Goal: Task Accomplishment & Management: Manage account settings

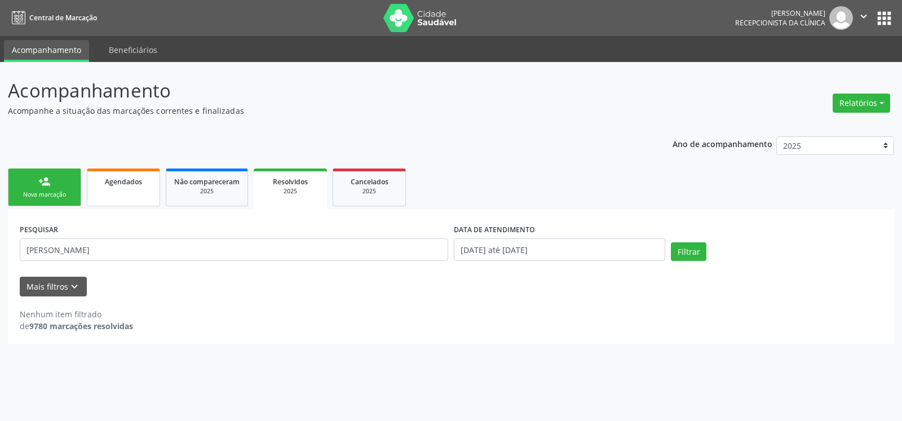
click at [118, 192] on link "Agendados" at bounding box center [123, 188] width 73 height 38
select select "7"
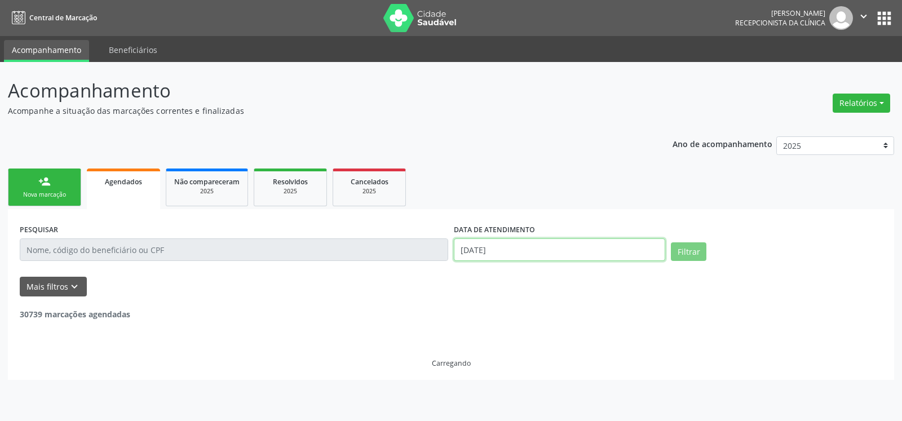
click at [512, 250] on input "[DATE]" at bounding box center [559, 249] width 211 height 23
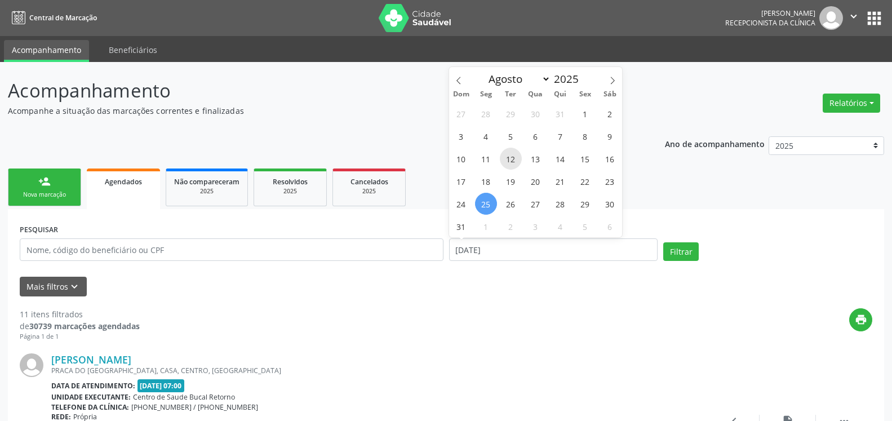
click at [517, 157] on span "12" at bounding box center [511, 159] width 22 height 22
type input "[DATE]"
click at [683, 250] on button "Filtrar" at bounding box center [681, 251] width 36 height 19
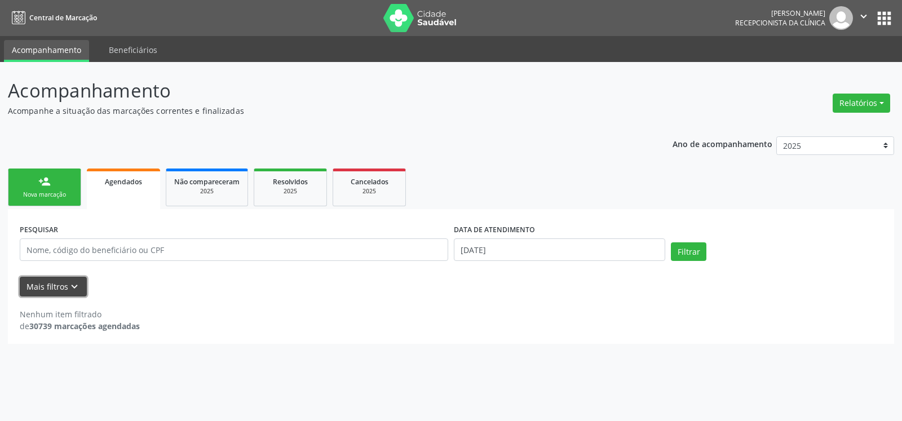
click at [71, 284] on icon "keyboard_arrow_down" at bounding box center [74, 287] width 12 height 12
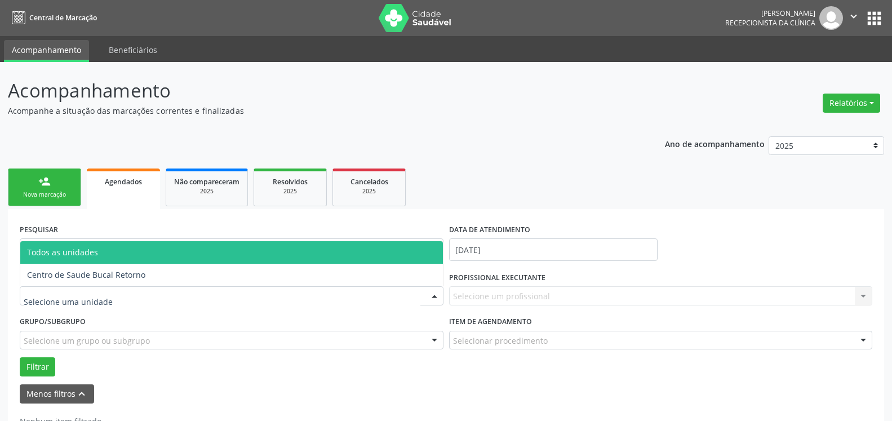
click at [113, 298] on div at bounding box center [232, 295] width 424 height 19
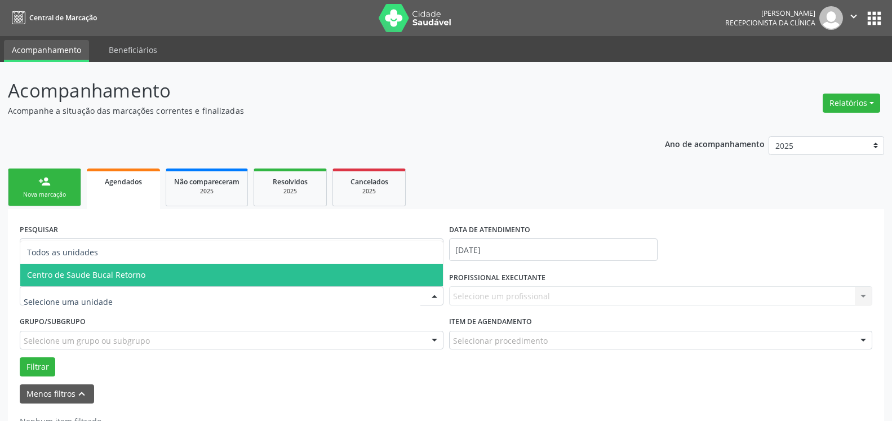
click at [129, 278] on span "Centro de Saude Bucal Retorno" at bounding box center [86, 274] width 118 height 11
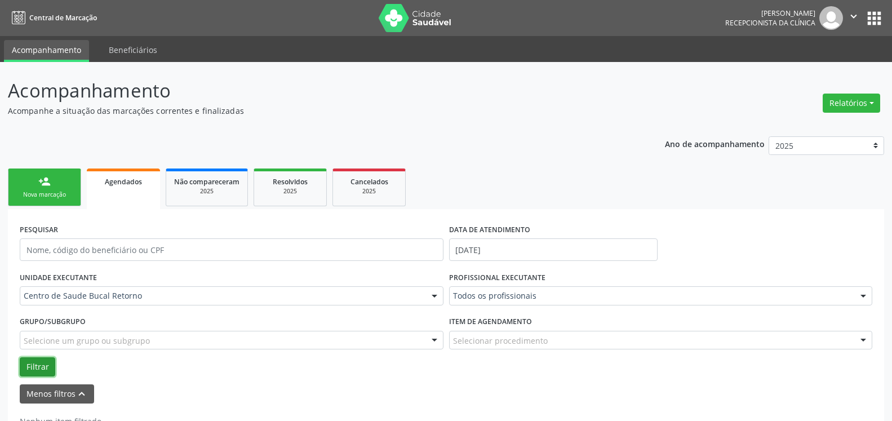
click at [30, 366] on button "Filtrar" at bounding box center [38, 366] width 36 height 19
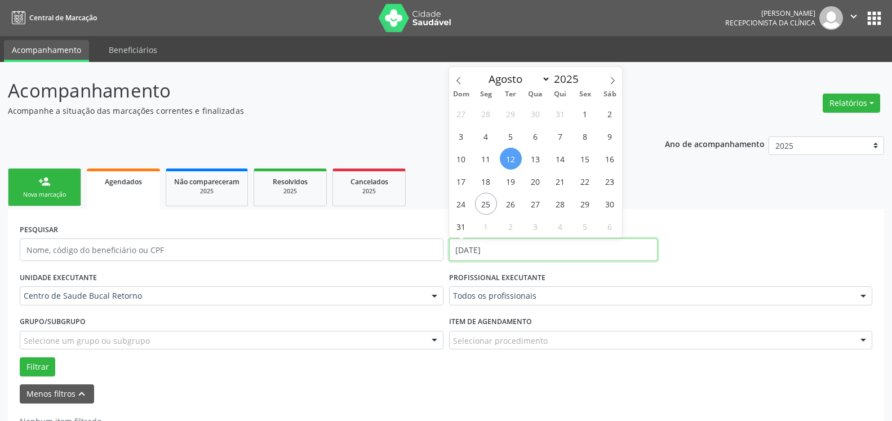
click at [487, 251] on input "[DATE]" at bounding box center [553, 249] width 209 height 23
click at [538, 157] on span "13" at bounding box center [536, 159] width 22 height 22
type input "[DATE]"
click at [538, 157] on span "13" at bounding box center [536, 159] width 22 height 22
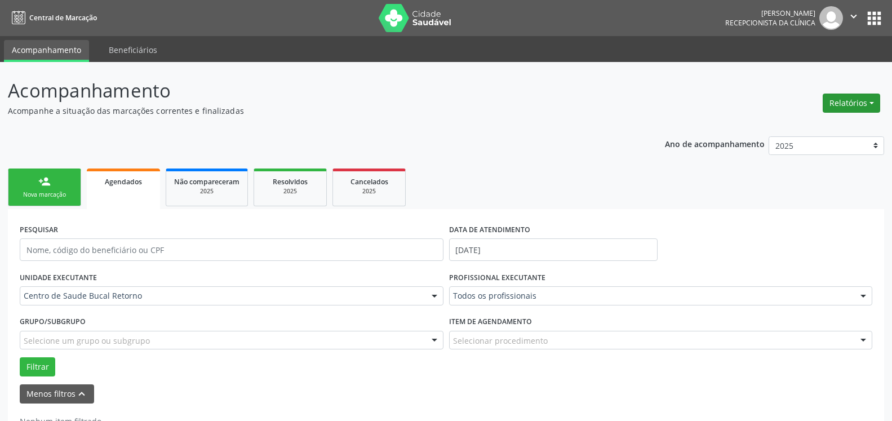
click at [847, 100] on button "Relatórios" at bounding box center [851, 103] width 57 height 19
click at [803, 127] on link "Agendamentos" at bounding box center [820, 127] width 121 height 16
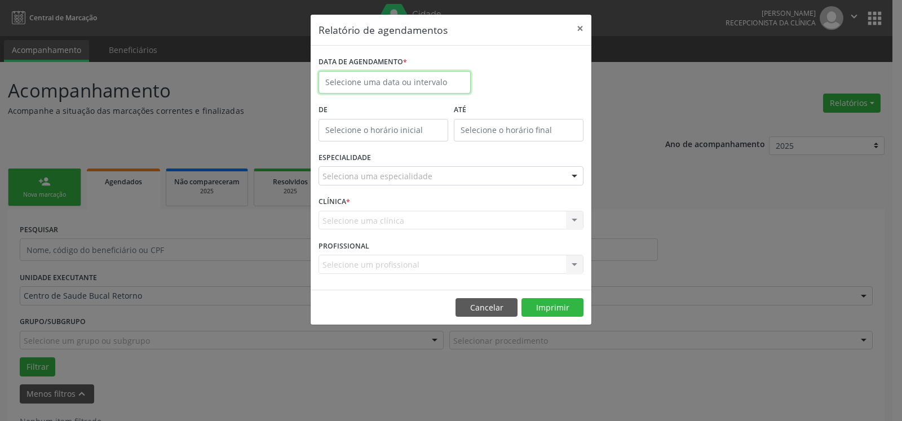
click at [363, 77] on input "text" at bounding box center [394, 82] width 152 height 23
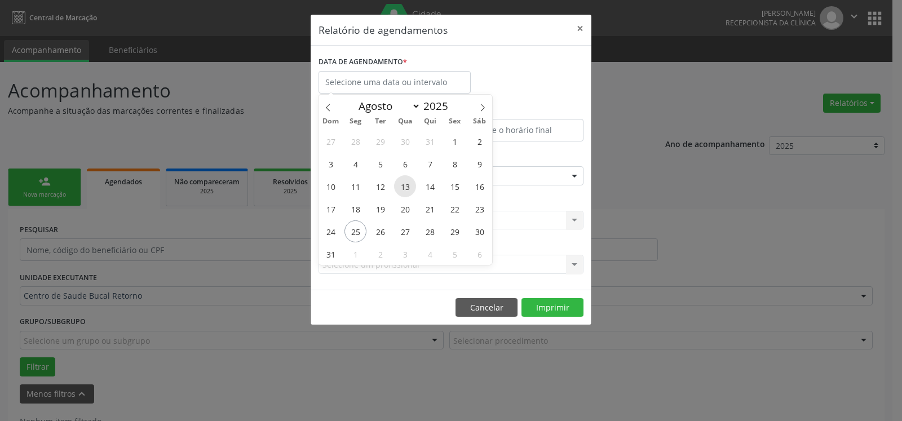
click at [402, 185] on span "13" at bounding box center [405, 186] width 22 height 22
type input "[DATE]"
click at [402, 185] on span "13" at bounding box center [405, 186] width 22 height 22
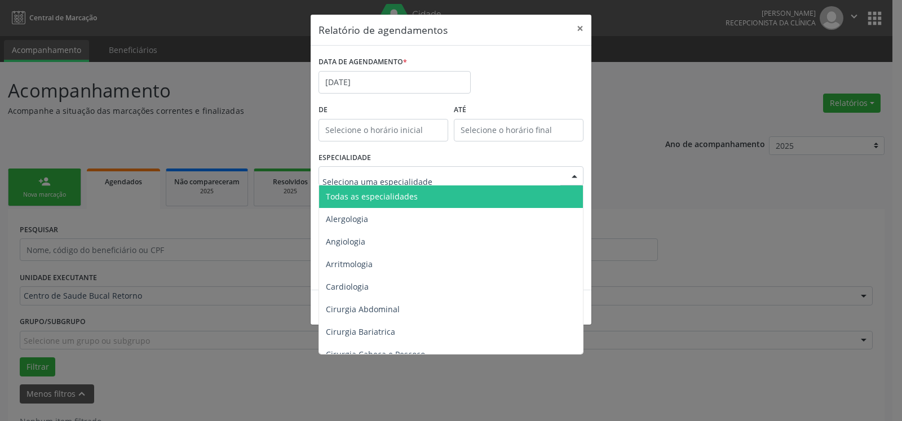
click at [414, 197] on span "Todas as especialidades" at bounding box center [451, 196] width 265 height 23
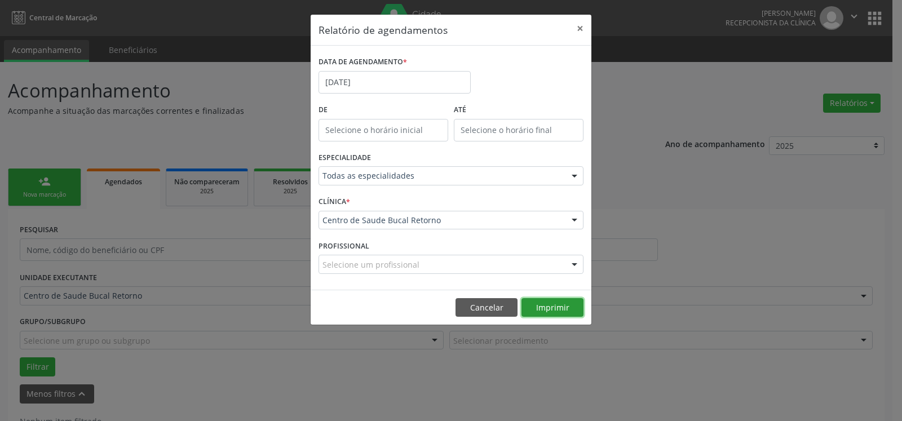
click at [563, 309] on button "Imprimir" at bounding box center [552, 307] width 62 height 19
click at [581, 24] on button "×" at bounding box center [580, 29] width 23 height 28
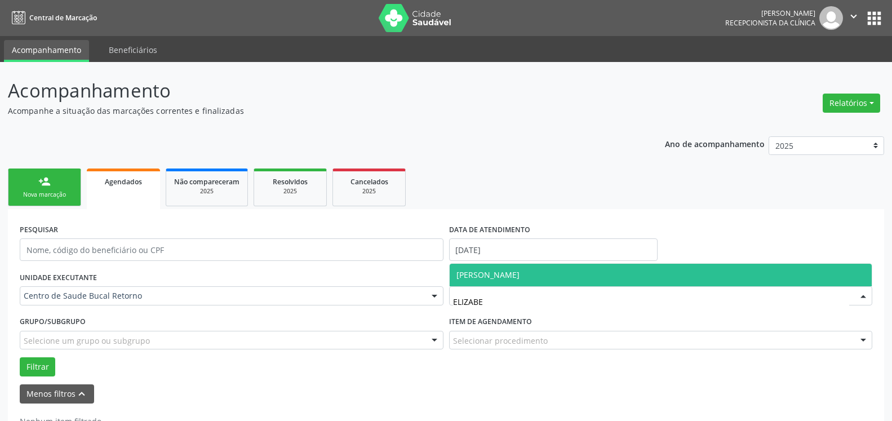
click at [499, 276] on span "[PERSON_NAME]" at bounding box center [488, 274] width 63 height 11
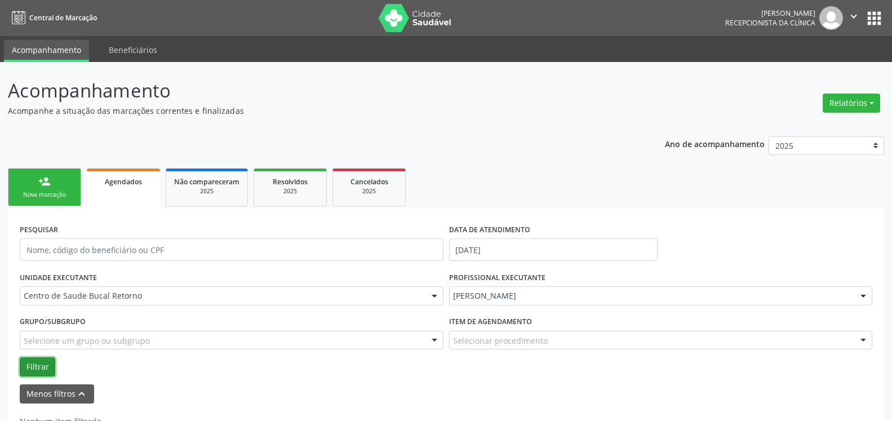
click at [21, 371] on button "Filtrar" at bounding box center [38, 366] width 36 height 19
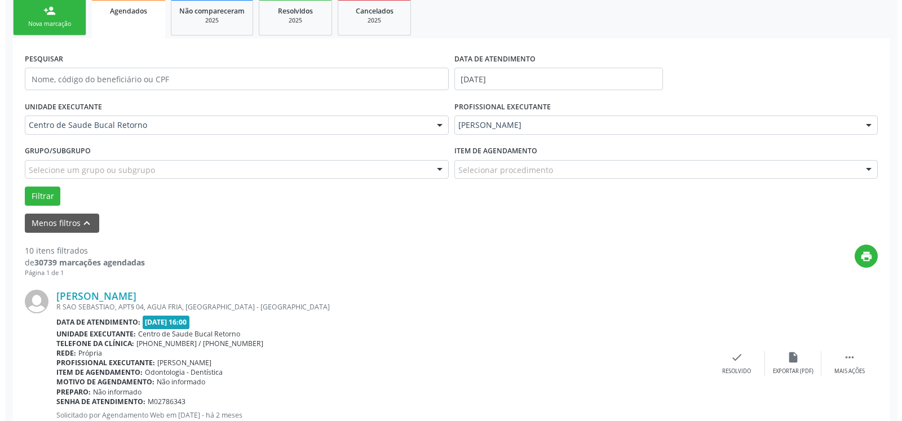
scroll to position [287, 0]
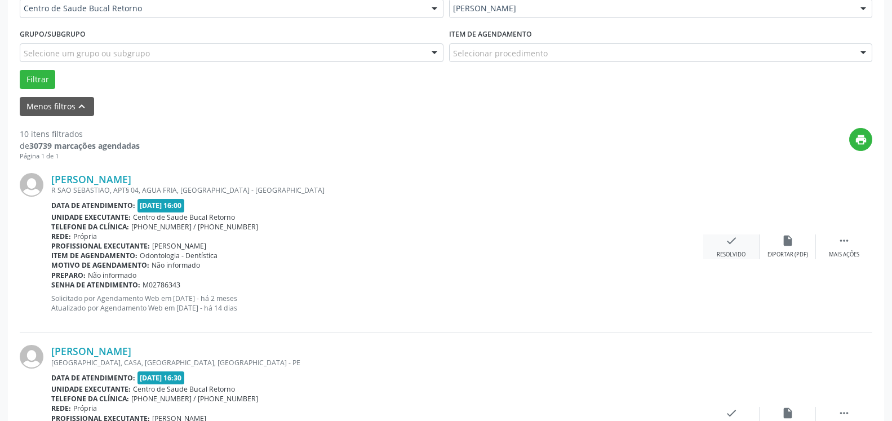
click at [736, 247] on icon "check" at bounding box center [731, 240] width 12 height 12
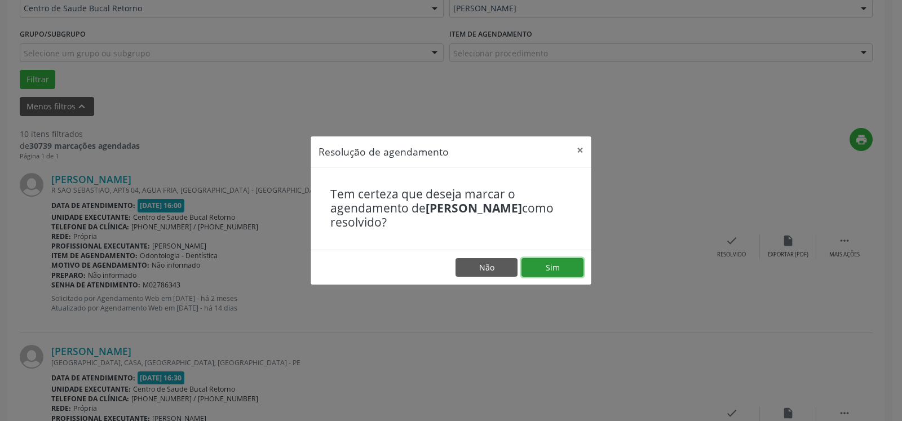
click at [561, 265] on button "Sim" at bounding box center [552, 267] width 62 height 19
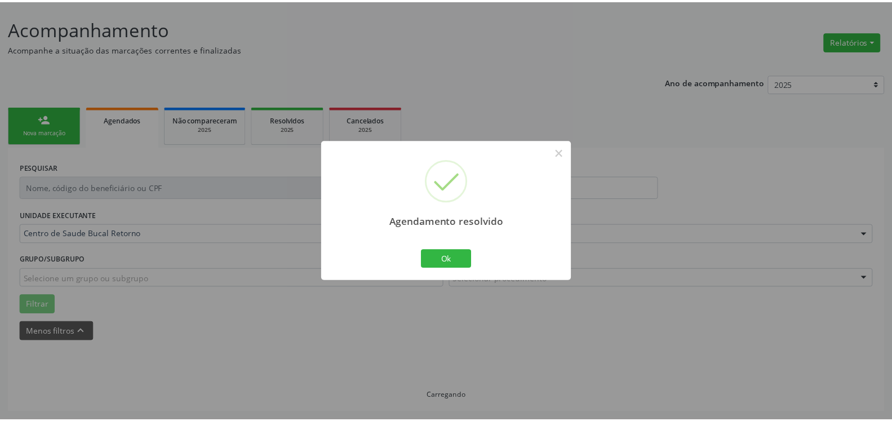
scroll to position [62, 0]
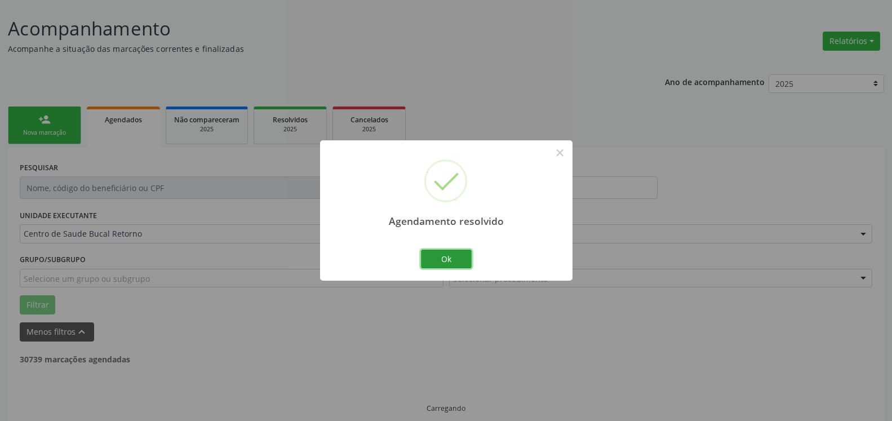
click at [459, 261] on button "Ok" at bounding box center [446, 259] width 51 height 19
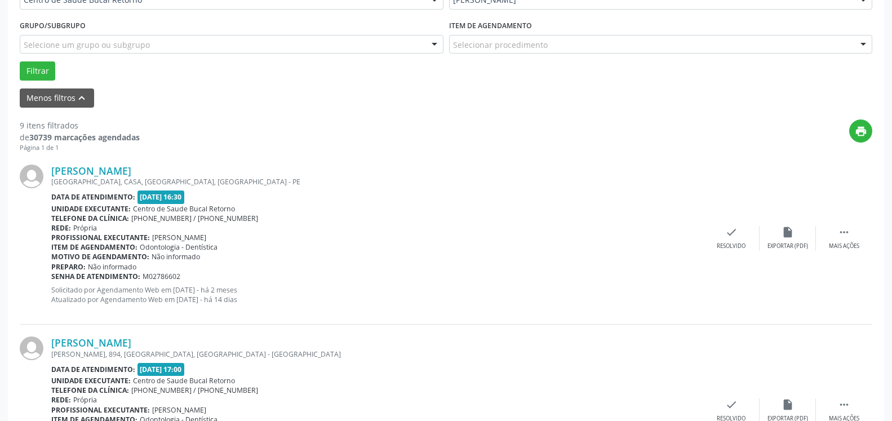
scroll to position [349, 0]
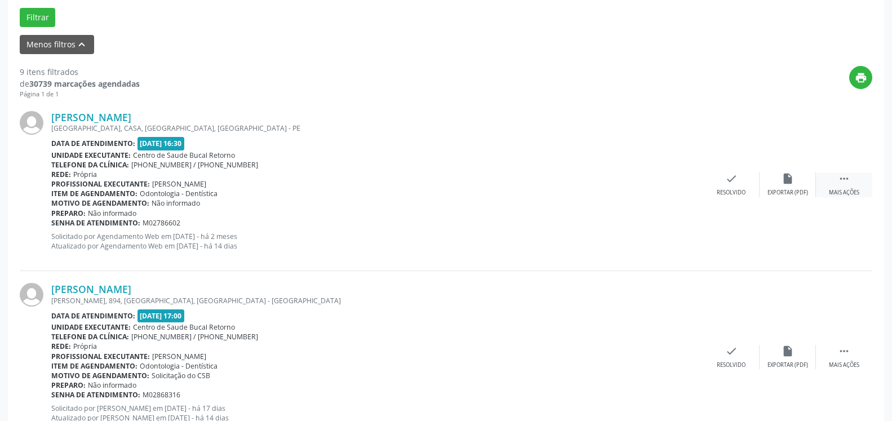
click at [848, 180] on icon "" at bounding box center [844, 178] width 12 height 12
click at [767, 184] on div "alarm_off Não compareceu" at bounding box center [788, 184] width 56 height 24
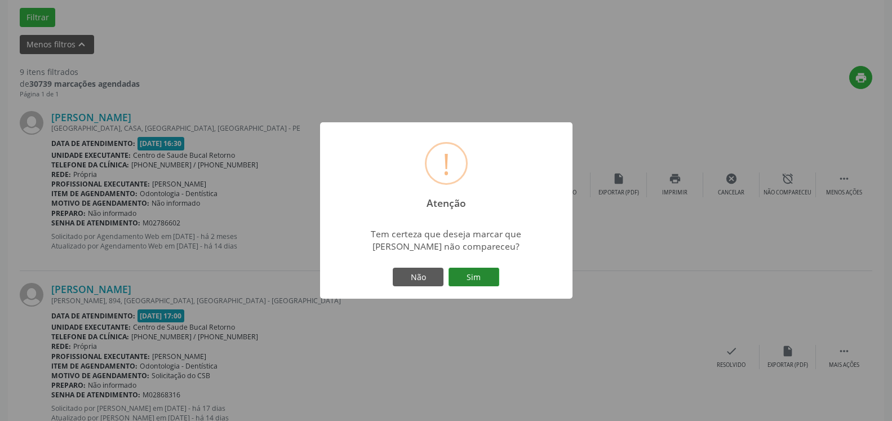
click at [476, 279] on button "Sim" at bounding box center [474, 277] width 51 height 19
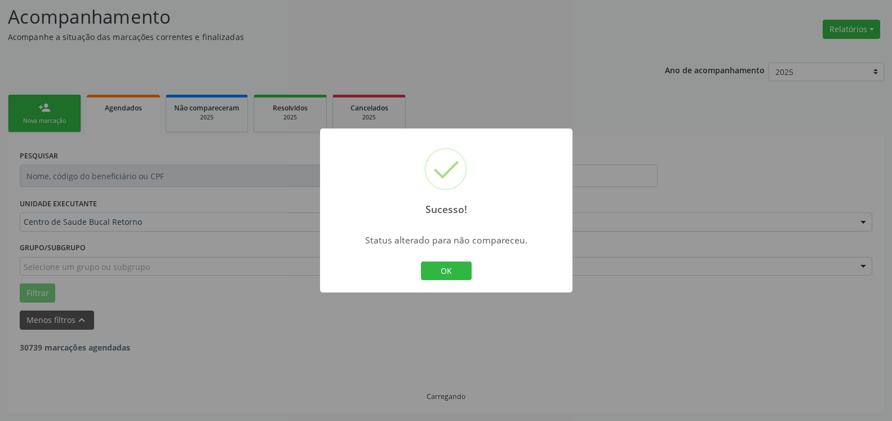
click at [448, 272] on button "OK" at bounding box center [446, 271] width 51 height 19
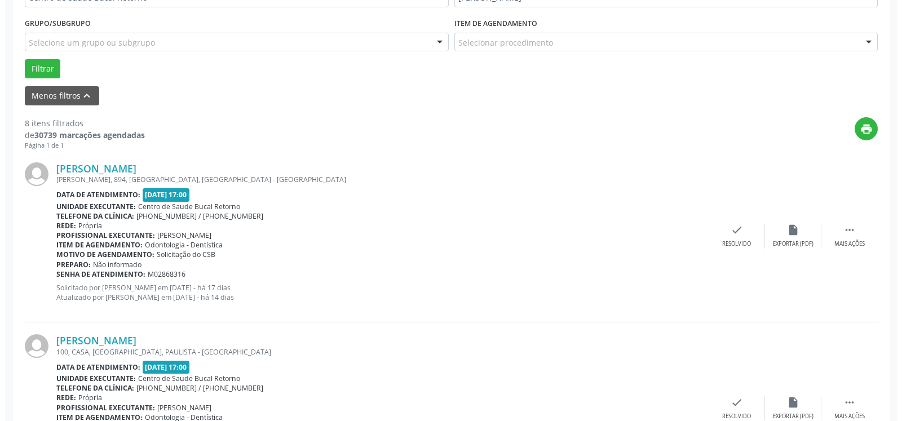
scroll to position [304, 0]
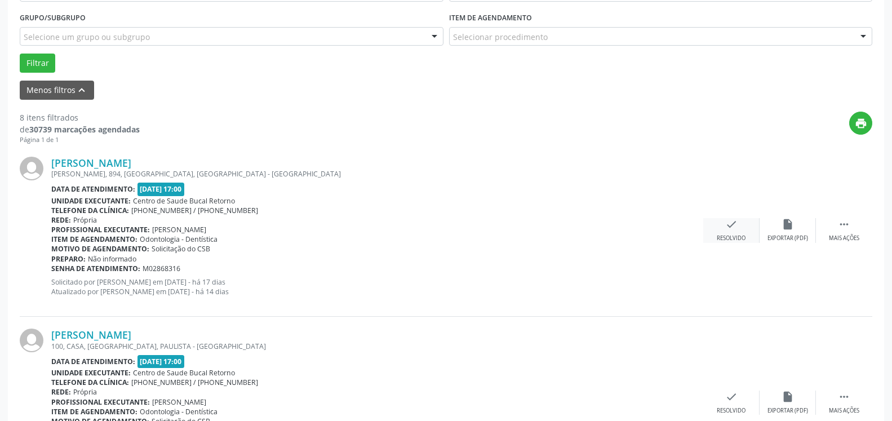
click at [736, 227] on icon "check" at bounding box center [731, 224] width 12 height 12
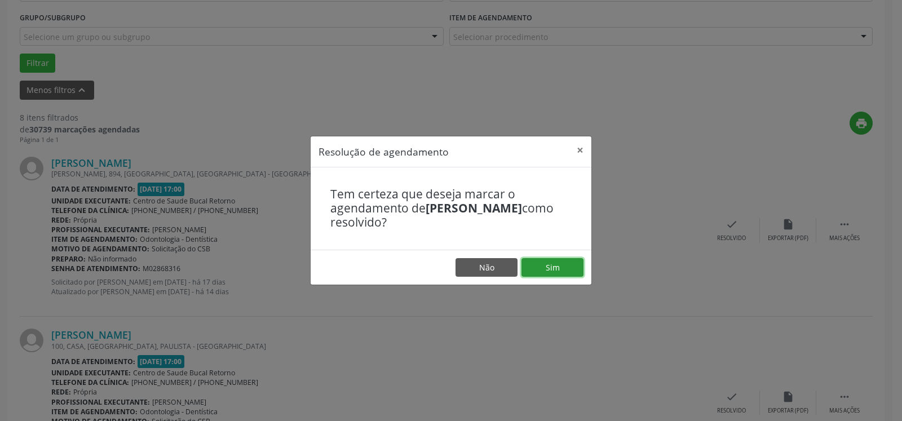
drag, startPoint x: 573, startPoint y: 276, endPoint x: 550, endPoint y: 269, distance: 24.1
click at [571, 276] on button "Sim" at bounding box center [552, 267] width 62 height 19
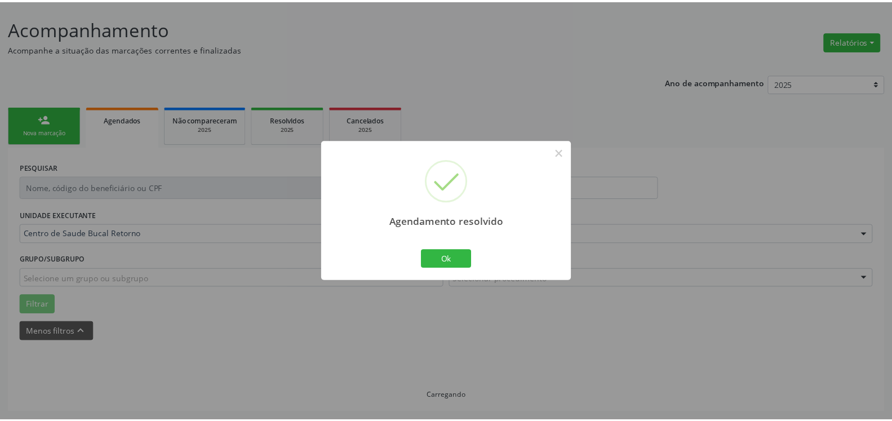
scroll to position [62, 0]
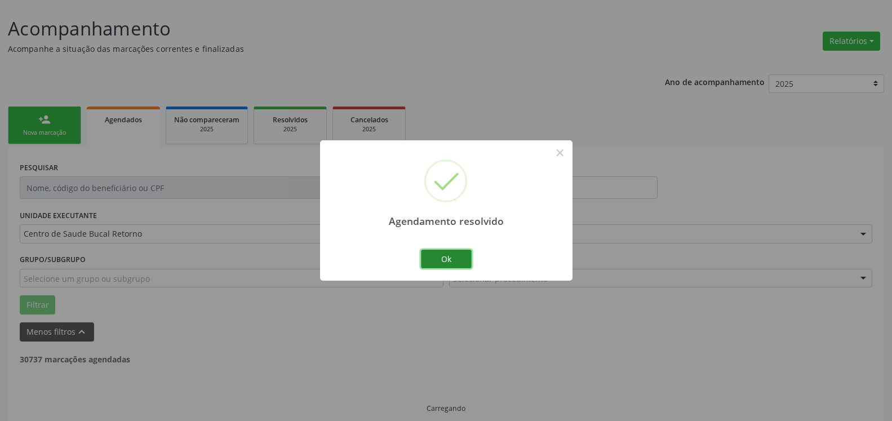
click at [432, 267] on button "Ok" at bounding box center [446, 259] width 51 height 19
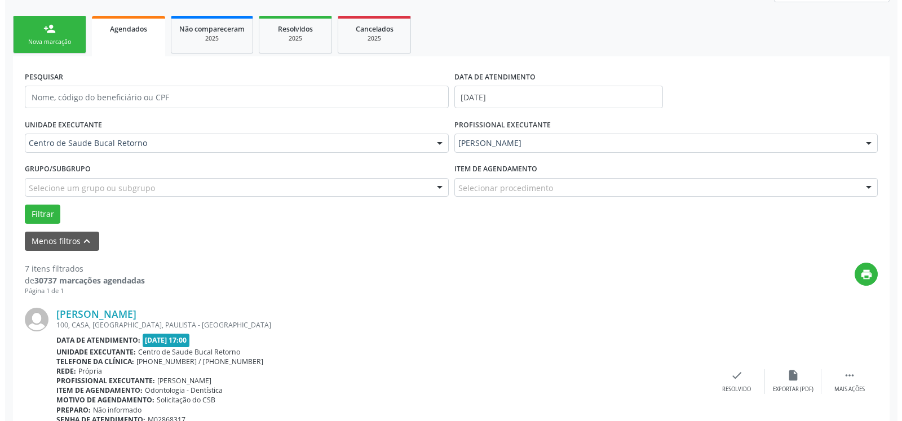
scroll to position [189, 0]
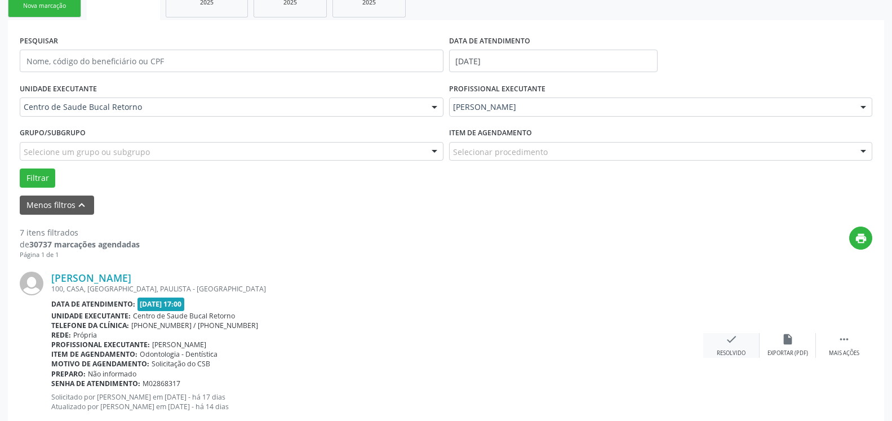
click at [720, 335] on div "check Resolvido" at bounding box center [731, 345] width 56 height 24
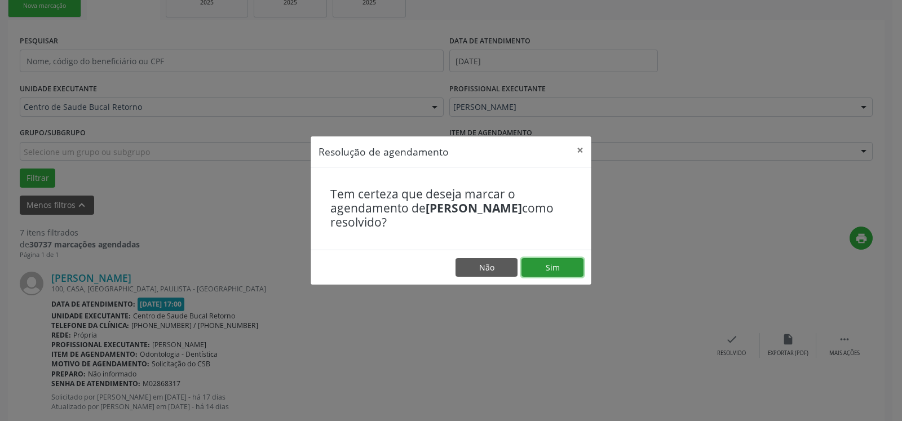
click at [569, 271] on button "Sim" at bounding box center [552, 267] width 62 height 19
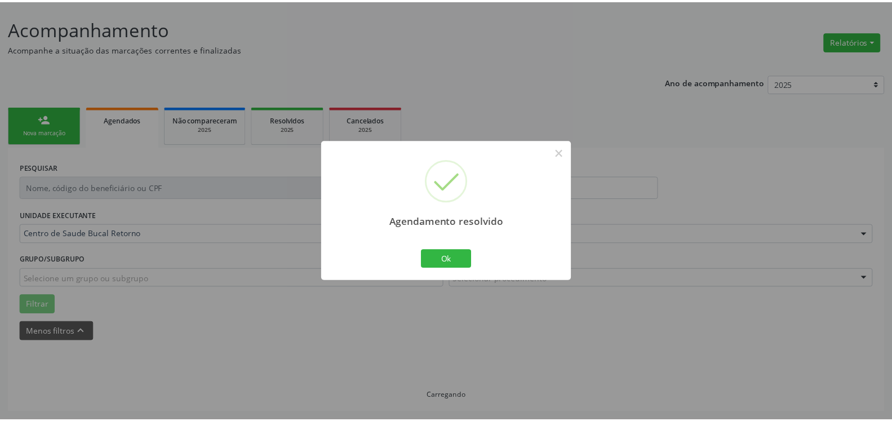
scroll to position [62, 0]
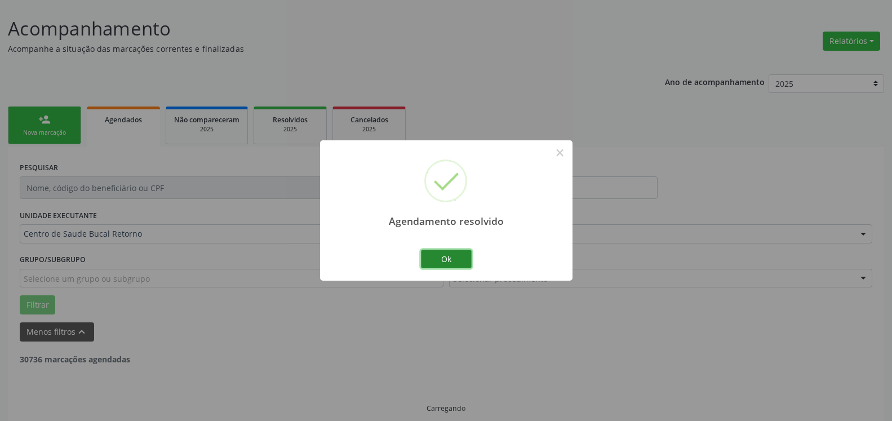
click at [443, 255] on button "Ok" at bounding box center [446, 259] width 51 height 19
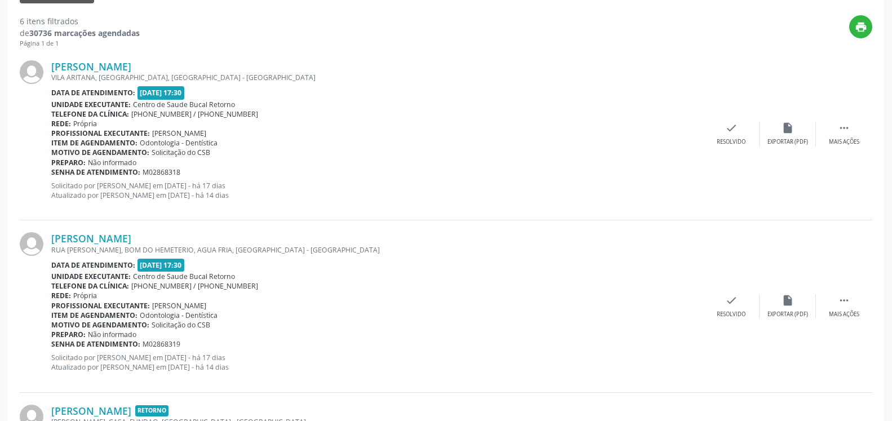
scroll to position [407, 0]
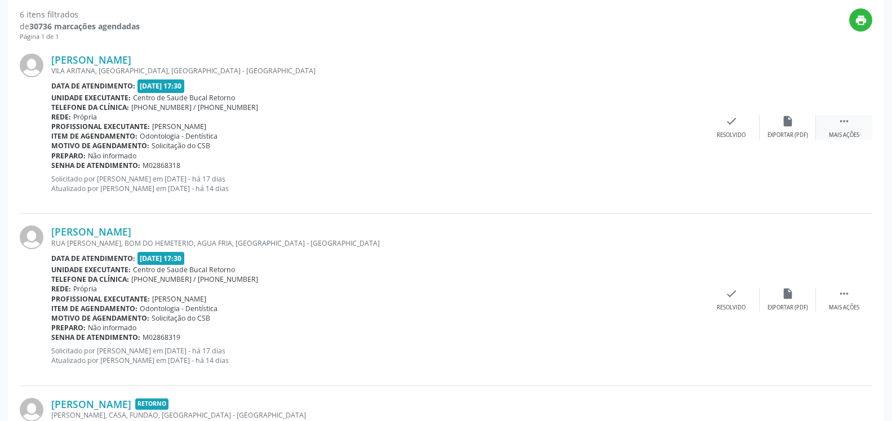
click at [854, 120] on div " Mais ações" at bounding box center [844, 127] width 56 height 24
click at [780, 121] on div "alarm_off Não compareceu" at bounding box center [788, 127] width 56 height 24
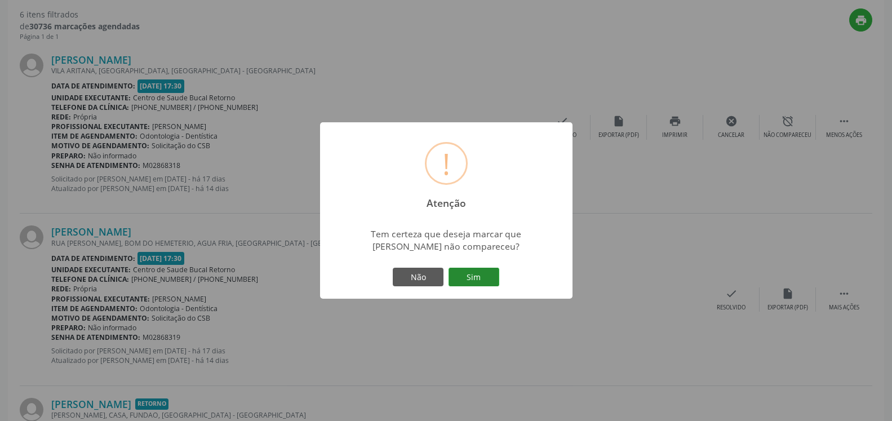
click at [475, 283] on button "Sim" at bounding box center [474, 277] width 51 height 19
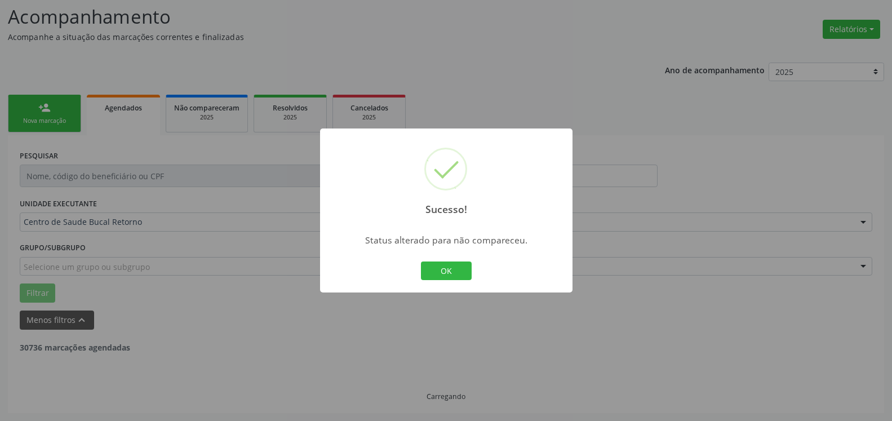
scroll to position [74, 0]
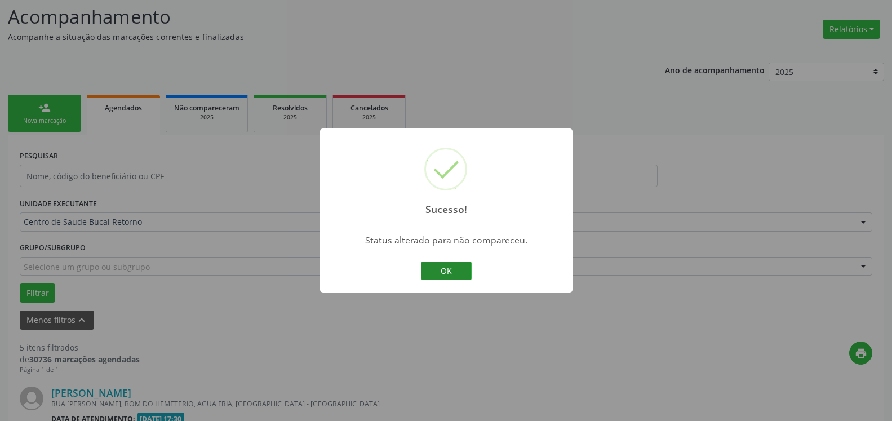
click at [449, 269] on button "OK" at bounding box center [446, 271] width 51 height 19
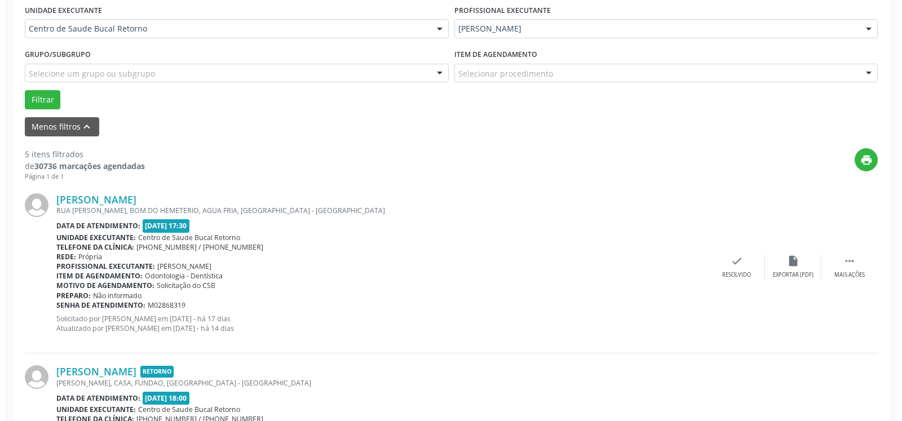
scroll to position [361, 0]
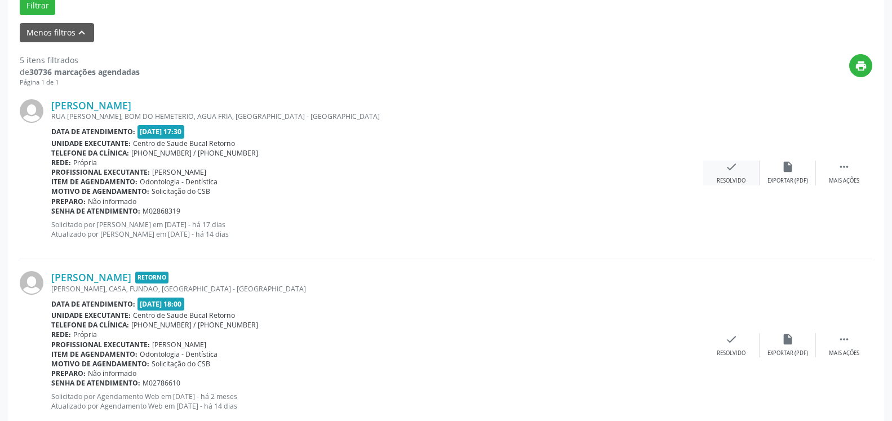
click at [731, 168] on icon "check" at bounding box center [731, 167] width 12 height 12
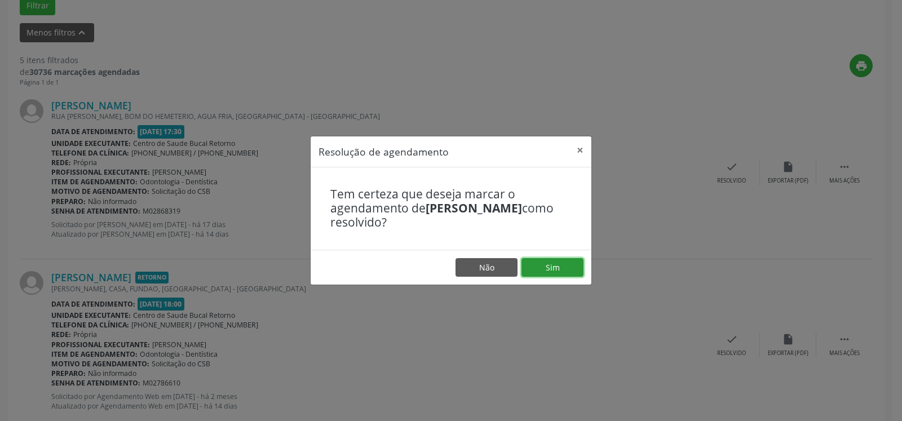
click at [563, 269] on button "Sim" at bounding box center [552, 267] width 62 height 19
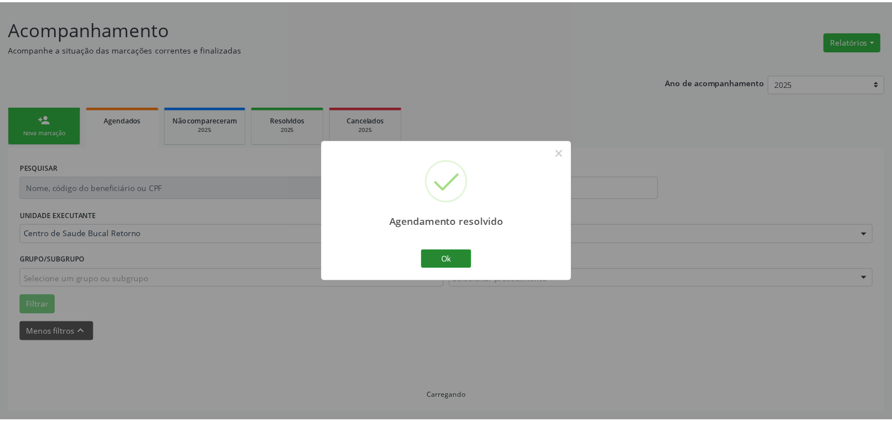
scroll to position [62, 0]
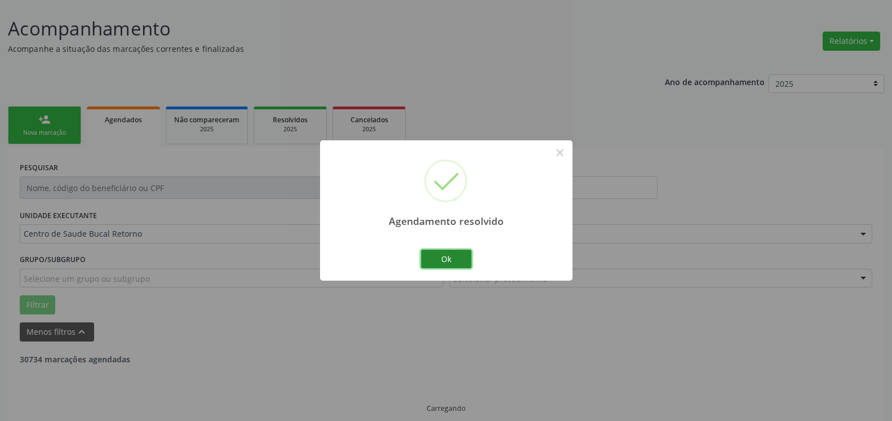
click at [450, 259] on button "Ok" at bounding box center [446, 259] width 51 height 19
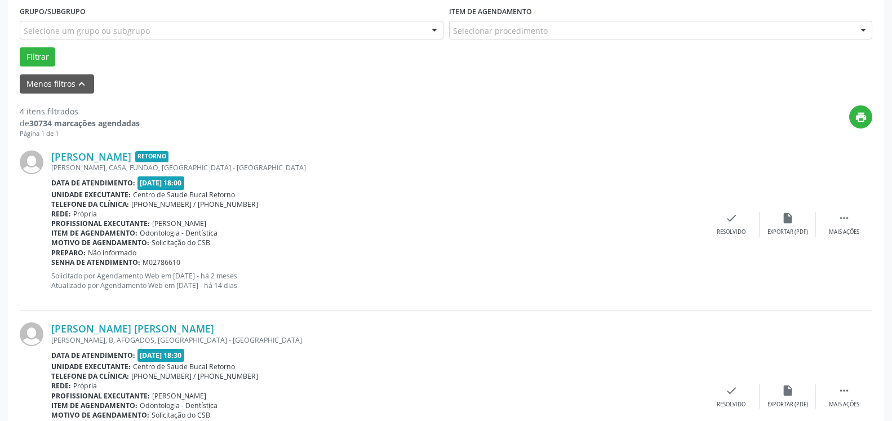
scroll to position [349, 0]
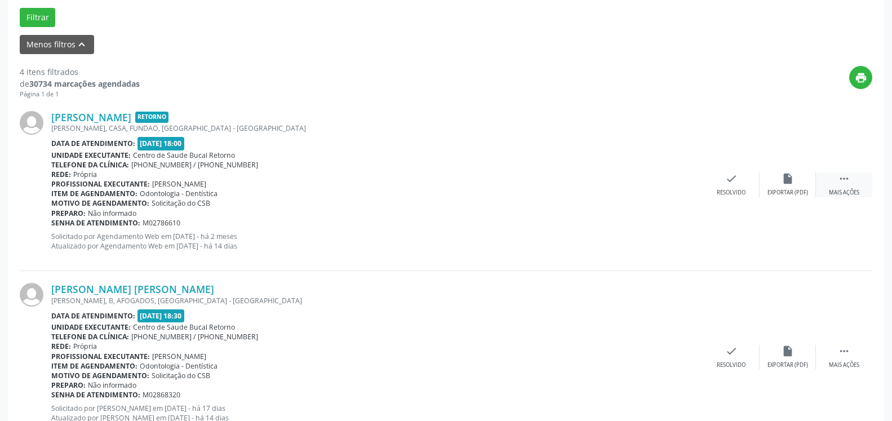
click at [860, 177] on div " Mais ações" at bounding box center [844, 184] width 56 height 24
click at [796, 179] on div "alarm_off Não compareceu" at bounding box center [788, 184] width 56 height 24
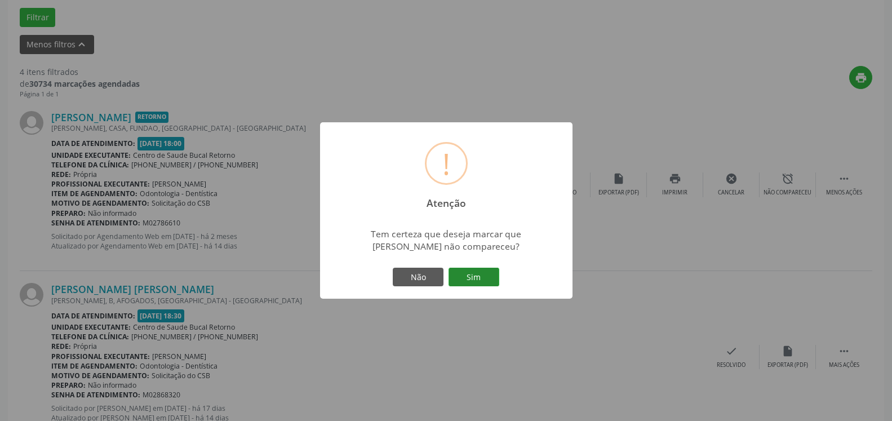
click at [471, 276] on button "Sim" at bounding box center [474, 277] width 51 height 19
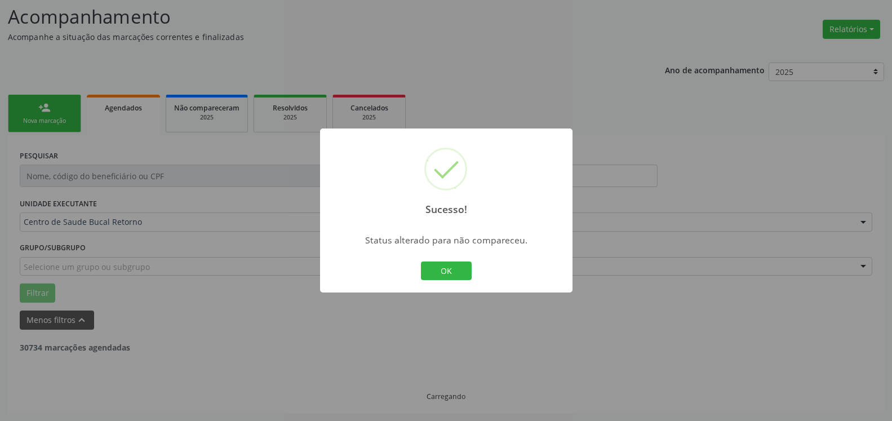
click at [459, 273] on button "OK" at bounding box center [446, 271] width 51 height 19
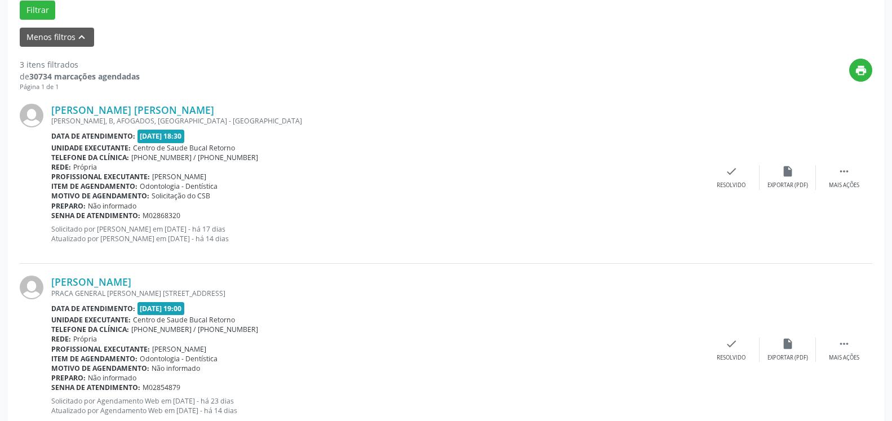
scroll to position [361, 0]
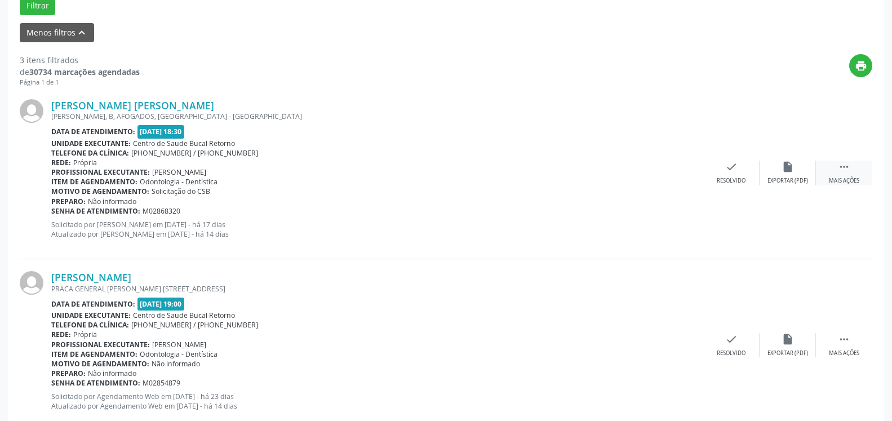
click at [843, 171] on icon "" at bounding box center [844, 167] width 12 height 12
click at [779, 175] on div "alarm_off Não compareceu" at bounding box center [788, 173] width 56 height 24
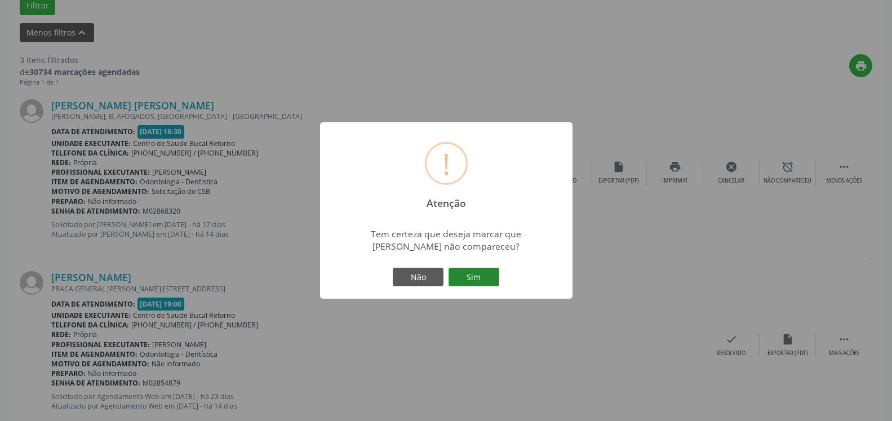
click at [480, 277] on button "Sim" at bounding box center [474, 277] width 51 height 19
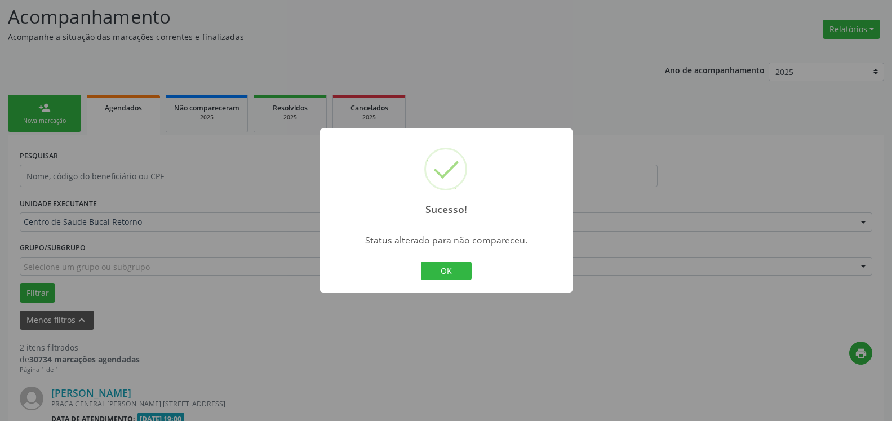
click at [443, 273] on button "OK" at bounding box center [446, 271] width 51 height 19
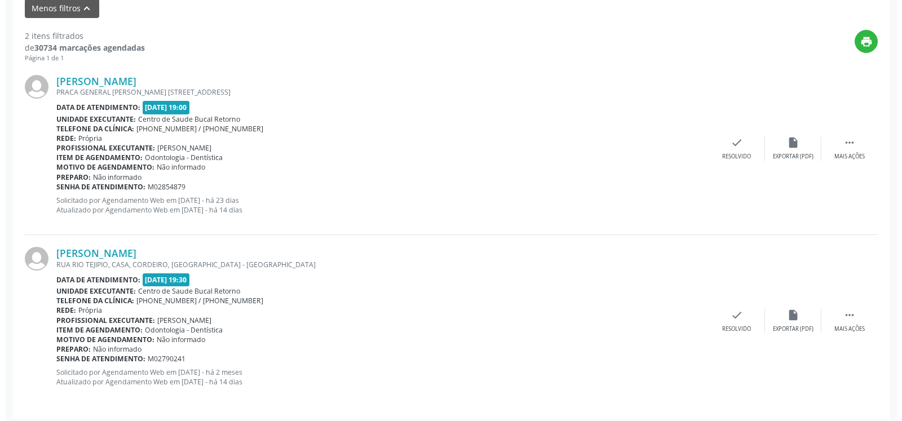
scroll to position [391, 0]
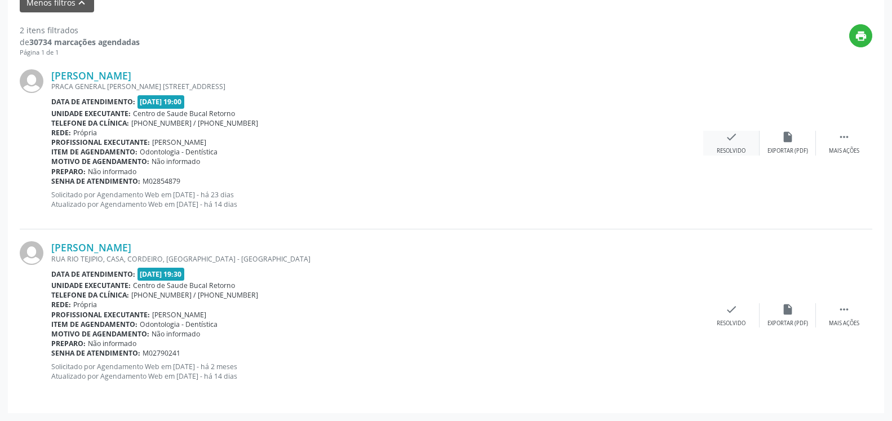
click at [738, 145] on div "check Resolvido" at bounding box center [731, 143] width 56 height 24
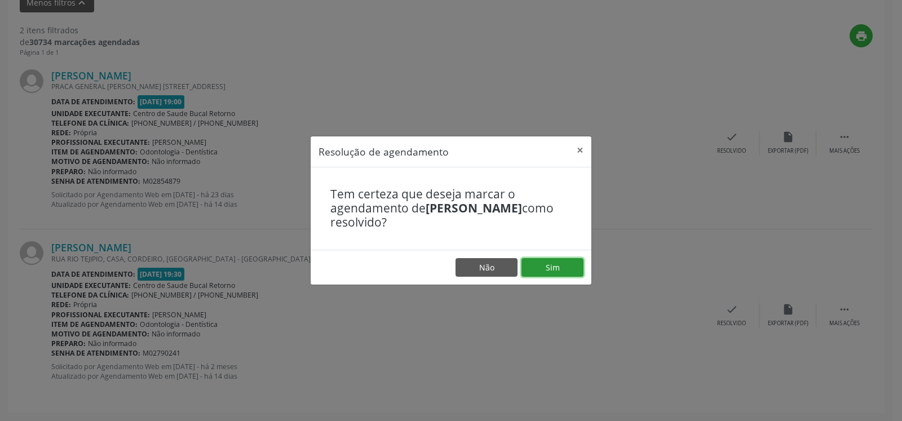
click at [547, 260] on button "Sim" at bounding box center [552, 267] width 62 height 19
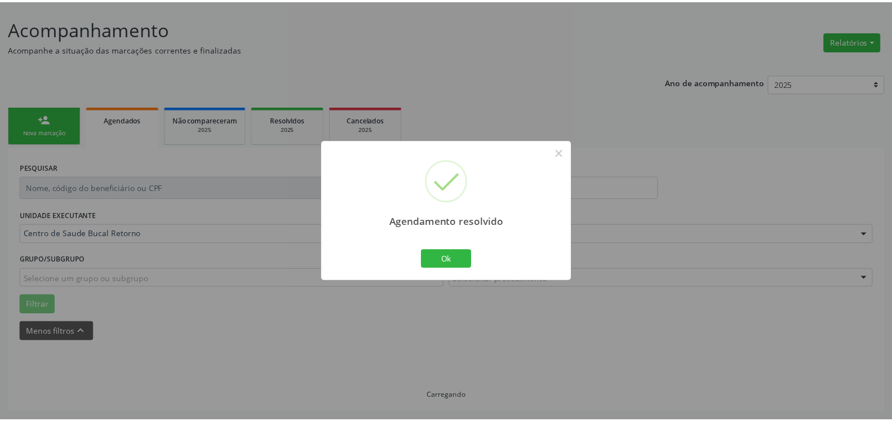
scroll to position [62, 0]
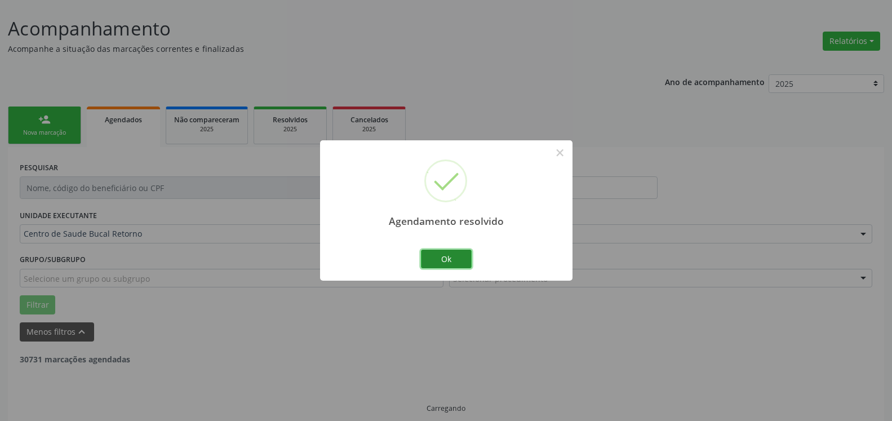
click at [457, 262] on button "Ok" at bounding box center [446, 259] width 51 height 19
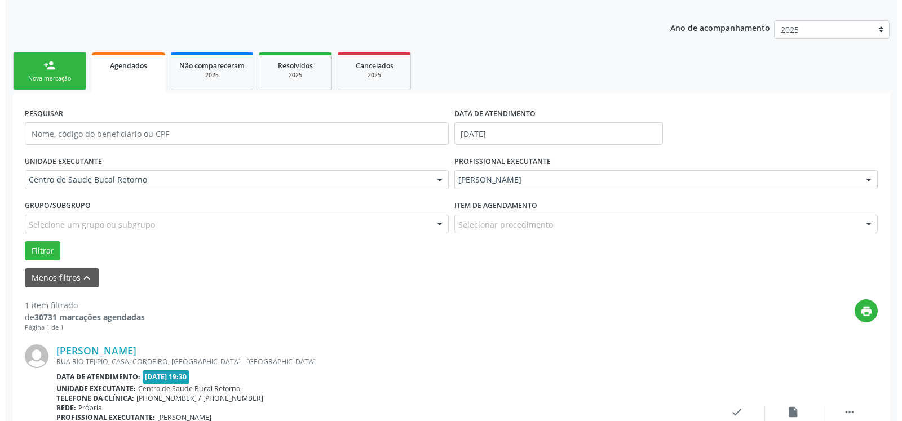
scroll to position [219, 0]
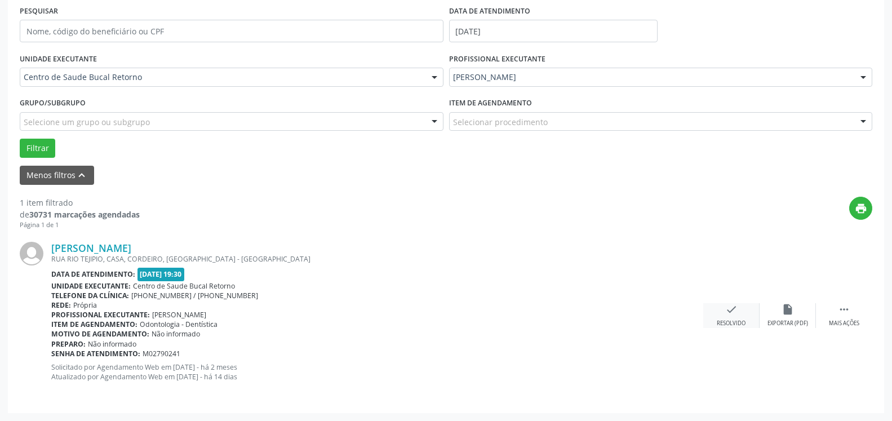
click at [726, 313] on icon "check" at bounding box center [731, 309] width 12 height 12
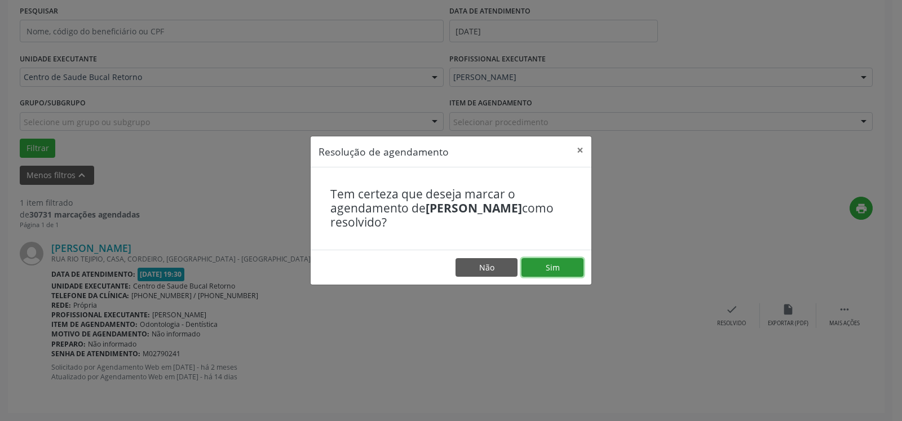
click at [543, 270] on button "Sim" at bounding box center [552, 267] width 62 height 19
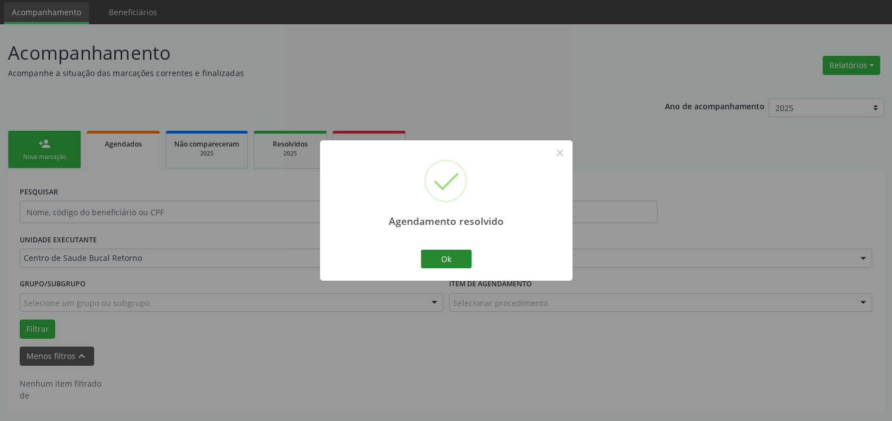
scroll to position [38, 0]
click at [466, 256] on button "Ok" at bounding box center [446, 259] width 51 height 19
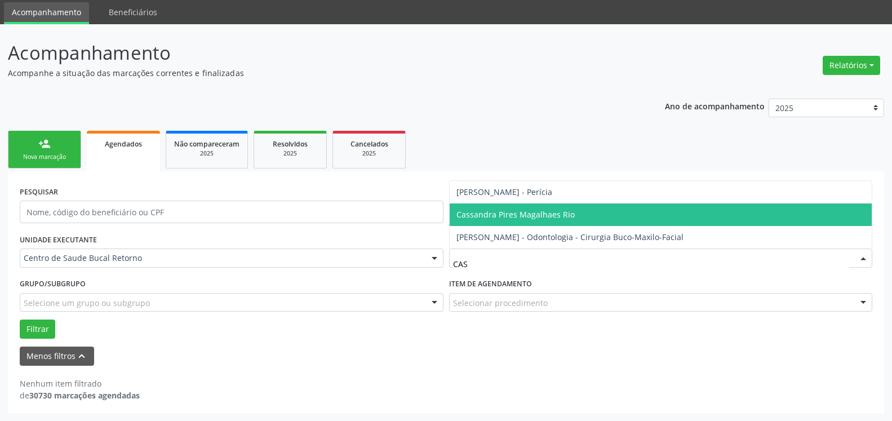
click at [516, 218] on span "Cassandra Pires Magalhaes Rio" at bounding box center [516, 214] width 118 height 11
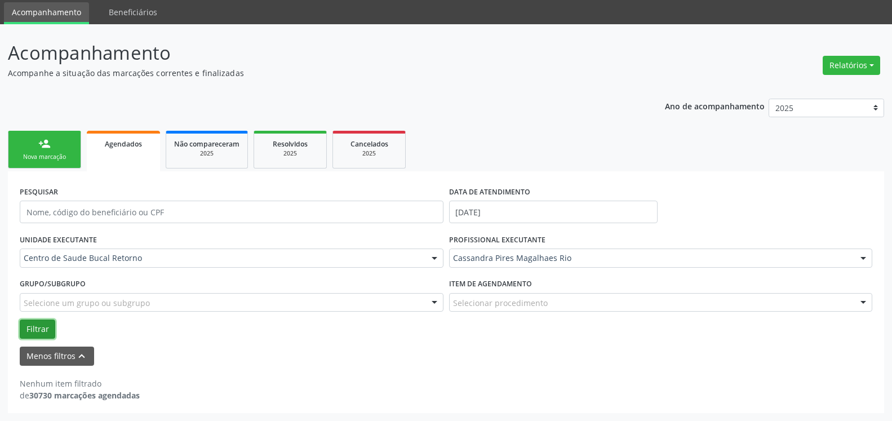
click at [41, 327] on button "Filtrar" at bounding box center [38, 329] width 36 height 19
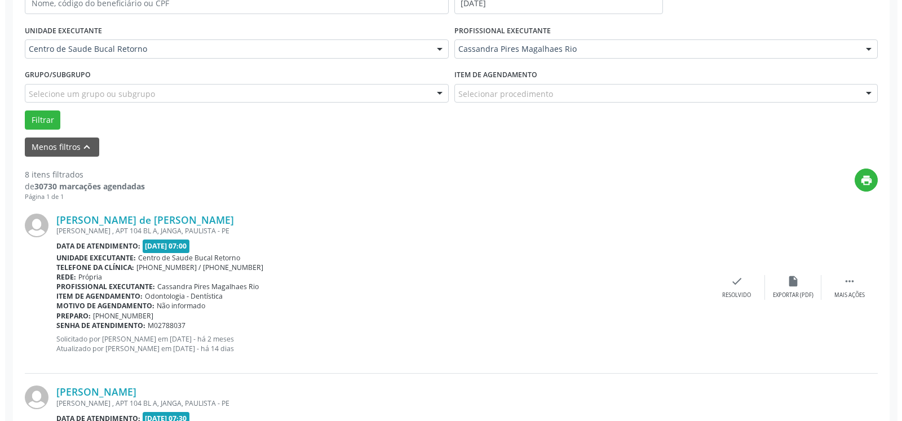
scroll to position [325, 0]
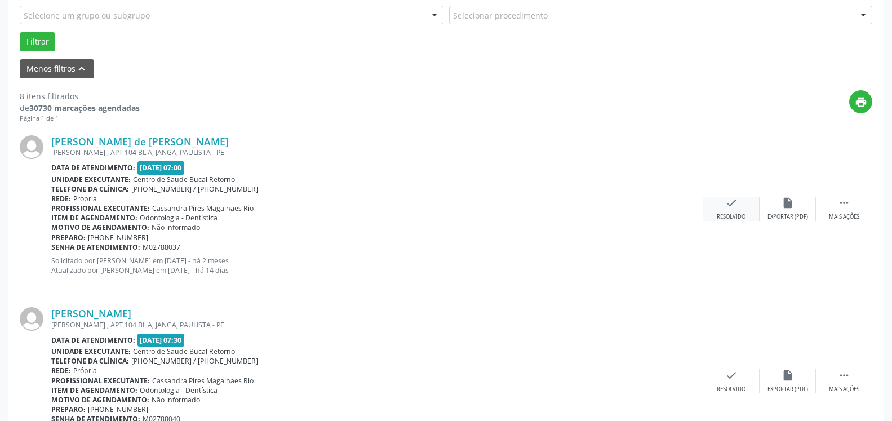
click at [726, 203] on icon "check" at bounding box center [731, 203] width 12 height 12
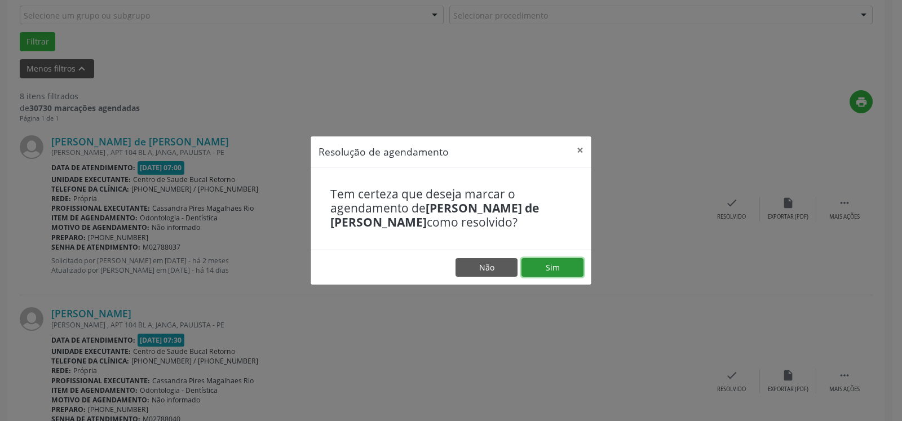
click at [571, 265] on button "Sim" at bounding box center [552, 267] width 62 height 19
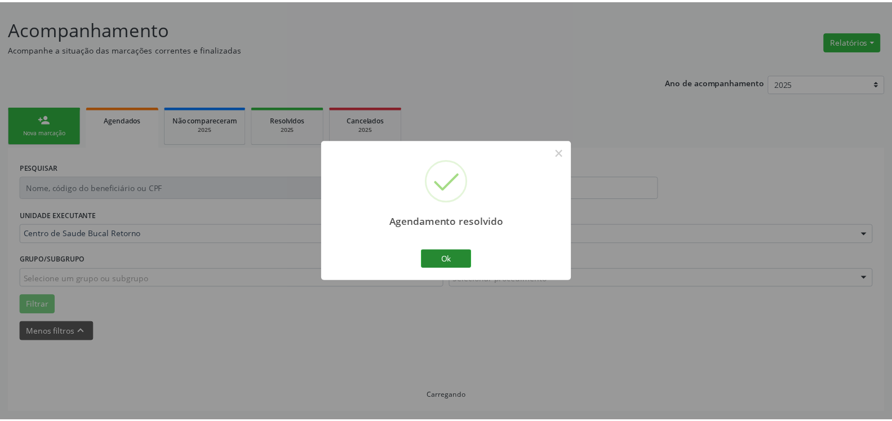
scroll to position [62, 0]
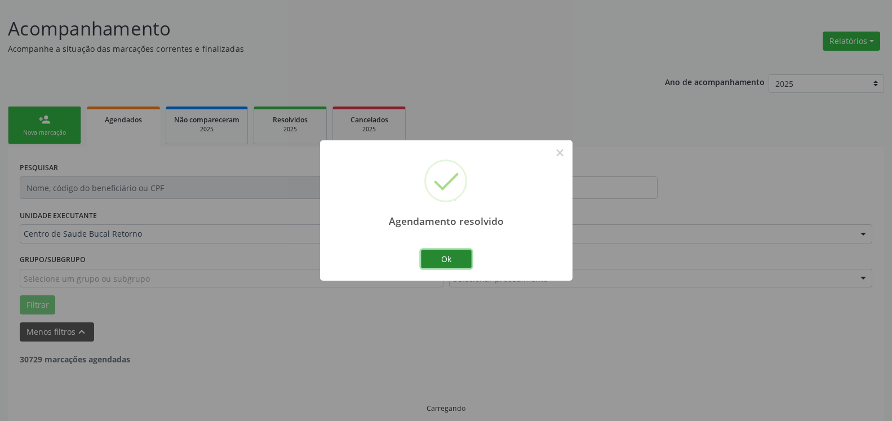
click at [468, 261] on button "Ok" at bounding box center [446, 259] width 51 height 19
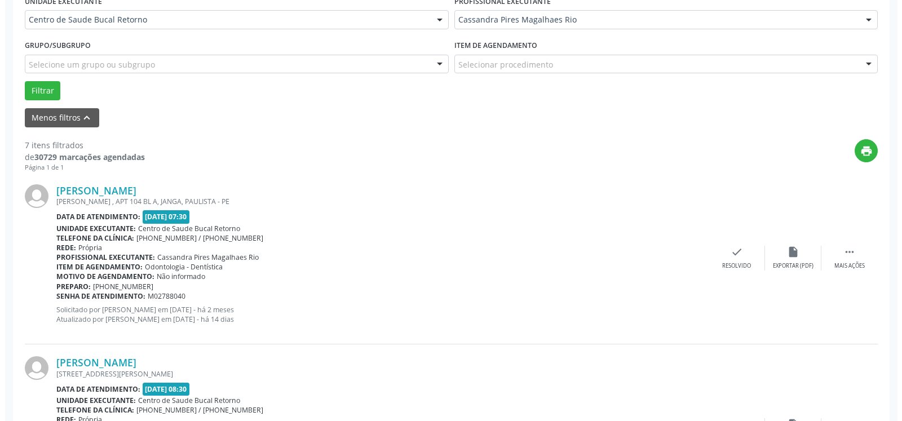
scroll to position [304, 0]
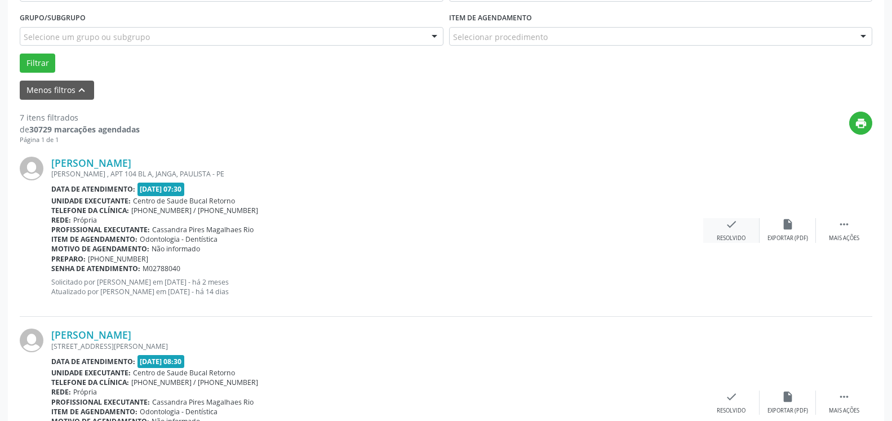
click at [741, 228] on div "check Resolvido" at bounding box center [731, 230] width 56 height 24
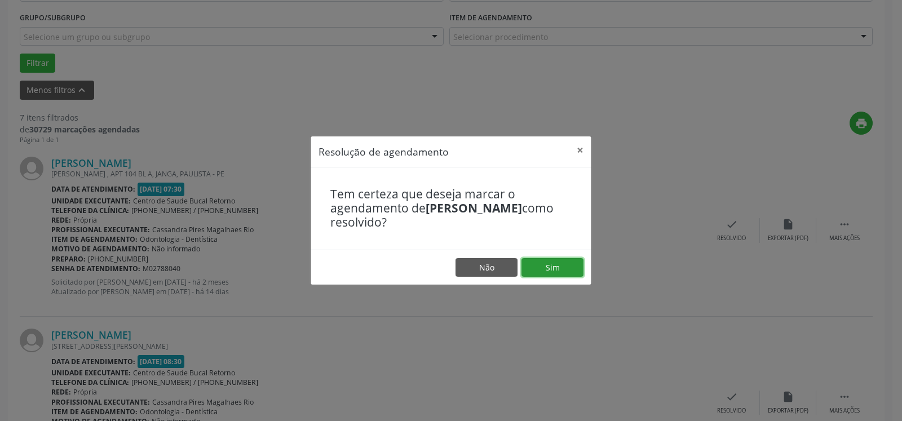
click at [556, 269] on button "Sim" at bounding box center [552, 267] width 62 height 19
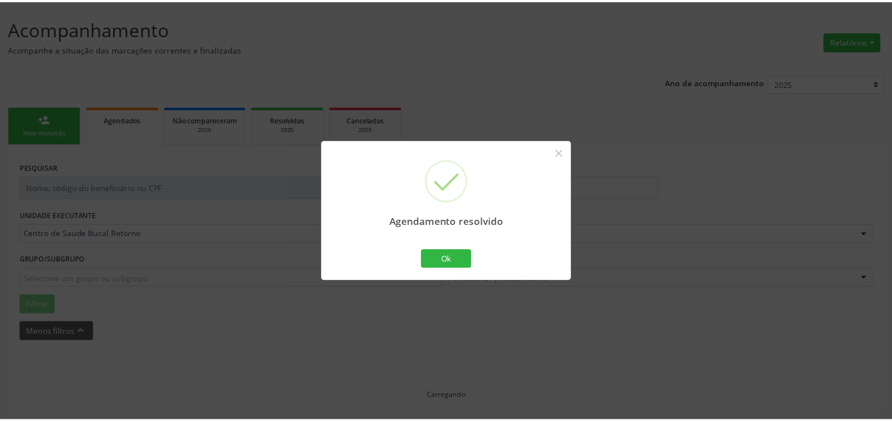
scroll to position [62, 0]
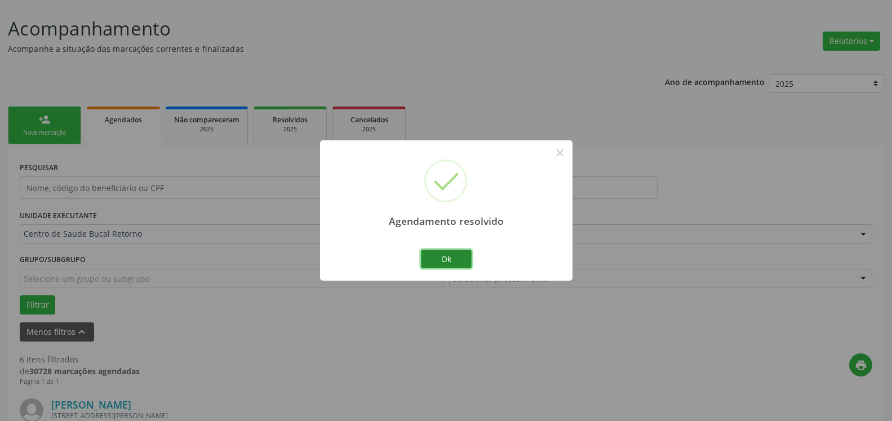
click at [452, 255] on button "Ok" at bounding box center [446, 259] width 51 height 19
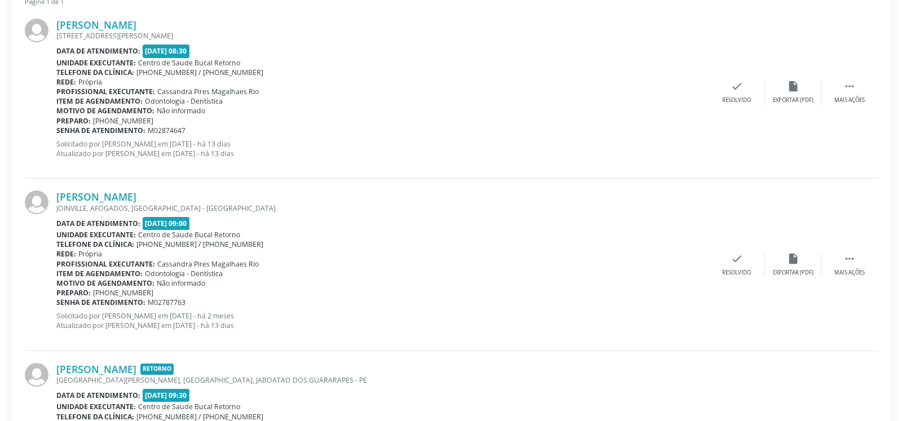
scroll to position [464, 0]
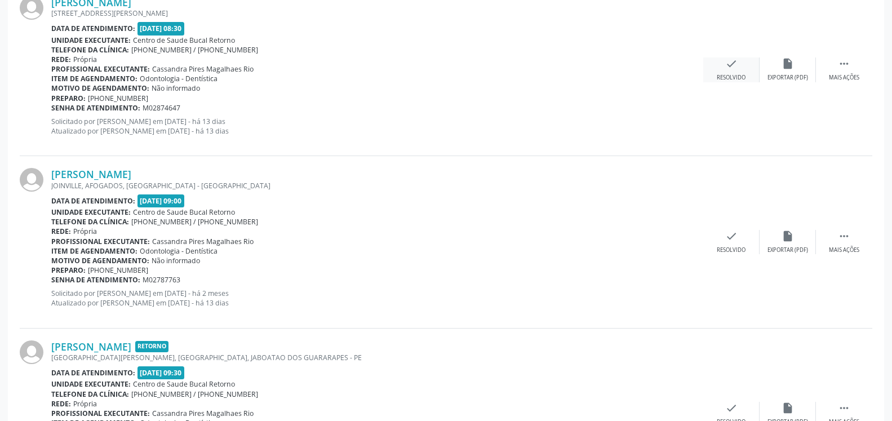
click at [732, 70] on icon "check" at bounding box center [731, 63] width 12 height 12
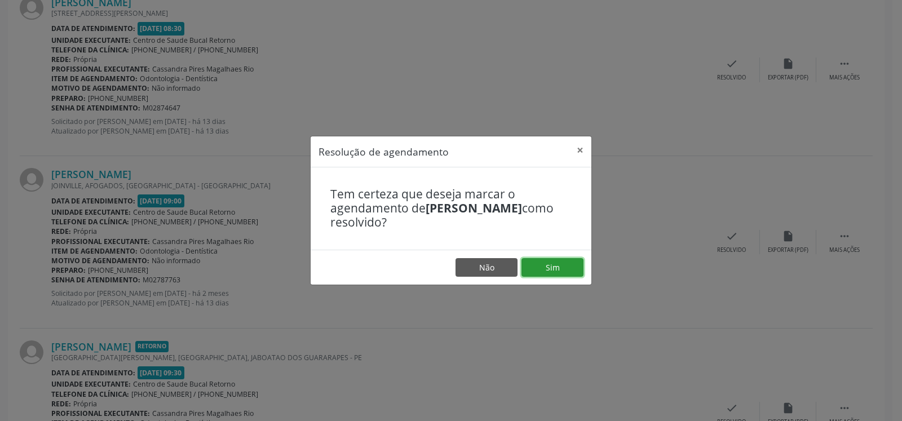
click at [549, 273] on button "Sim" at bounding box center [552, 267] width 62 height 19
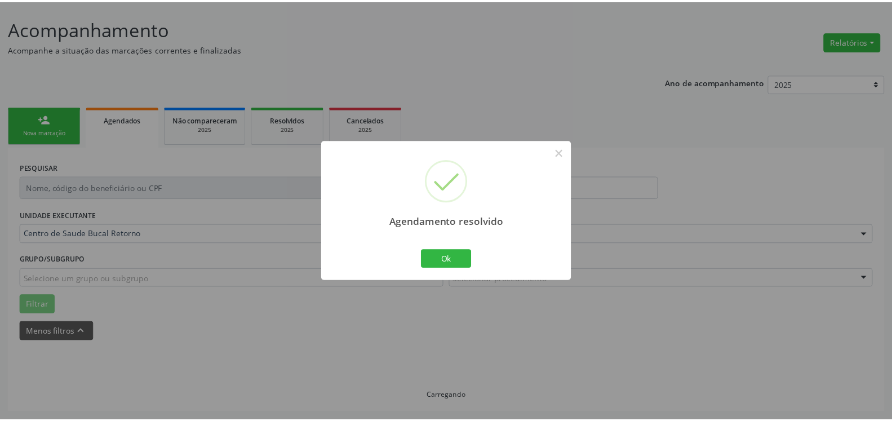
scroll to position [62, 0]
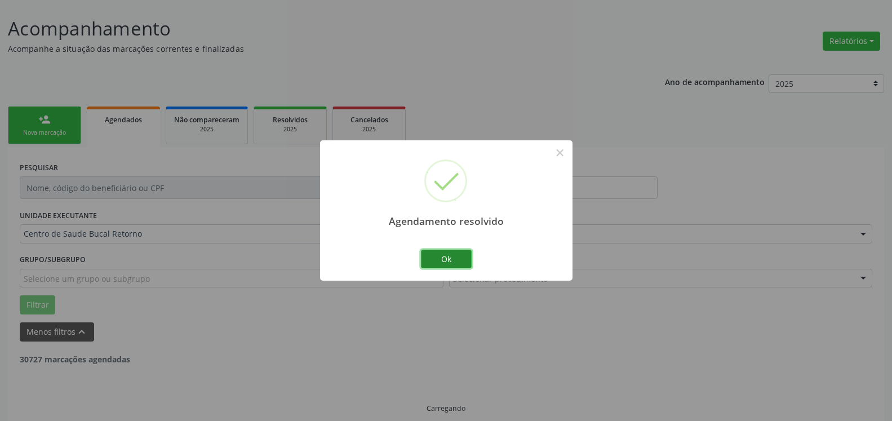
click at [452, 260] on button "Ok" at bounding box center [446, 259] width 51 height 19
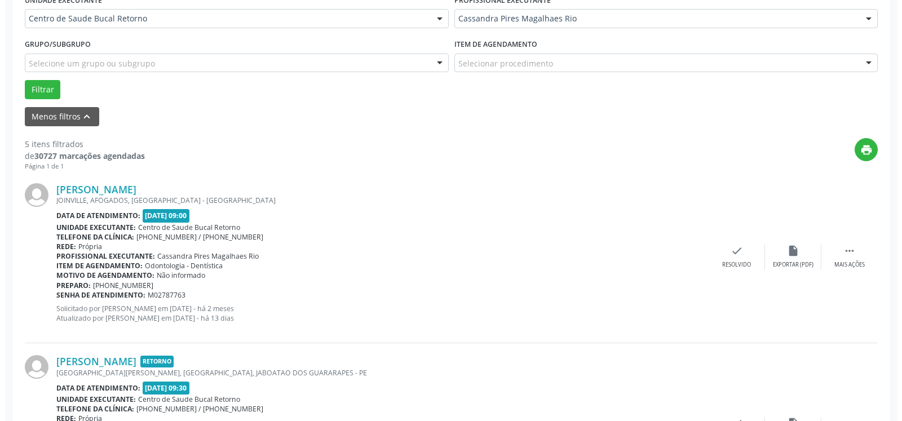
scroll to position [407, 0]
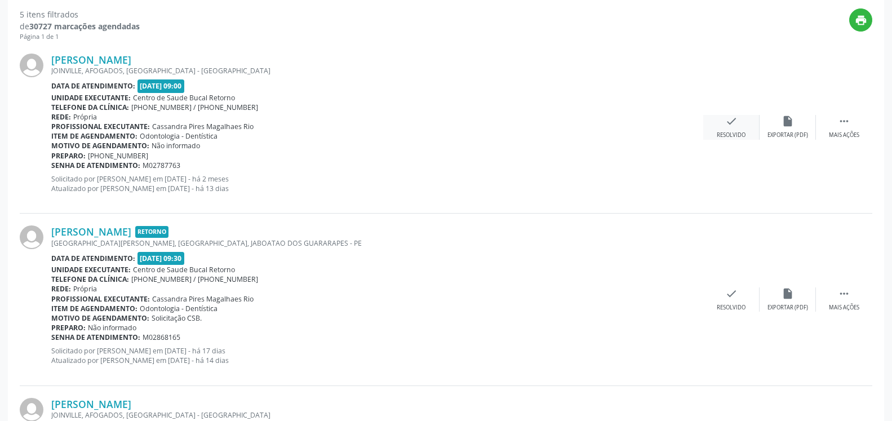
click at [732, 127] on icon "check" at bounding box center [731, 121] width 12 height 12
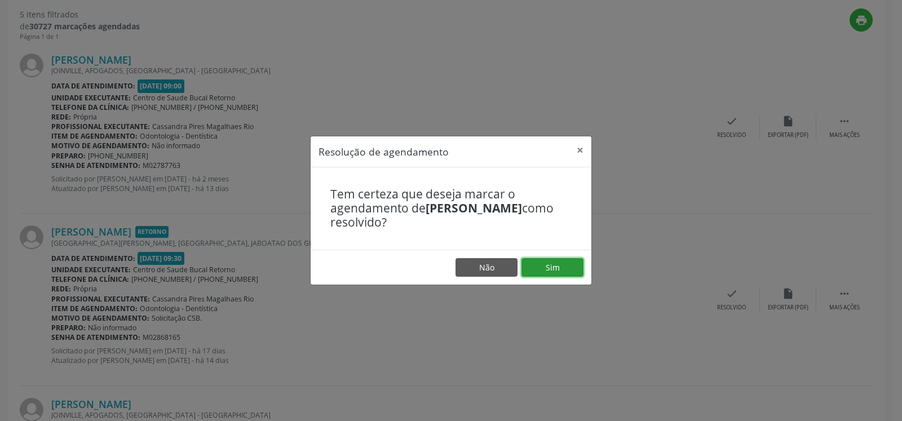
drag, startPoint x: 562, startPoint y: 263, endPoint x: 551, endPoint y: 263, distance: 10.7
click at [561, 263] on button "Sim" at bounding box center [552, 267] width 62 height 19
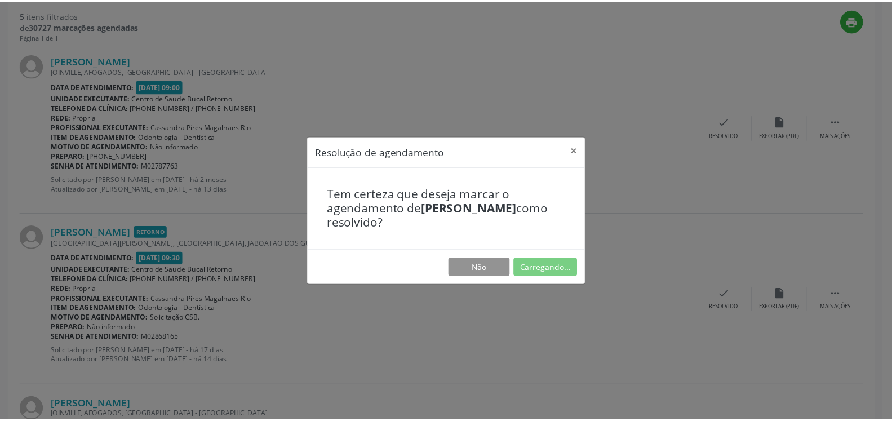
scroll to position [62, 0]
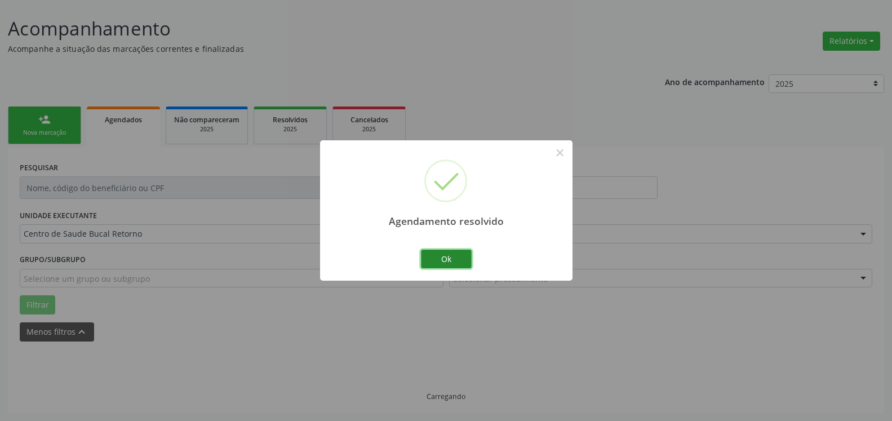
click at [464, 253] on button "Ok" at bounding box center [446, 259] width 51 height 19
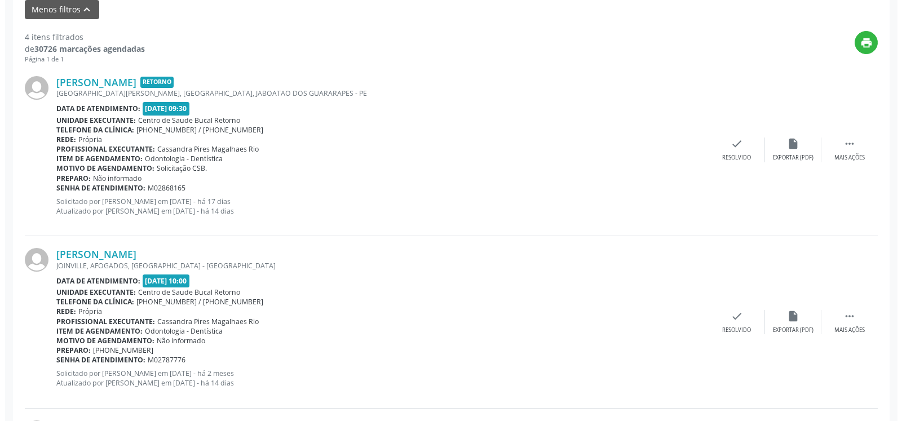
scroll to position [407, 0]
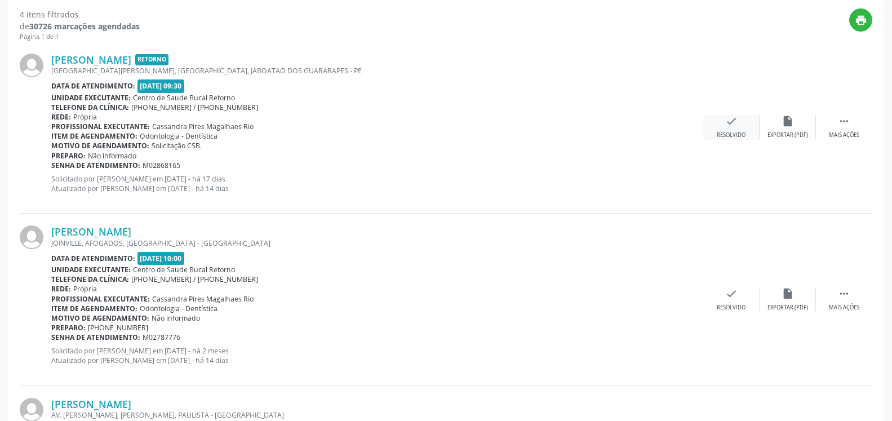
click at [733, 132] on div "Resolvido" at bounding box center [731, 135] width 29 height 8
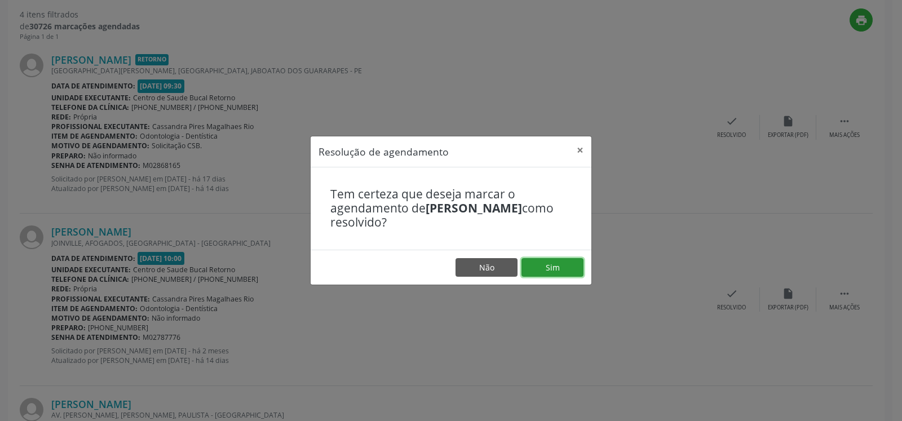
click at [566, 263] on button "Sim" at bounding box center [552, 267] width 62 height 19
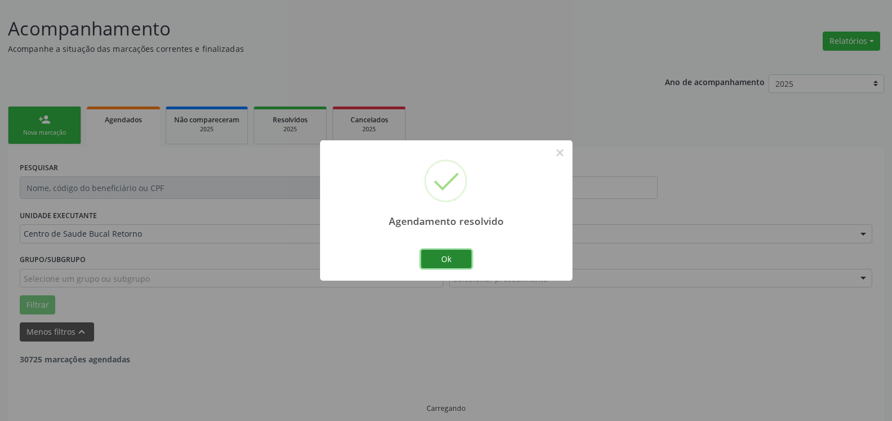
click at [458, 259] on button "Ok" at bounding box center [446, 259] width 51 height 19
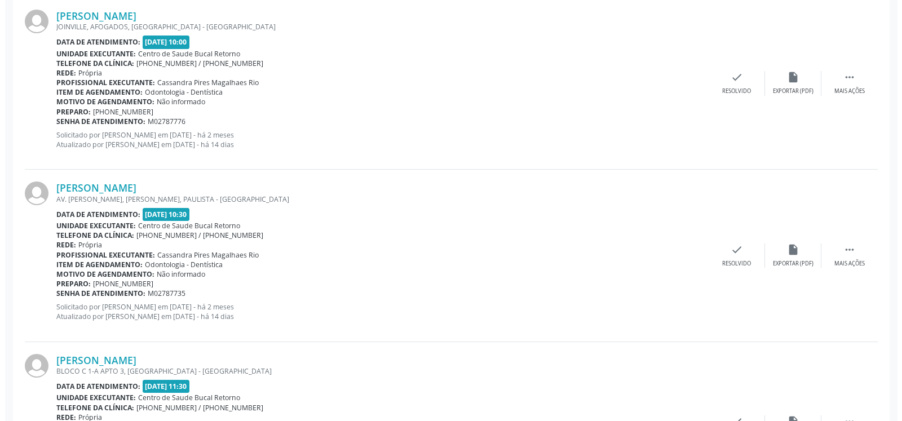
scroll to position [464, 0]
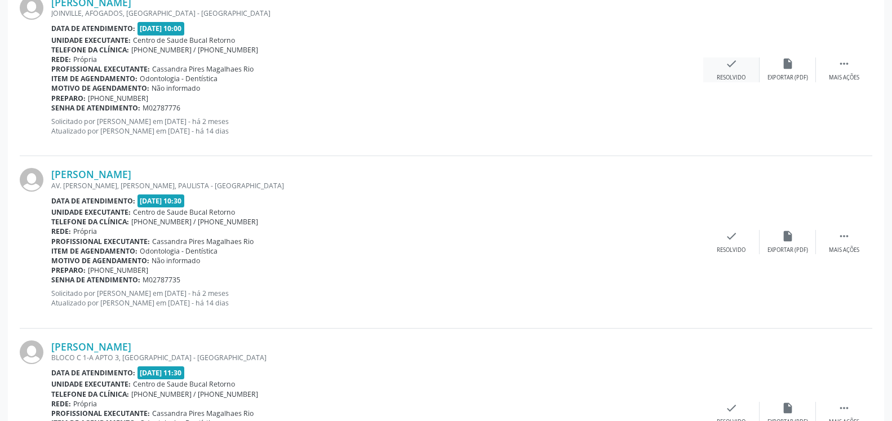
click at [734, 67] on icon "check" at bounding box center [731, 63] width 12 height 12
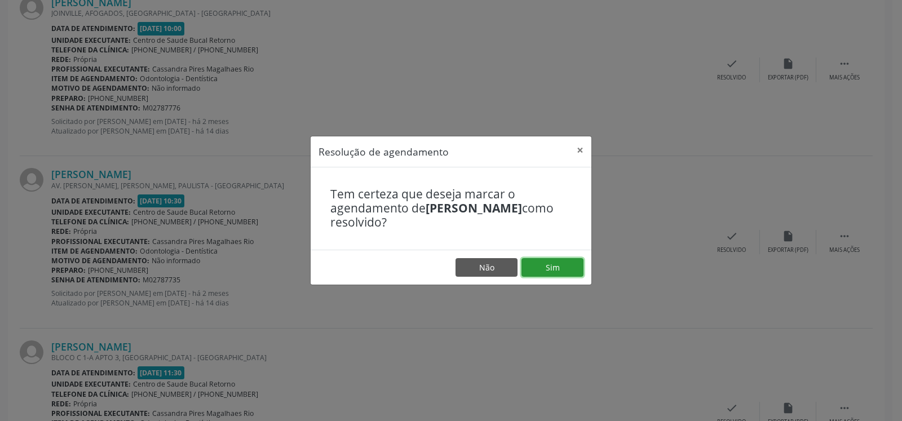
click at [556, 272] on button "Sim" at bounding box center [552, 267] width 62 height 19
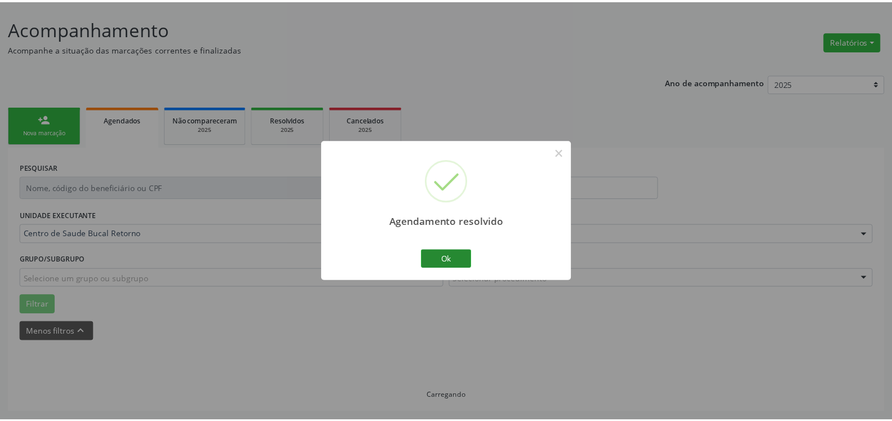
scroll to position [62, 0]
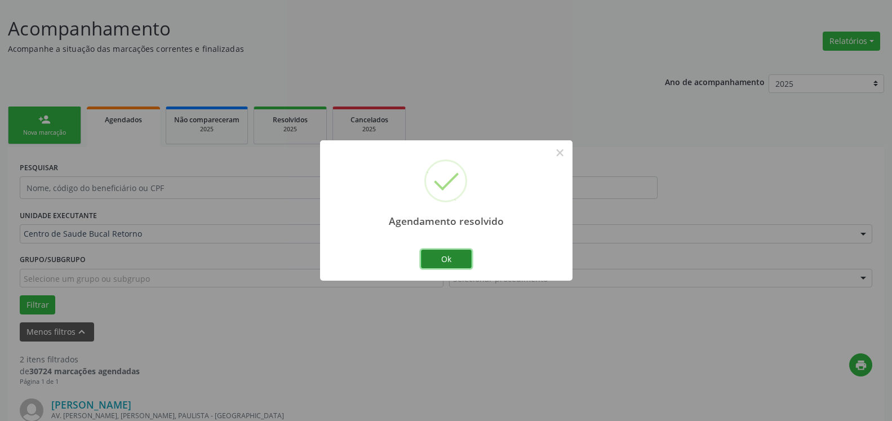
click at [455, 254] on button "Ok" at bounding box center [446, 259] width 51 height 19
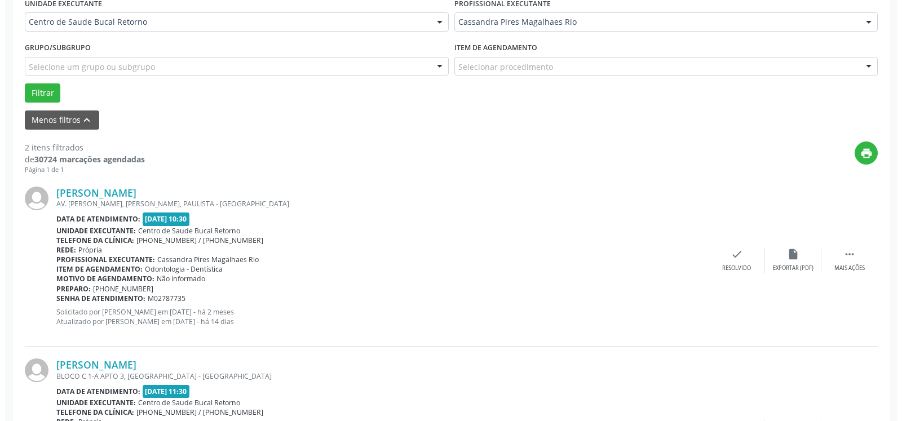
scroll to position [391, 0]
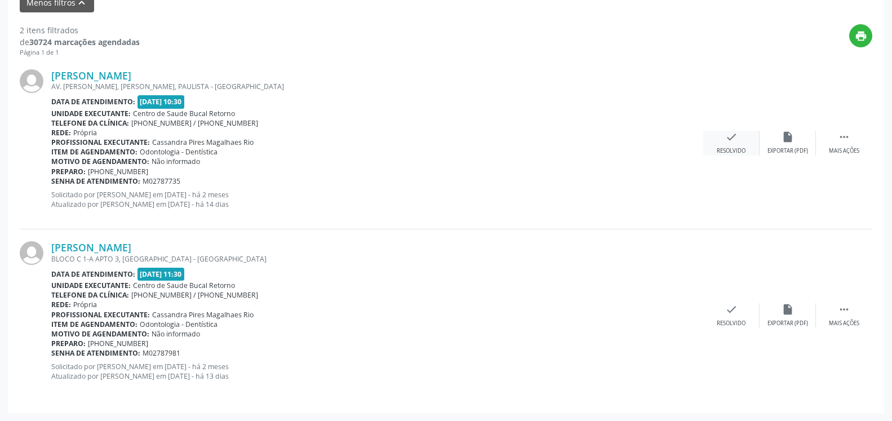
click at [734, 147] on div "check Resolvido" at bounding box center [731, 143] width 56 height 24
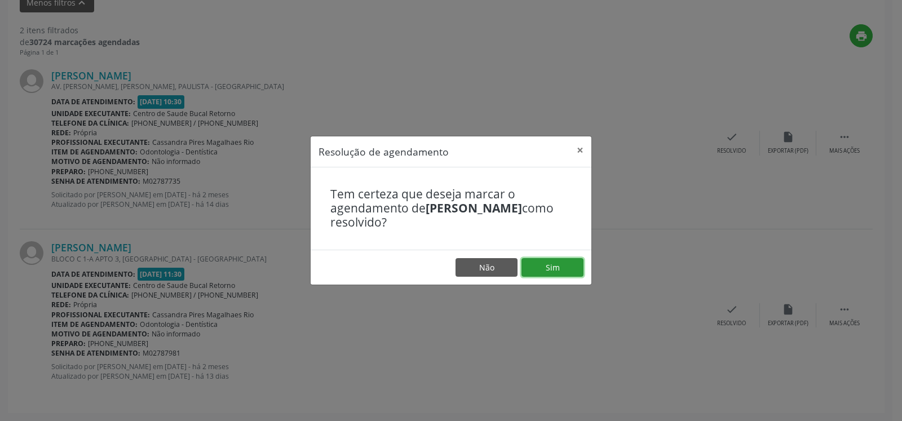
click at [560, 273] on button "Sim" at bounding box center [552, 267] width 62 height 19
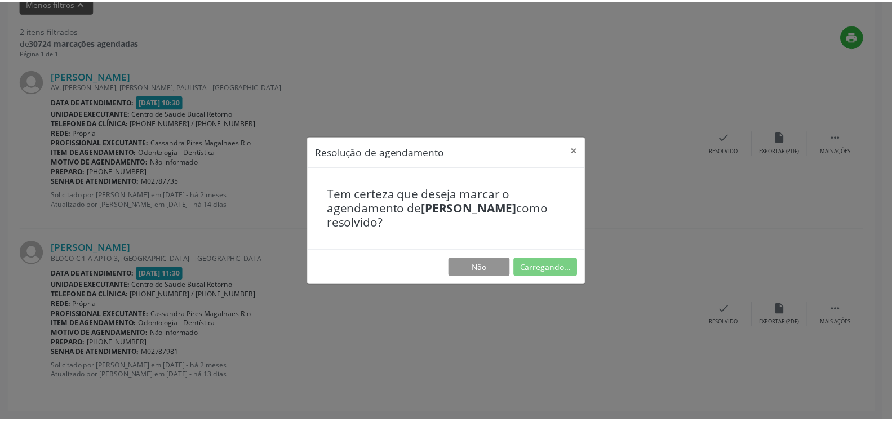
scroll to position [62, 0]
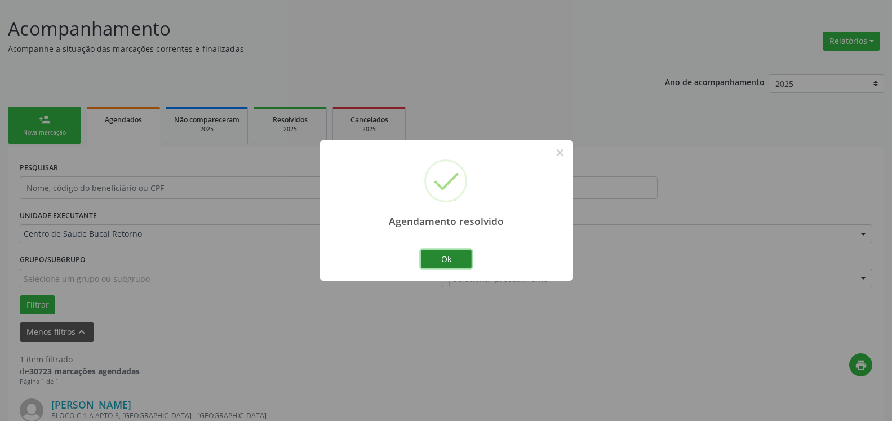
click at [456, 260] on button "Ok" at bounding box center [446, 259] width 51 height 19
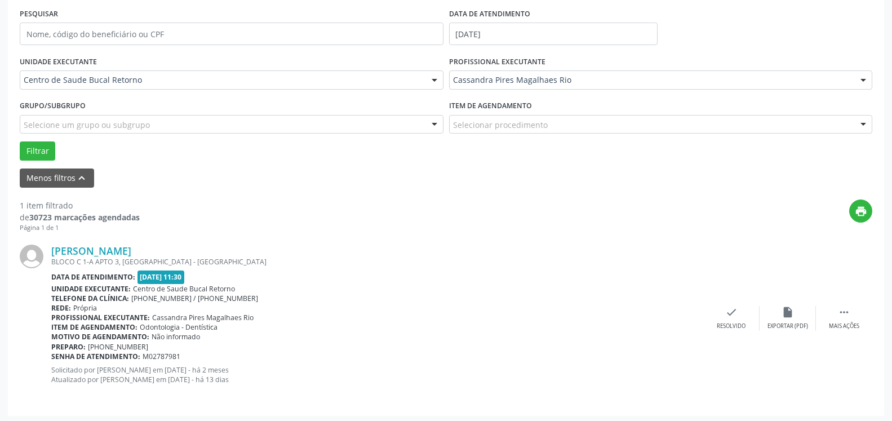
scroll to position [219, 0]
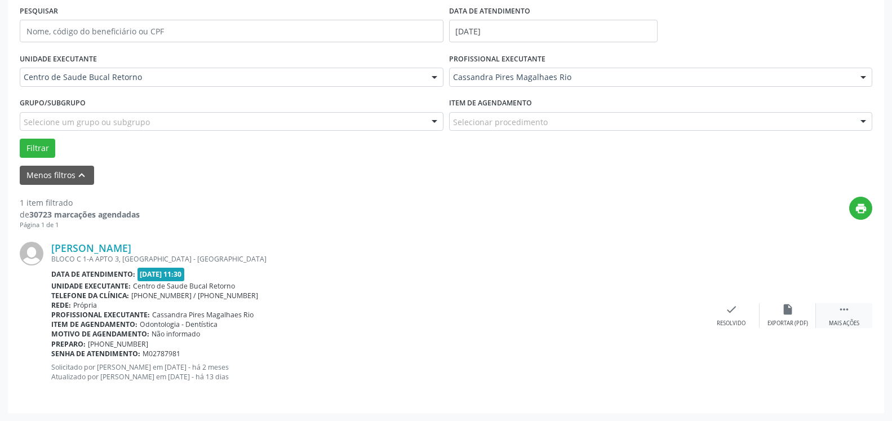
click at [839, 305] on icon "" at bounding box center [844, 309] width 12 height 12
click at [795, 310] on div "alarm_off Não compareceu" at bounding box center [788, 315] width 56 height 24
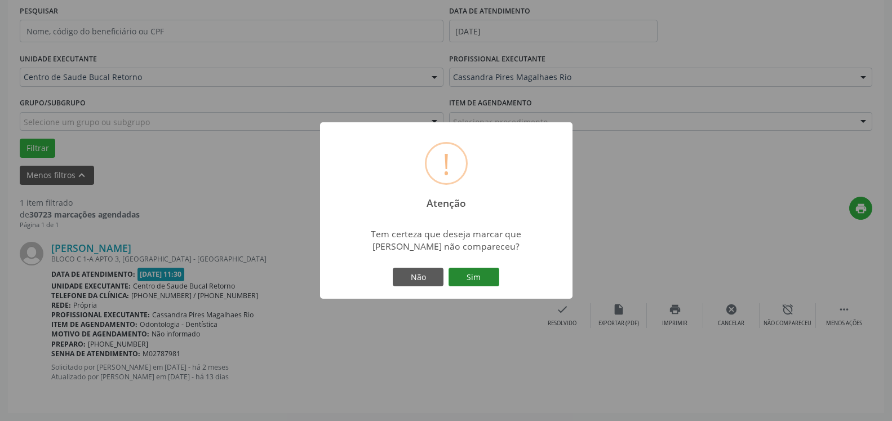
click at [477, 275] on button "Sim" at bounding box center [474, 277] width 51 height 19
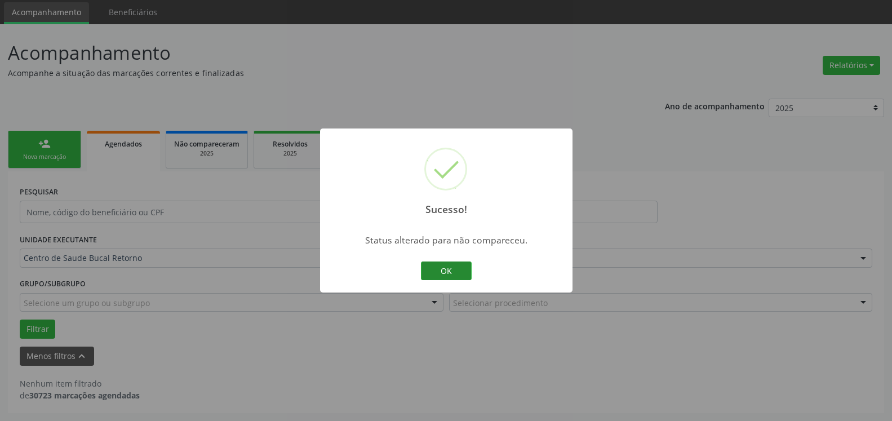
scroll to position [38, 0]
click at [454, 267] on button "OK" at bounding box center [446, 271] width 51 height 19
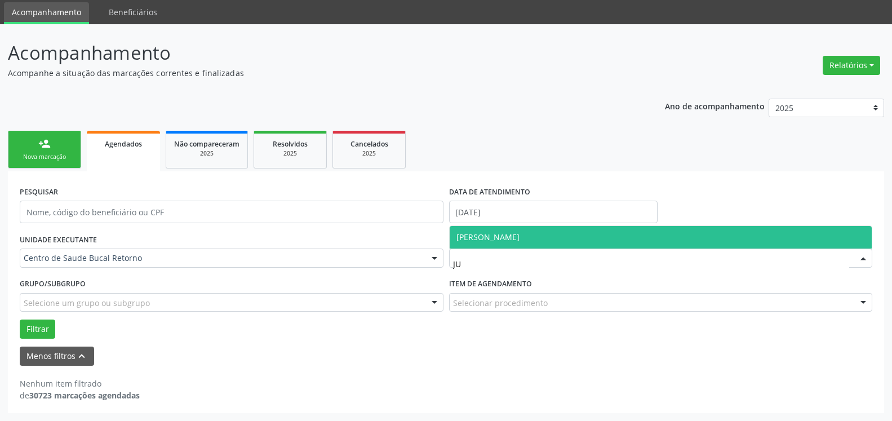
click at [520, 236] on span "[PERSON_NAME]" at bounding box center [488, 237] width 63 height 11
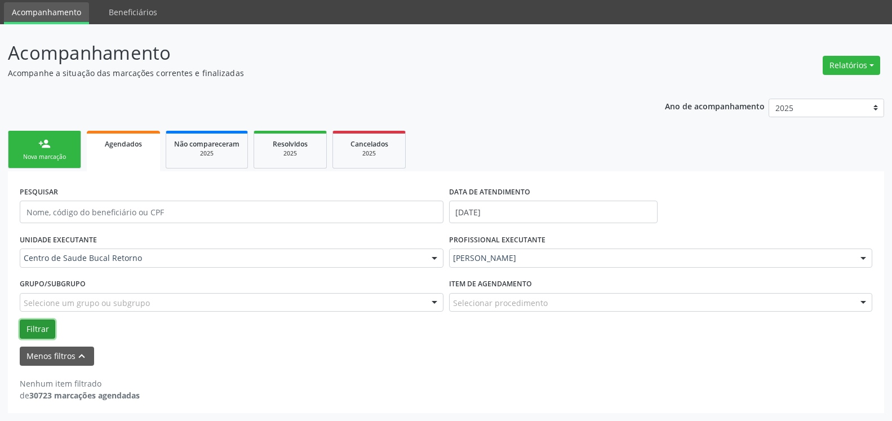
click at [37, 335] on button "Filtrar" at bounding box center [38, 329] width 36 height 19
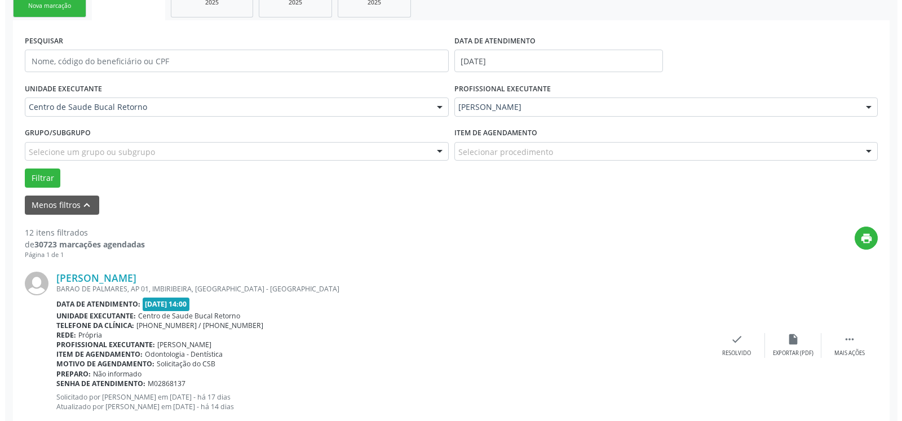
scroll to position [210, 0]
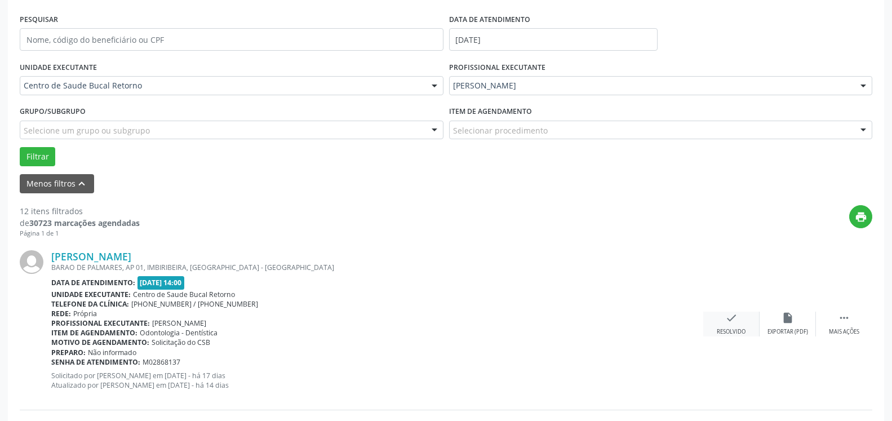
click at [729, 324] on icon "check" at bounding box center [731, 318] width 12 height 12
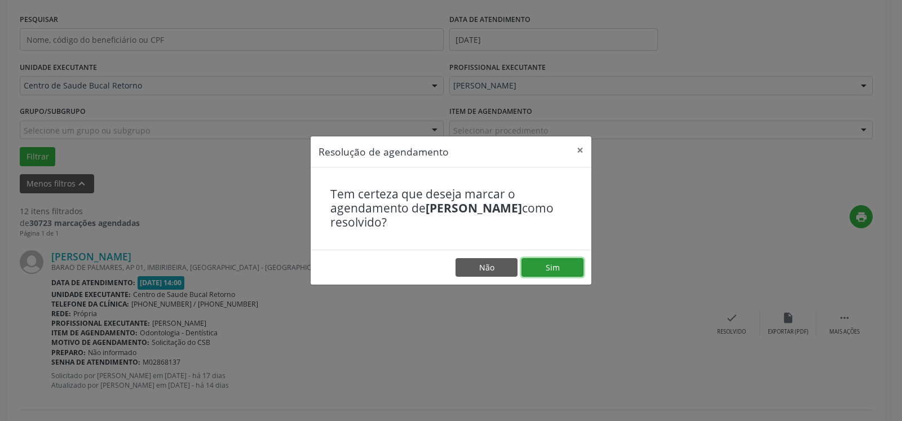
click at [538, 267] on button "Sim" at bounding box center [552, 267] width 62 height 19
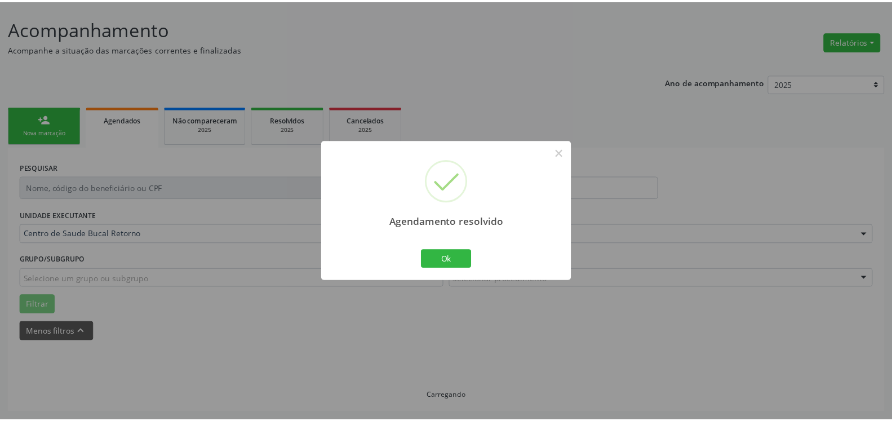
scroll to position [62, 0]
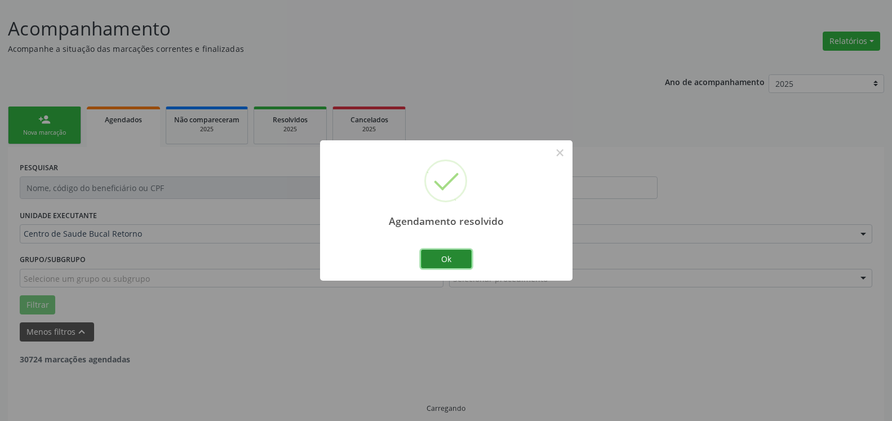
click at [436, 252] on button "Ok" at bounding box center [446, 259] width 51 height 19
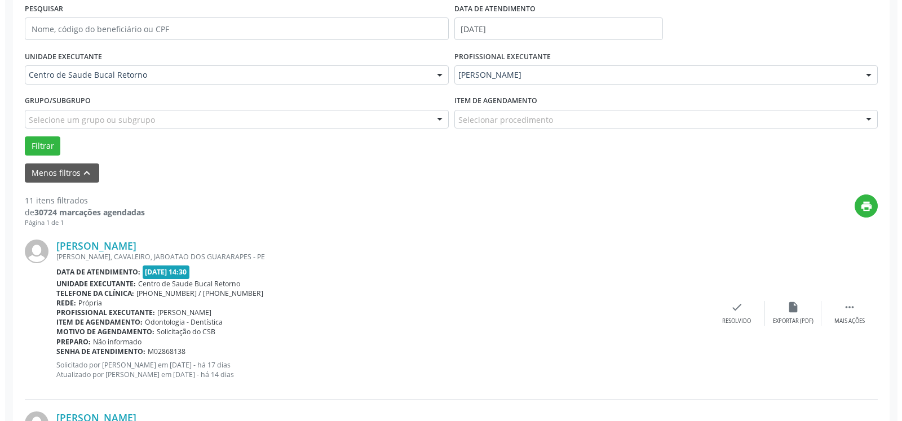
scroll to position [292, 0]
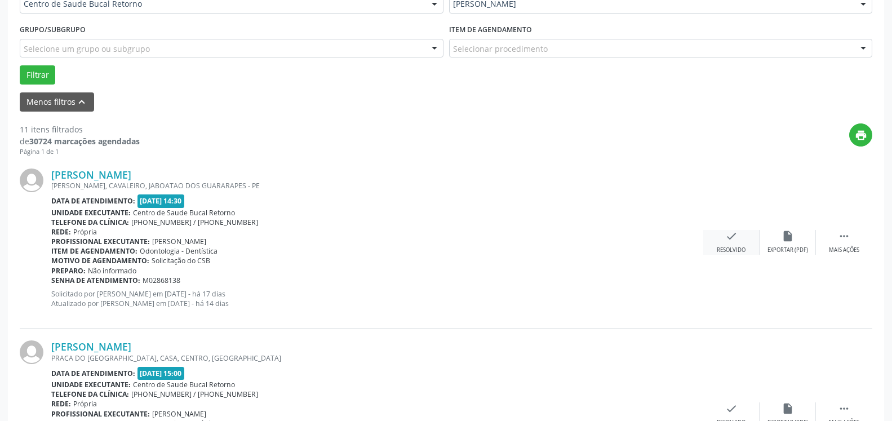
click at [735, 241] on icon "check" at bounding box center [731, 236] width 12 height 12
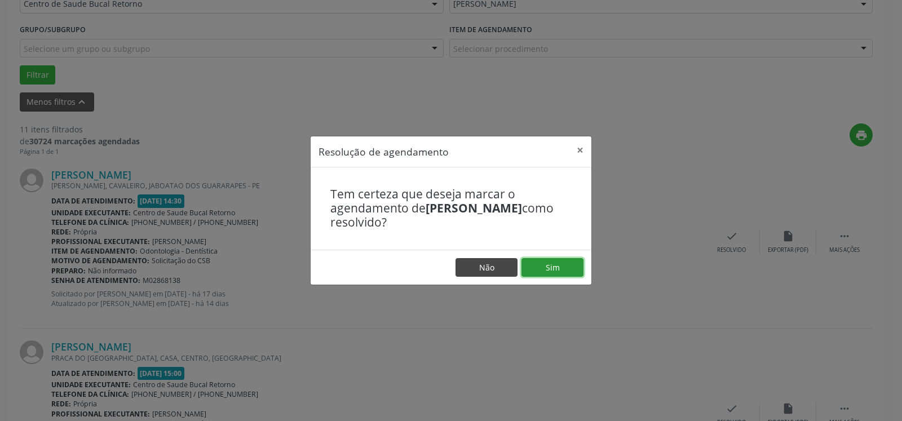
drag, startPoint x: 573, startPoint y: 267, endPoint x: 475, endPoint y: 271, distance: 97.6
click at [572, 267] on button "Sim" at bounding box center [552, 267] width 62 height 19
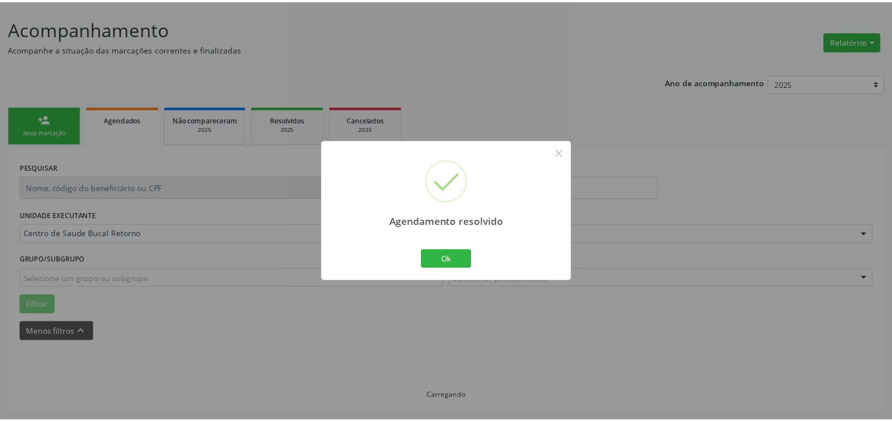
scroll to position [62, 0]
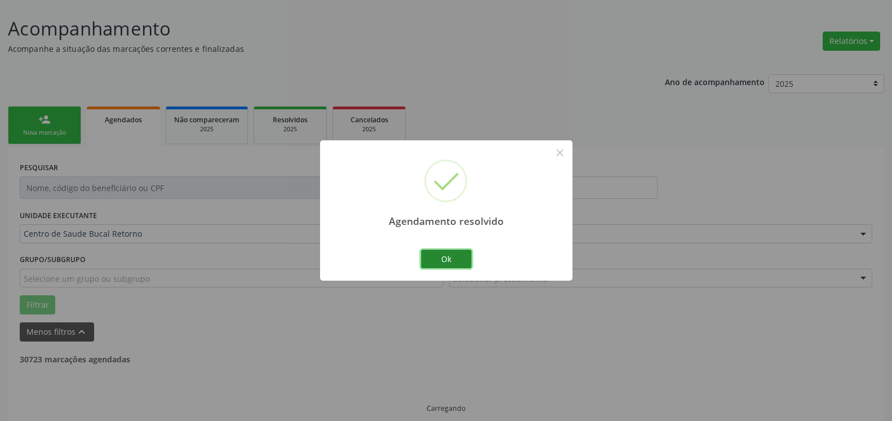
click at [439, 261] on button "Ok" at bounding box center [446, 259] width 51 height 19
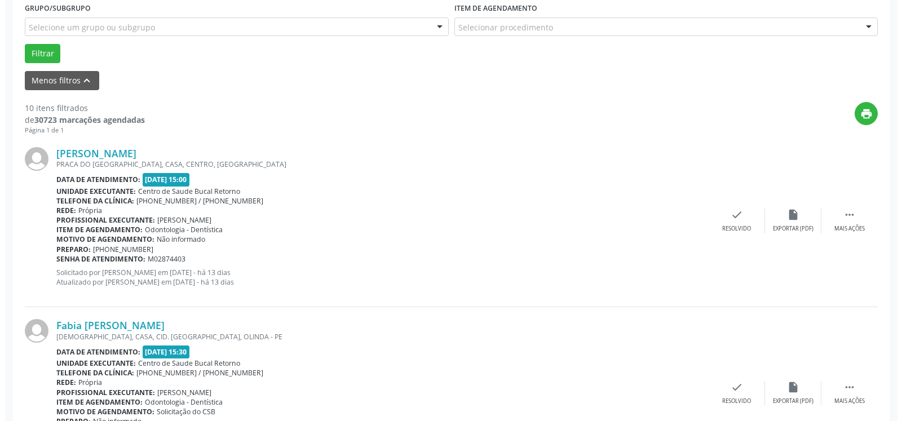
scroll to position [349, 0]
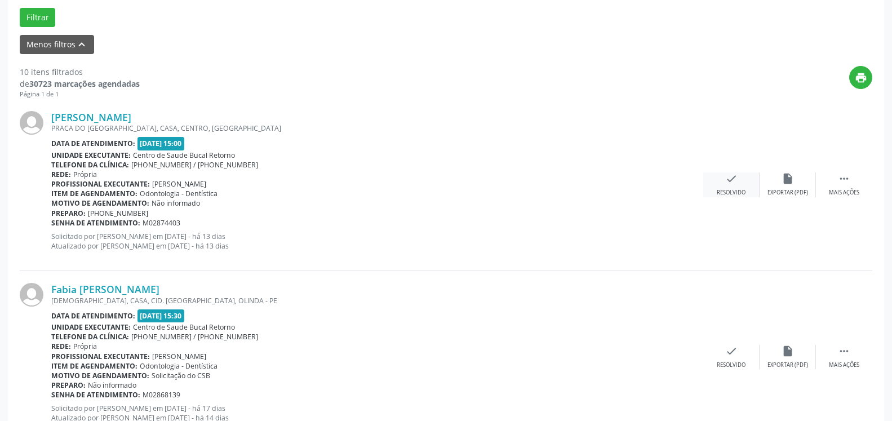
click at [723, 183] on div "check Resolvido" at bounding box center [731, 184] width 56 height 24
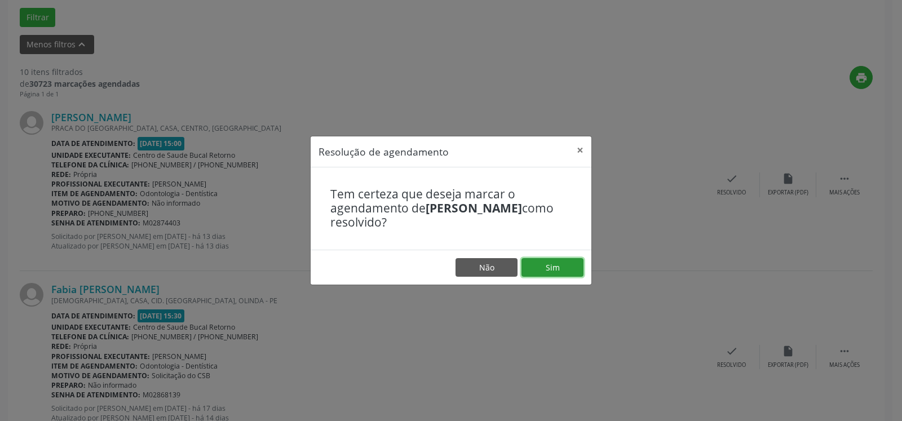
click at [560, 267] on button "Sim" at bounding box center [552, 267] width 62 height 19
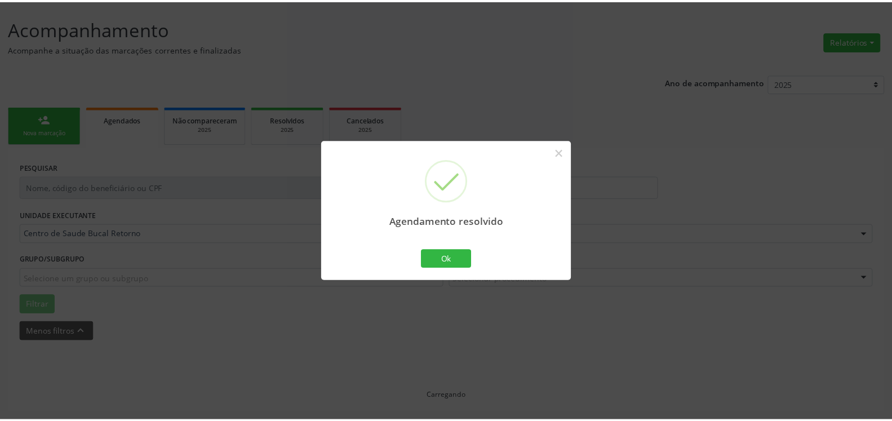
scroll to position [62, 0]
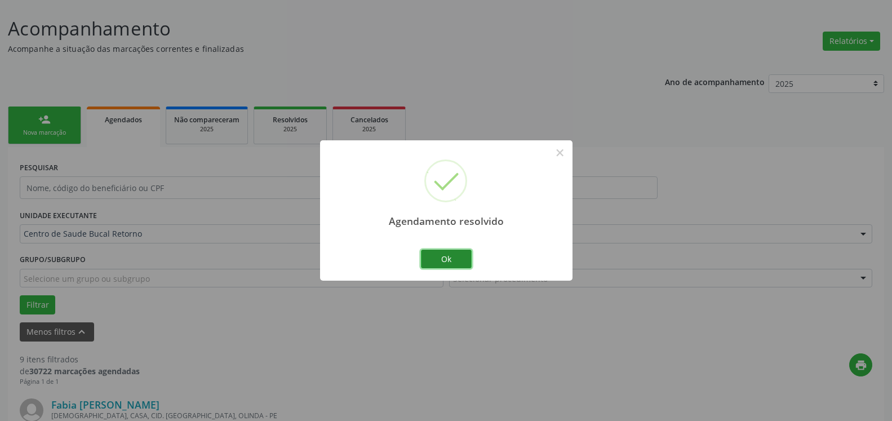
click at [455, 259] on button "Ok" at bounding box center [446, 259] width 51 height 19
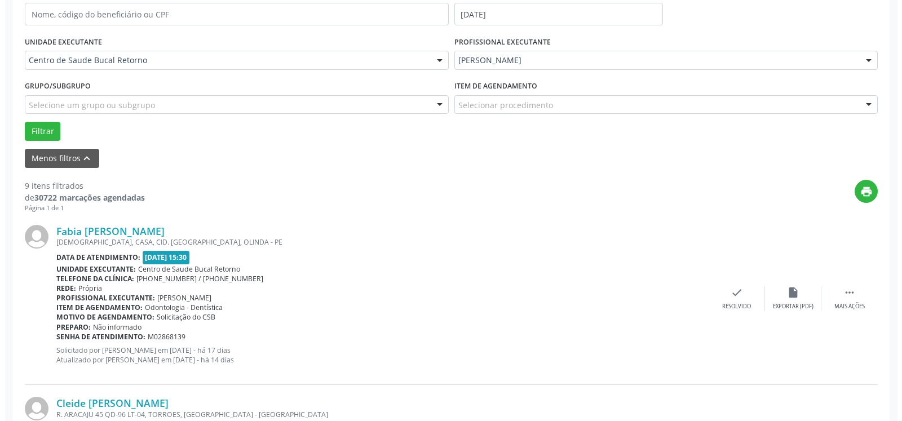
scroll to position [292, 0]
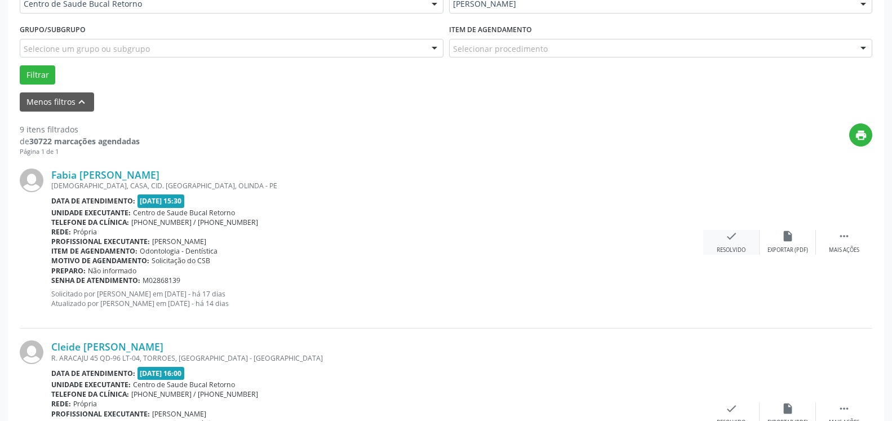
click at [728, 237] on icon "check" at bounding box center [731, 236] width 12 height 12
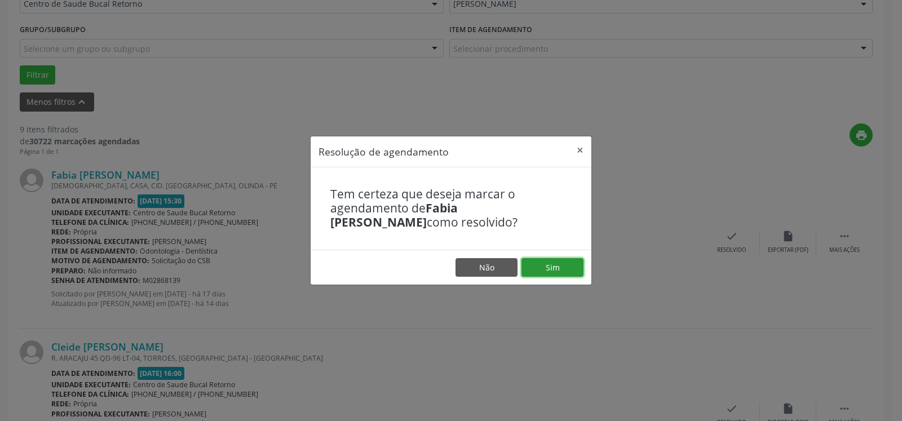
click at [577, 266] on button "Sim" at bounding box center [552, 267] width 62 height 19
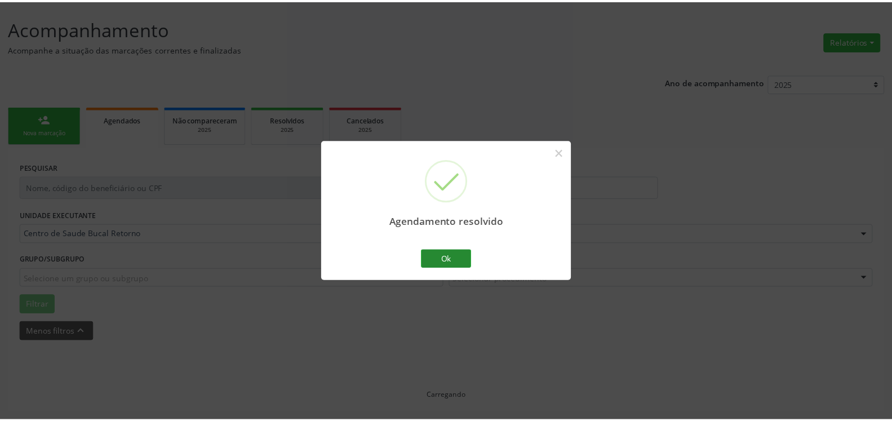
scroll to position [62, 0]
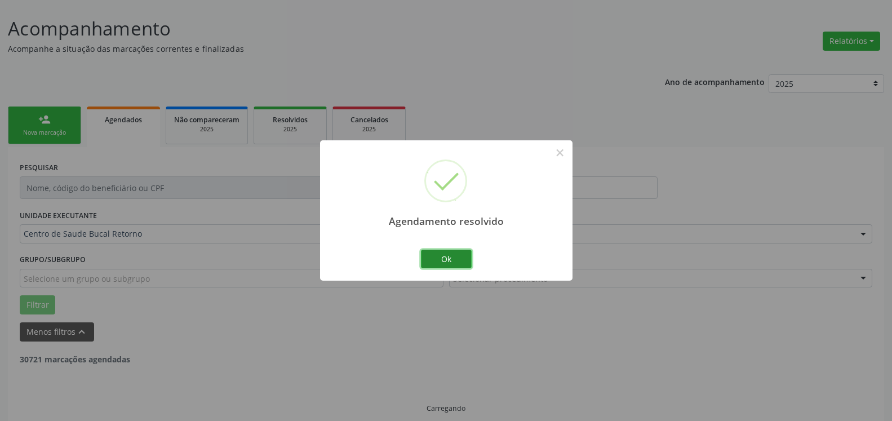
click at [447, 263] on button "Ok" at bounding box center [446, 259] width 51 height 19
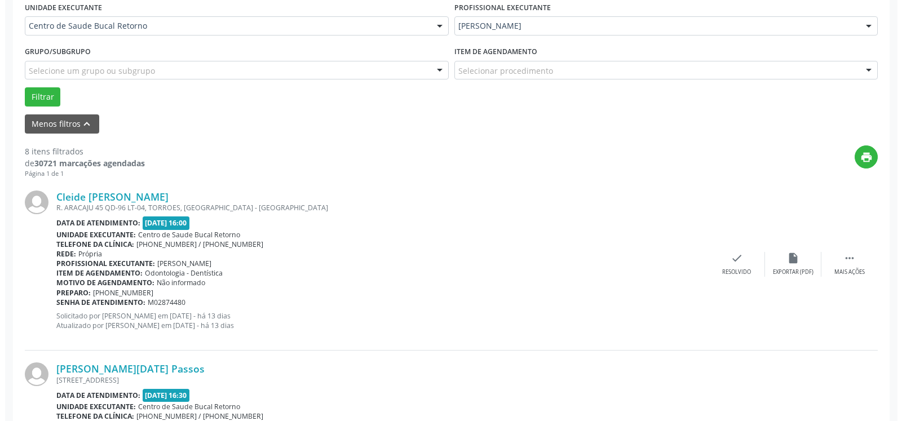
scroll to position [292, 0]
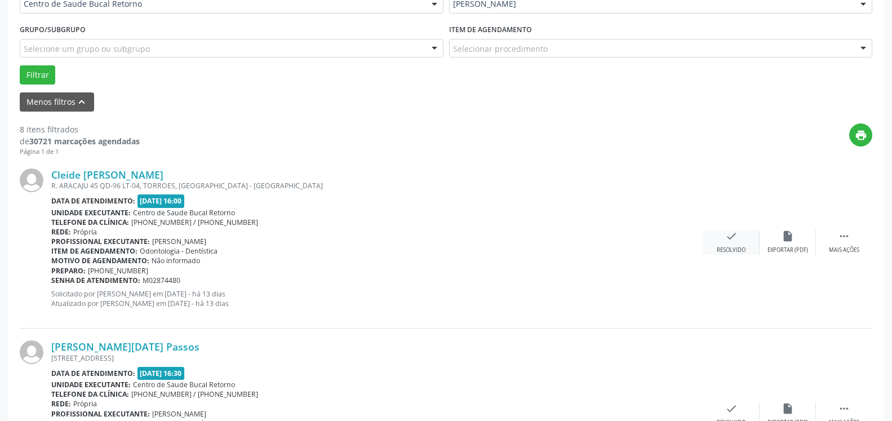
click at [721, 240] on div "check Resolvido" at bounding box center [731, 242] width 56 height 24
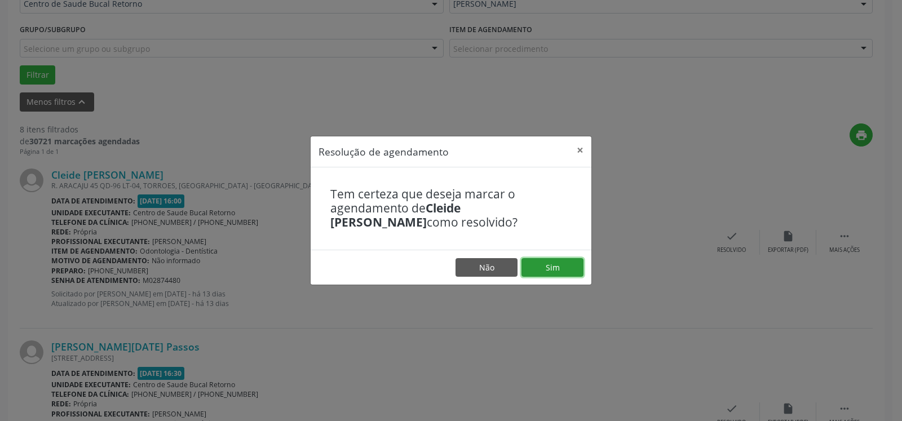
click at [554, 269] on button "Sim" at bounding box center [552, 267] width 62 height 19
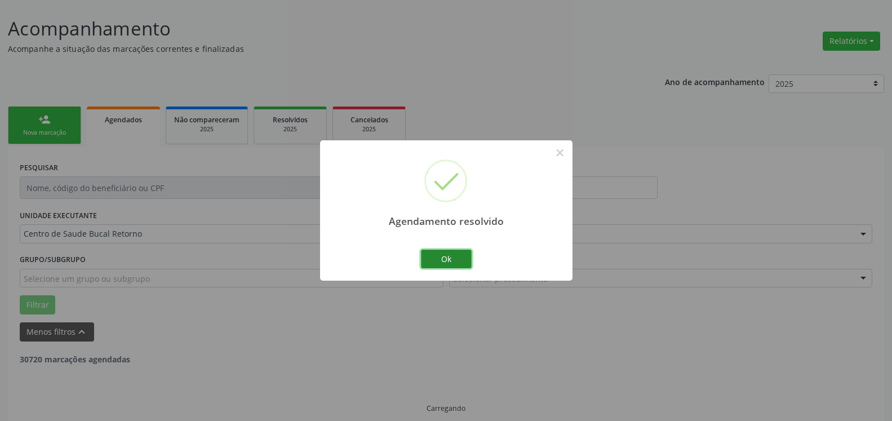
click at [457, 259] on button "Ok" at bounding box center [446, 259] width 51 height 19
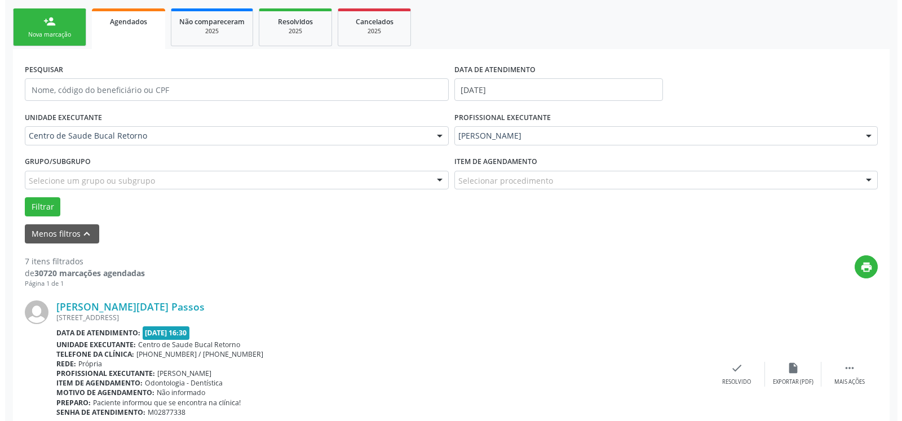
scroll to position [304, 0]
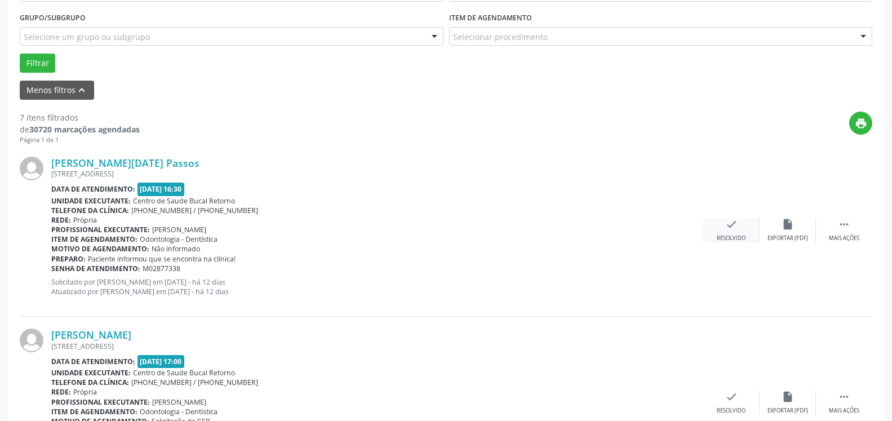
click at [724, 226] on div "check Resolvido" at bounding box center [731, 230] width 56 height 24
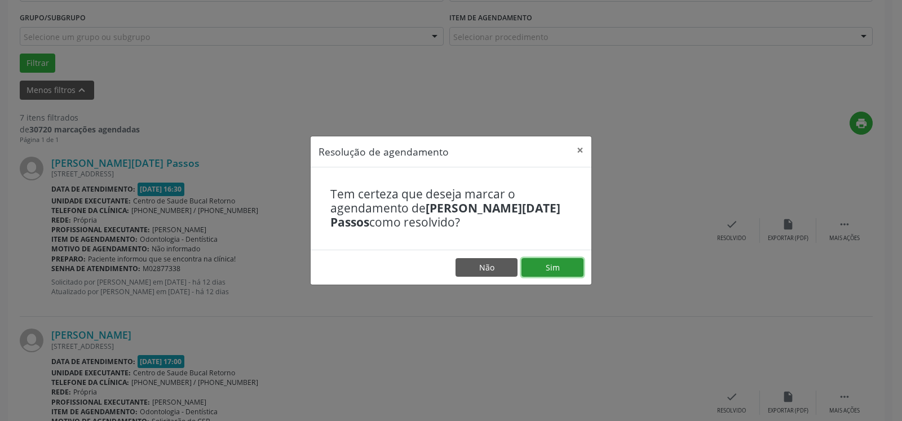
click at [565, 267] on button "Sim" at bounding box center [552, 267] width 62 height 19
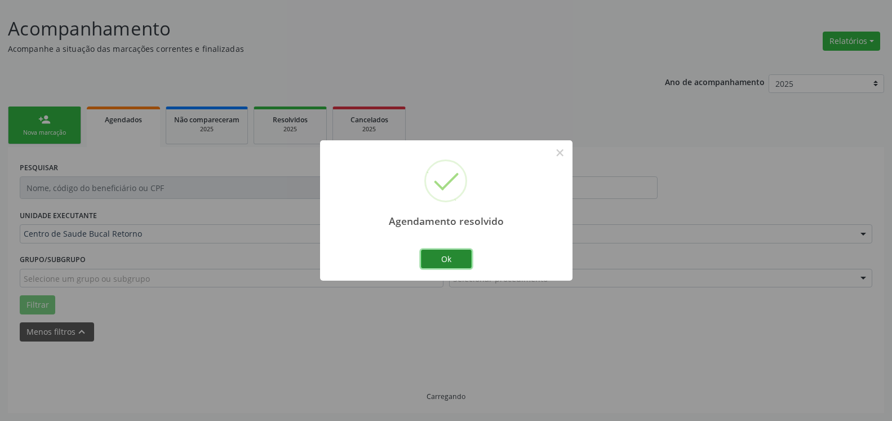
click at [446, 258] on button "Ok" at bounding box center [446, 259] width 51 height 19
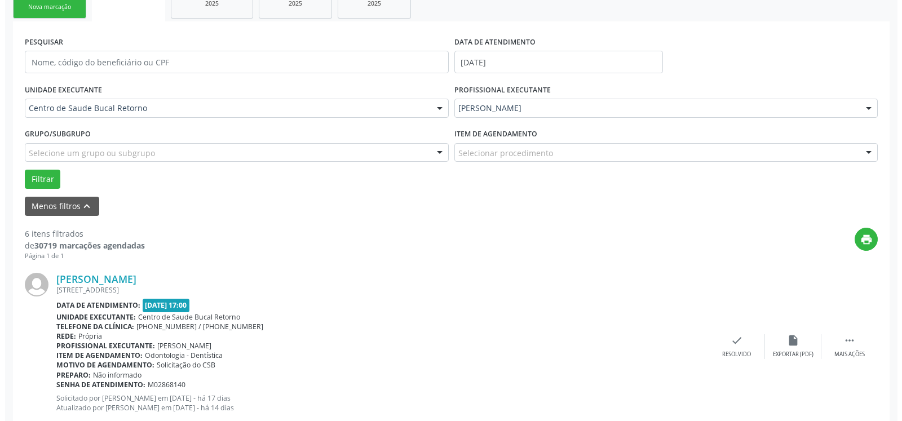
scroll to position [349, 0]
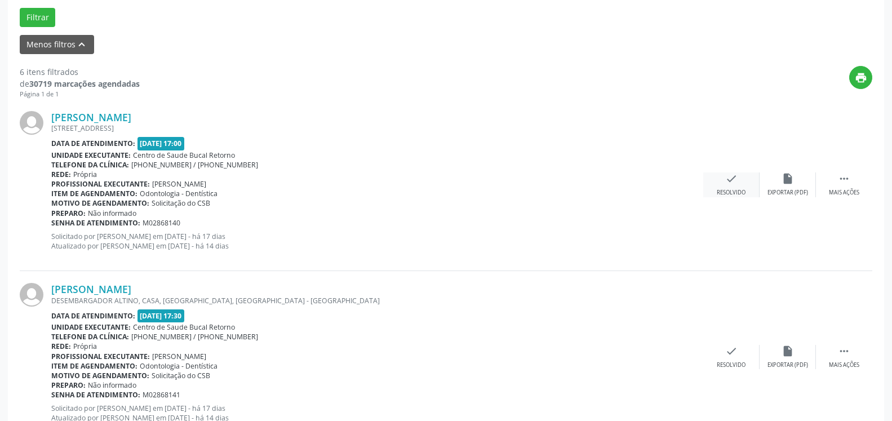
click at [736, 183] on icon "check" at bounding box center [731, 178] width 12 height 12
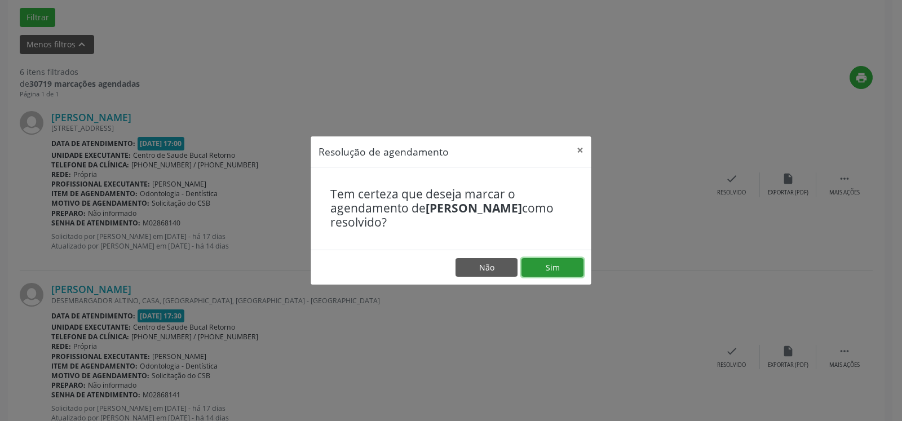
click at [551, 260] on button "Sim" at bounding box center [552, 267] width 62 height 19
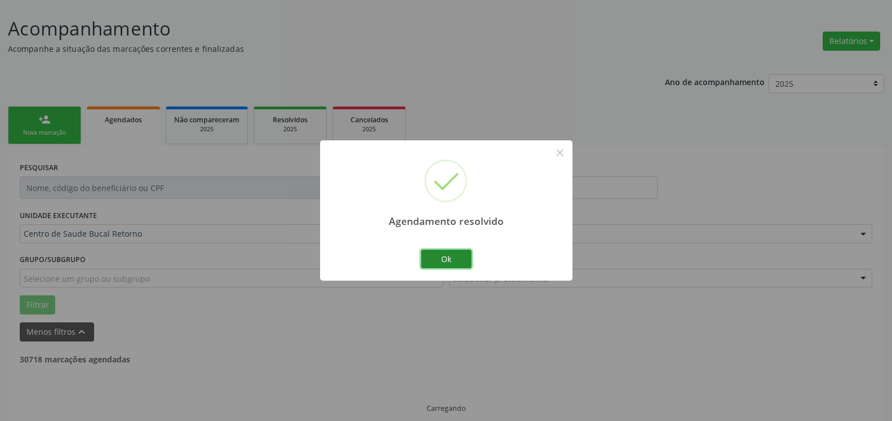
click at [450, 263] on button "Ok" at bounding box center [446, 259] width 51 height 19
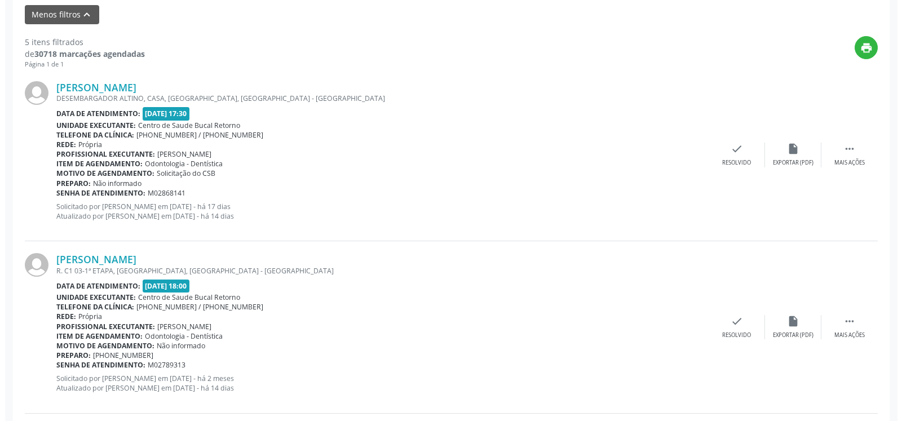
scroll to position [464, 0]
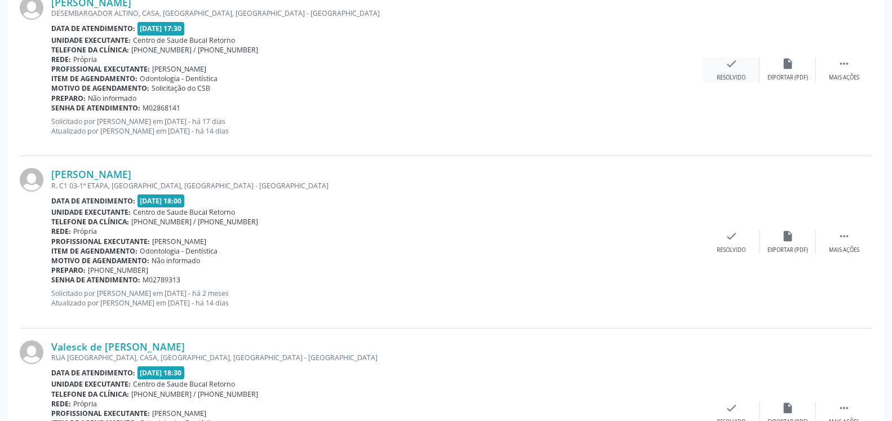
click at [730, 60] on icon "check" at bounding box center [731, 63] width 12 height 12
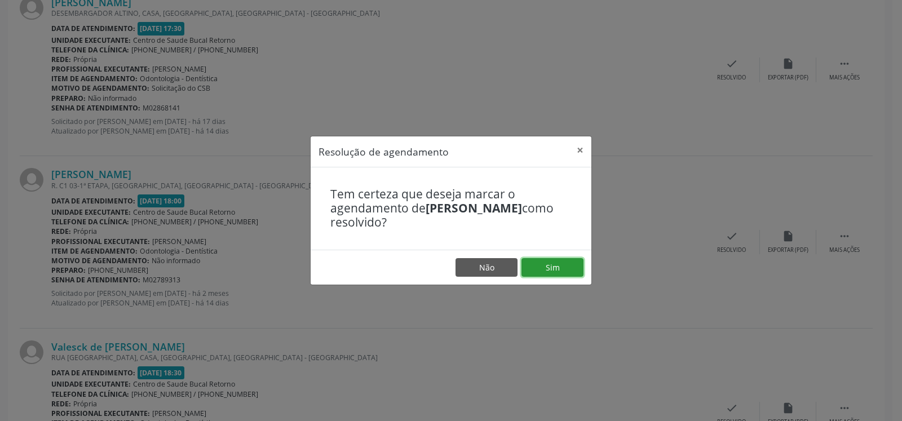
click at [546, 274] on button "Sim" at bounding box center [552, 267] width 62 height 19
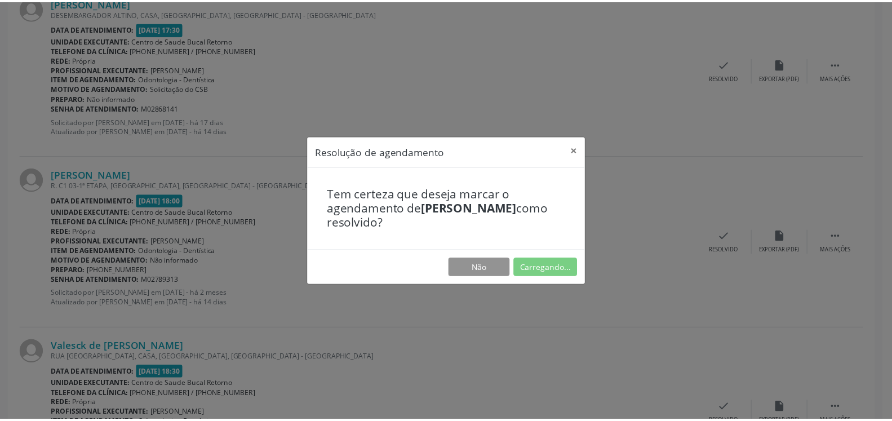
scroll to position [62, 0]
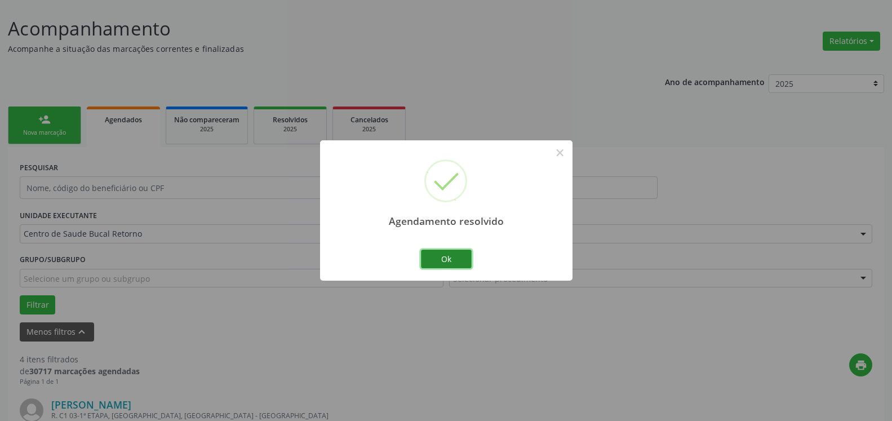
click at [452, 254] on button "Ok" at bounding box center [446, 259] width 51 height 19
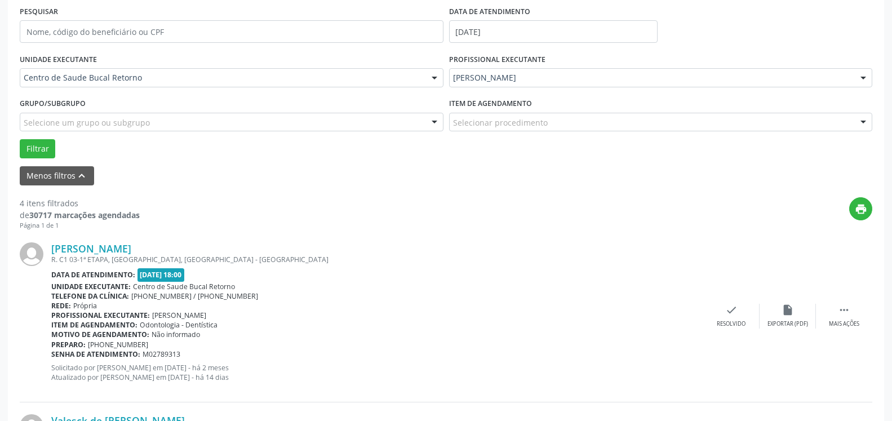
scroll to position [292, 0]
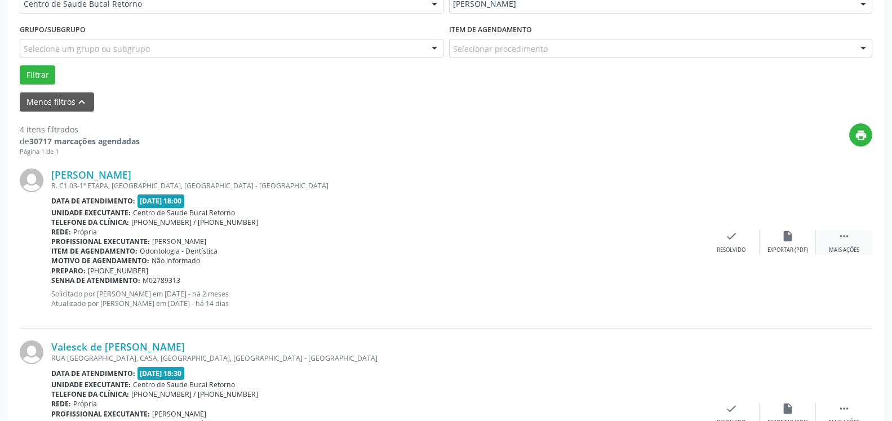
click at [863, 247] on div " Mais ações" at bounding box center [844, 242] width 56 height 24
click at [792, 249] on div "Não compareceu" at bounding box center [788, 250] width 48 height 8
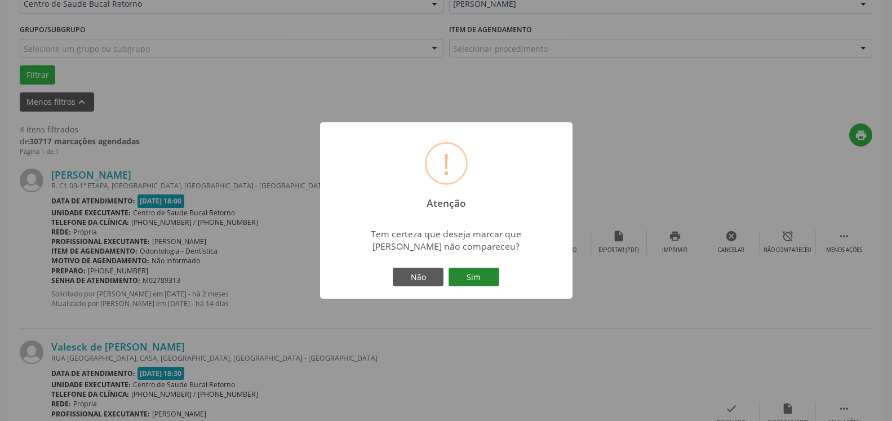
click at [464, 280] on button "Sim" at bounding box center [474, 277] width 51 height 19
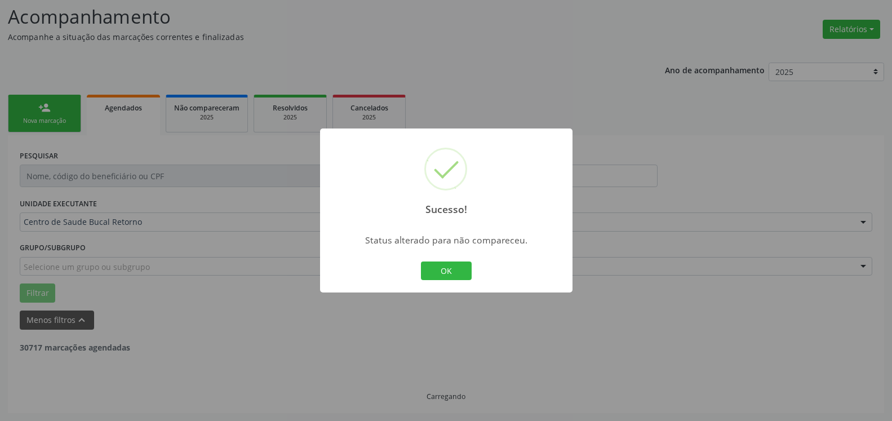
scroll to position [74, 0]
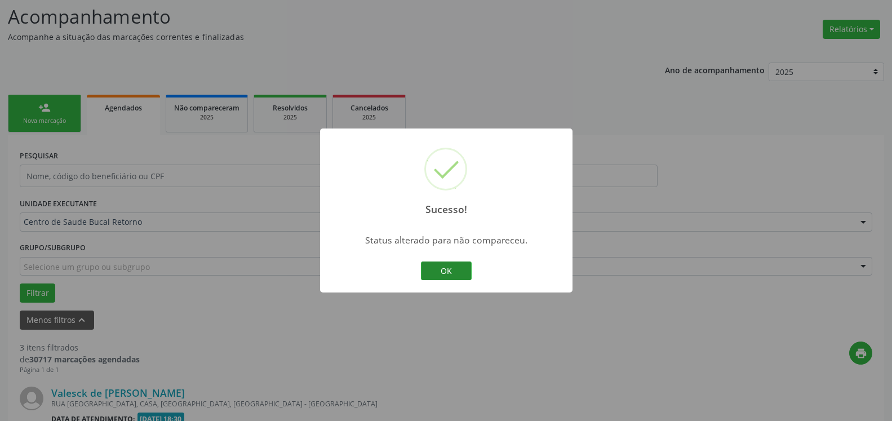
click at [454, 275] on button "OK" at bounding box center [446, 271] width 51 height 19
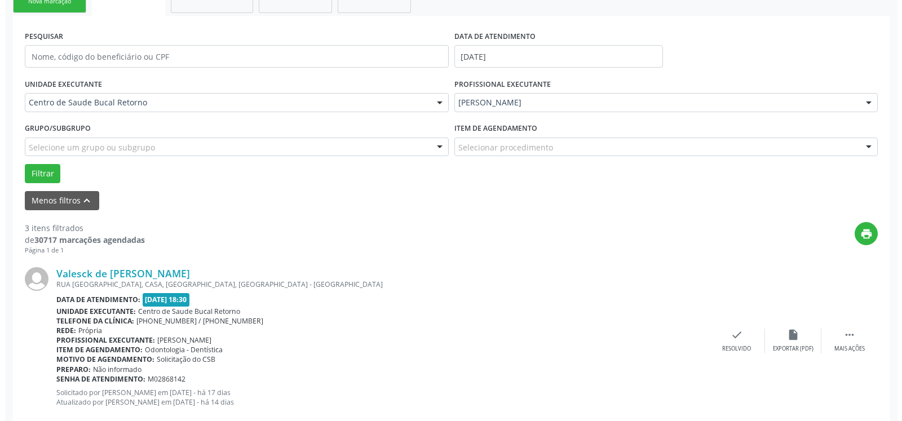
scroll to position [304, 0]
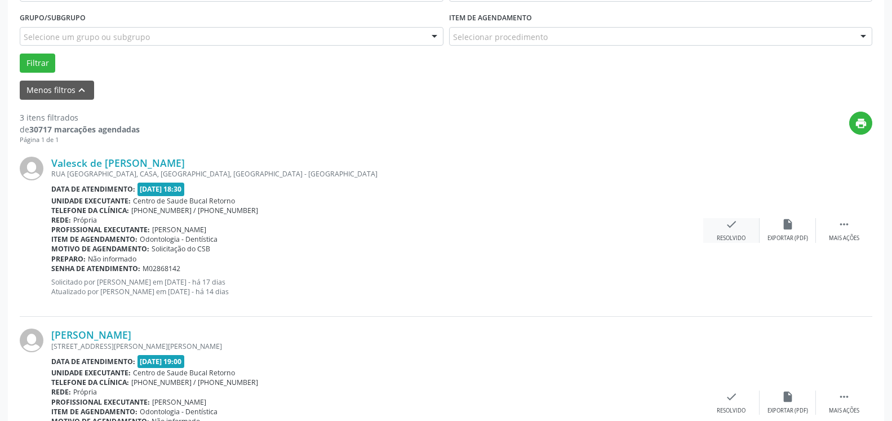
click at [725, 225] on icon "check" at bounding box center [731, 224] width 12 height 12
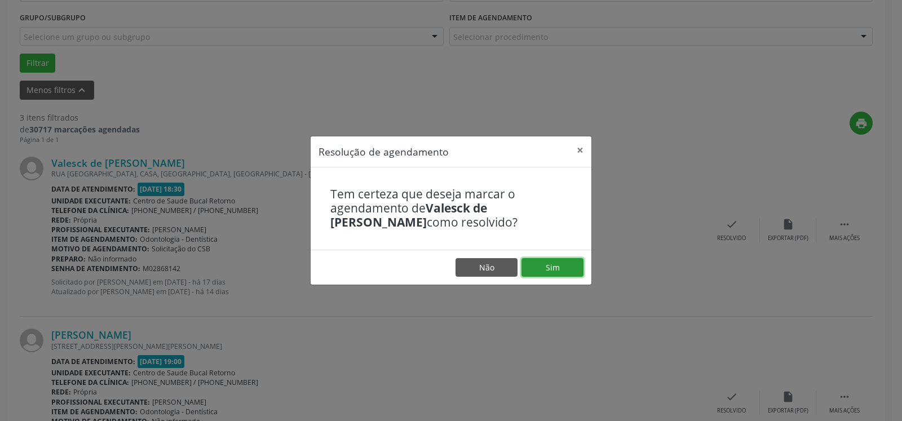
click at [570, 276] on button "Sim" at bounding box center [552, 267] width 62 height 19
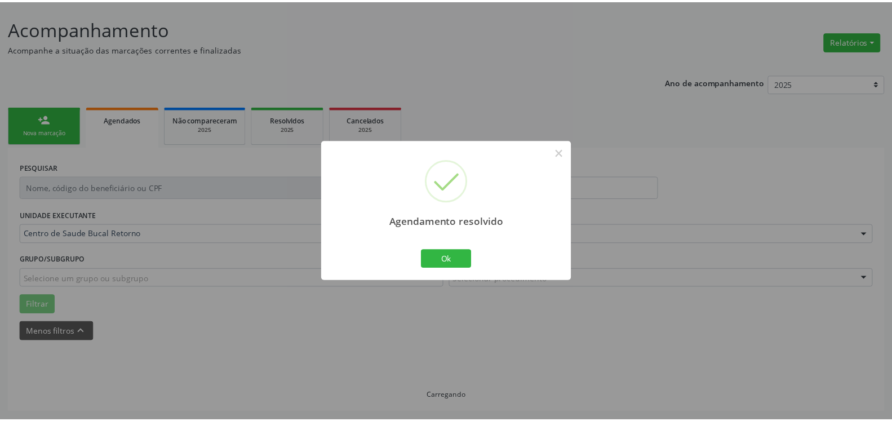
scroll to position [62, 0]
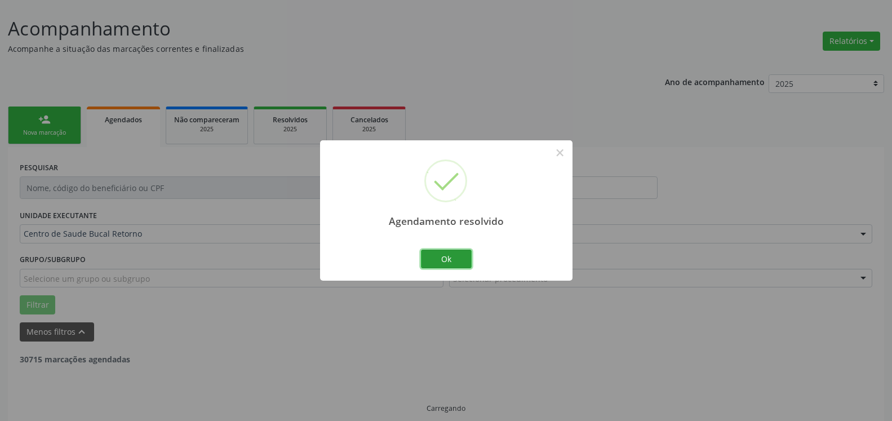
click at [459, 254] on button "Ok" at bounding box center [446, 259] width 51 height 19
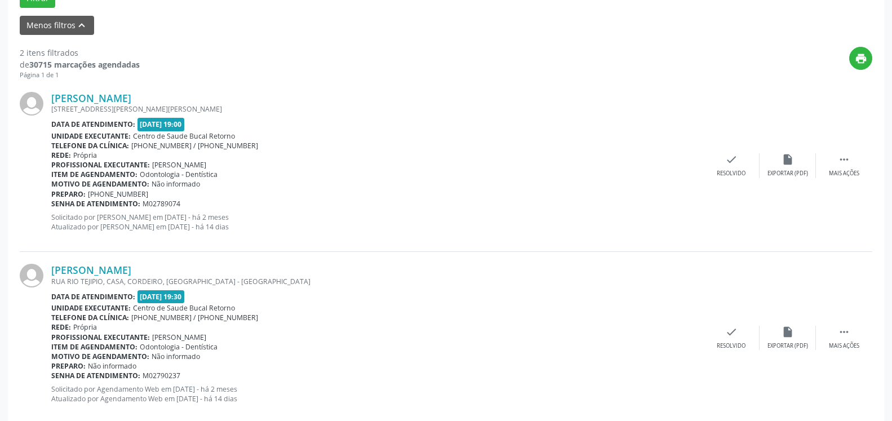
scroll to position [391, 0]
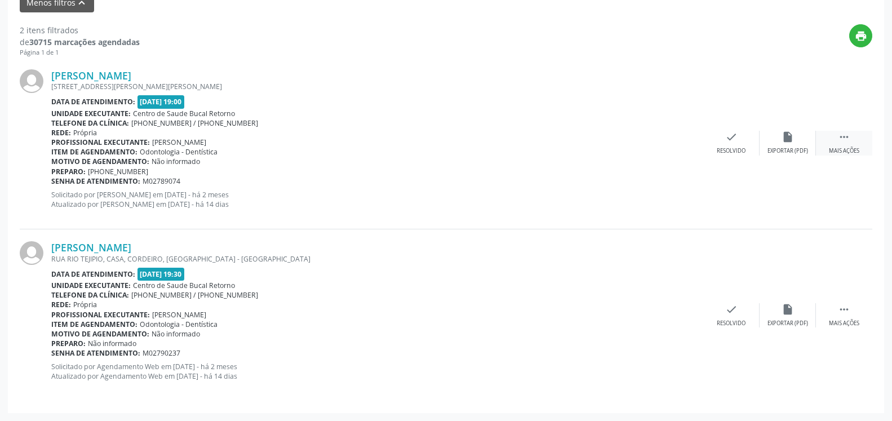
click at [847, 137] on icon "" at bounding box center [844, 137] width 12 height 12
click at [796, 138] on div "alarm_off Não compareceu" at bounding box center [788, 143] width 56 height 24
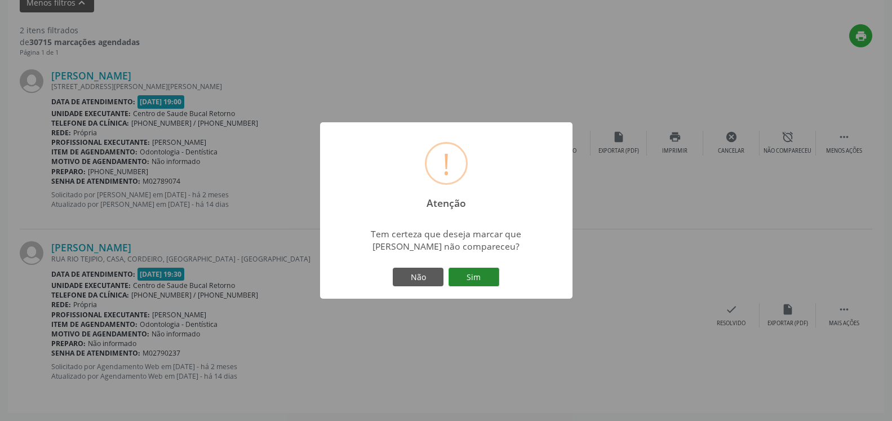
click at [483, 276] on button "Sim" at bounding box center [474, 277] width 51 height 19
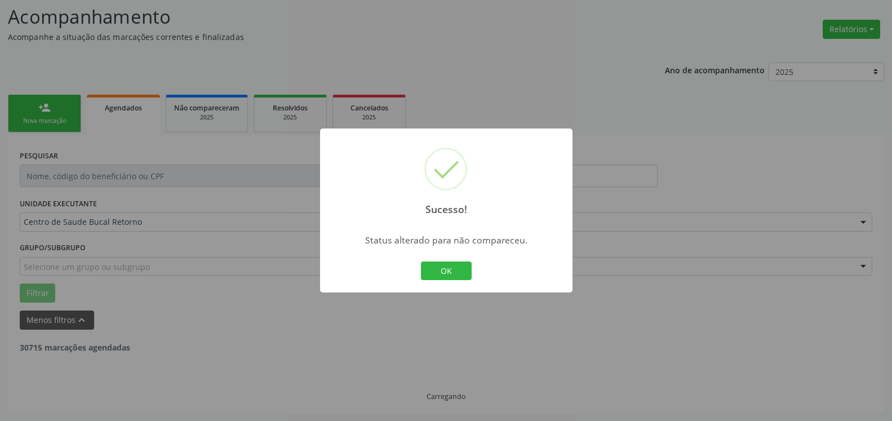
click at [448, 268] on button "OK" at bounding box center [446, 271] width 51 height 19
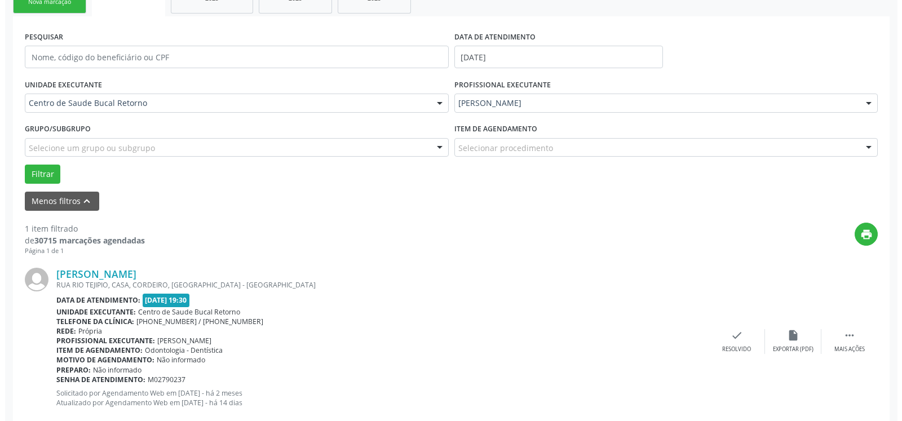
scroll to position [219, 0]
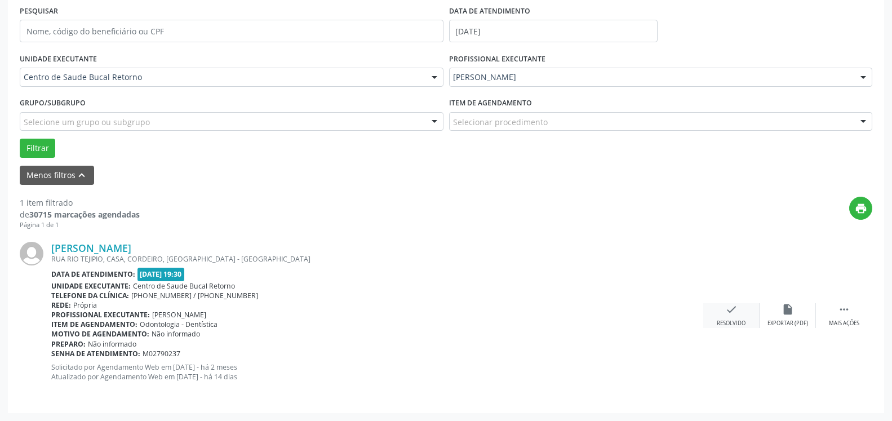
click at [742, 311] on div "check Resolvido" at bounding box center [731, 315] width 56 height 24
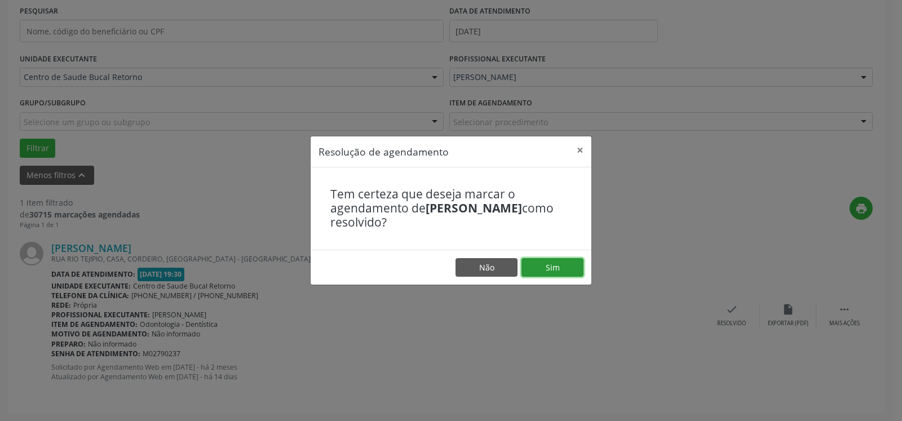
click at [551, 263] on button "Sim" at bounding box center [552, 267] width 62 height 19
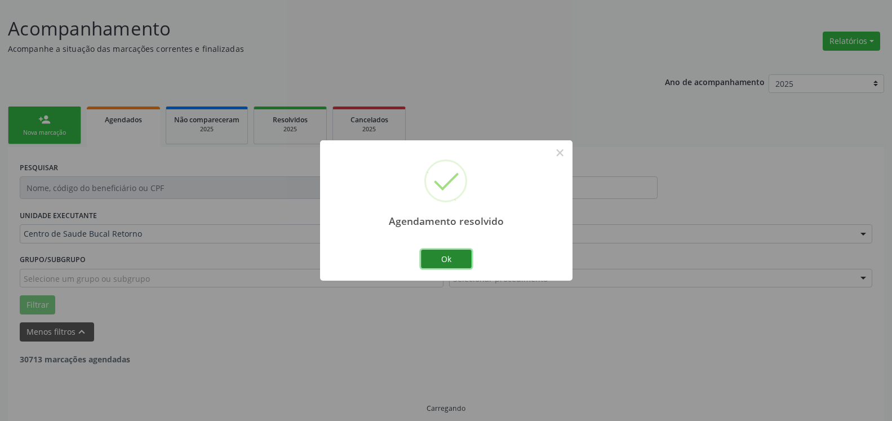
click at [444, 263] on button "Ok" at bounding box center [446, 259] width 51 height 19
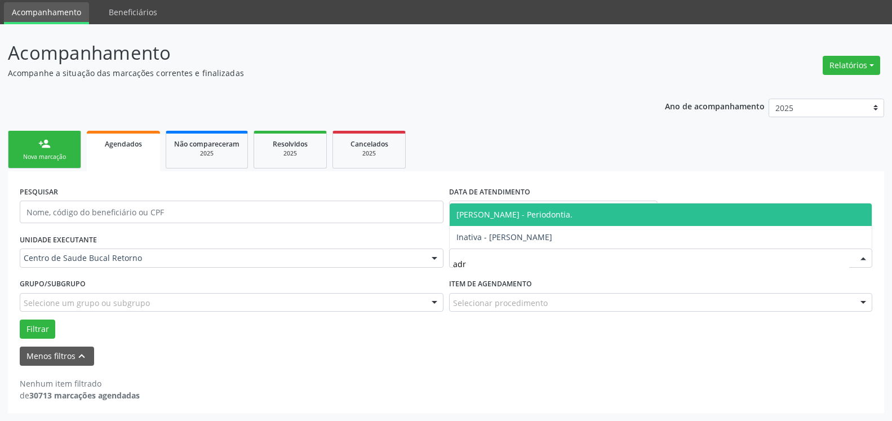
click at [566, 215] on span "[PERSON_NAME] - Periodontia." at bounding box center [515, 214] width 116 height 11
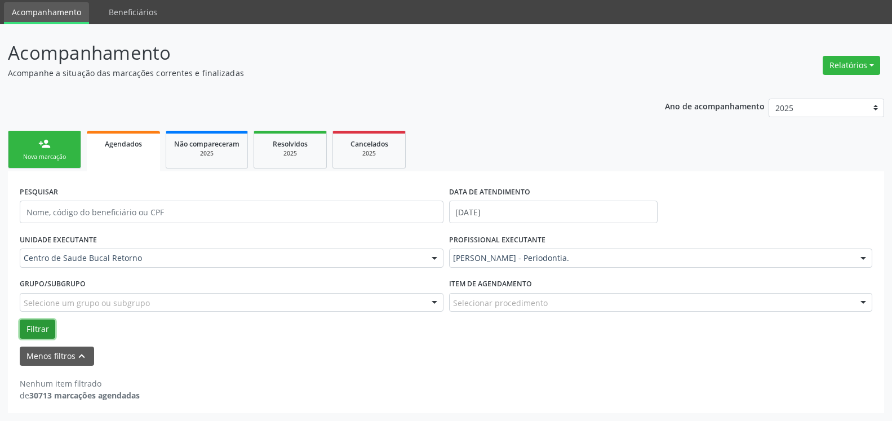
click at [38, 336] on button "Filtrar" at bounding box center [38, 329] width 36 height 19
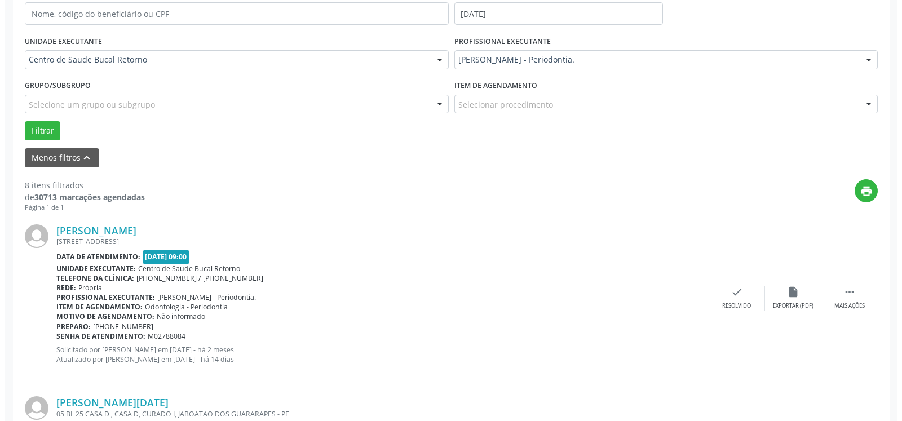
scroll to position [268, 0]
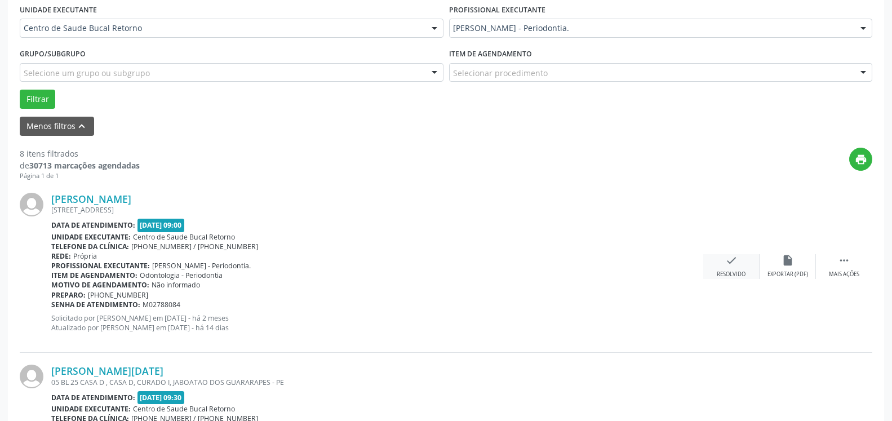
click at [734, 263] on icon "check" at bounding box center [731, 260] width 12 height 12
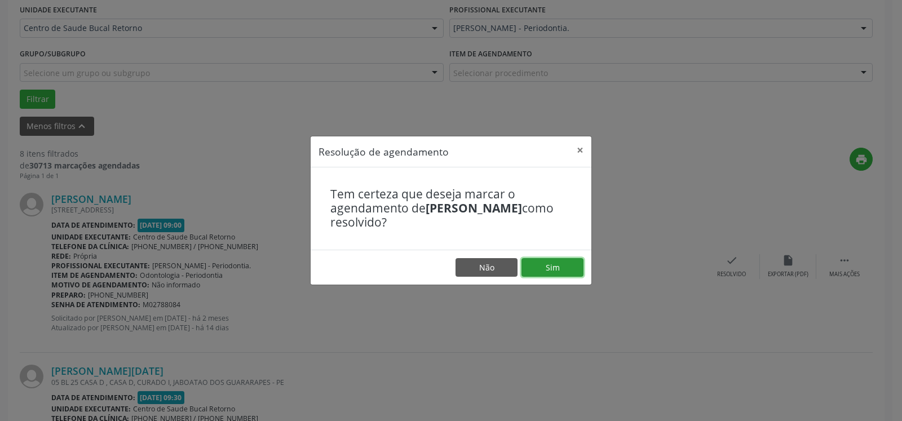
click at [578, 263] on button "Sim" at bounding box center [552, 267] width 62 height 19
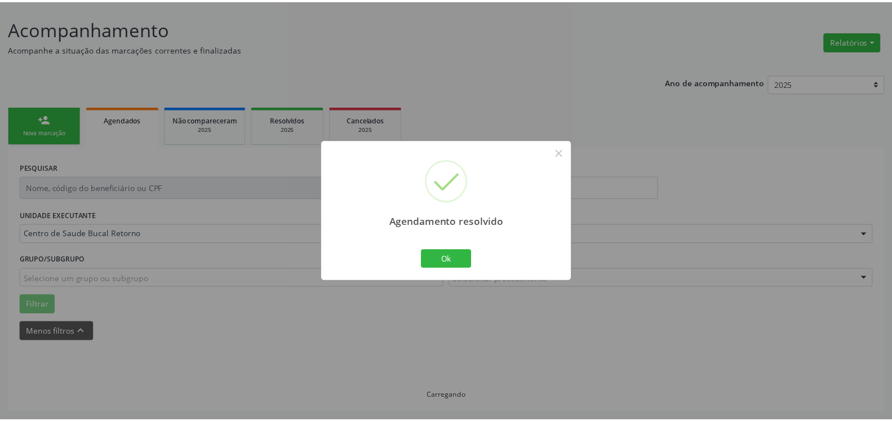
scroll to position [62, 0]
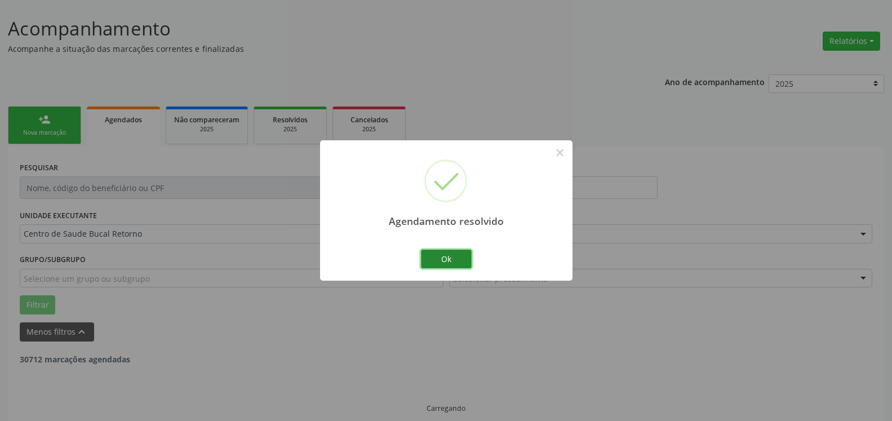
click at [451, 262] on button "Ok" at bounding box center [446, 259] width 51 height 19
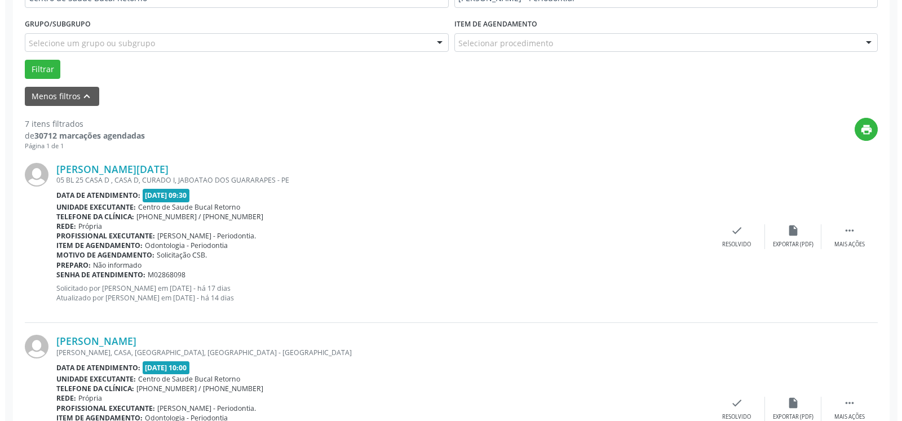
scroll to position [304, 0]
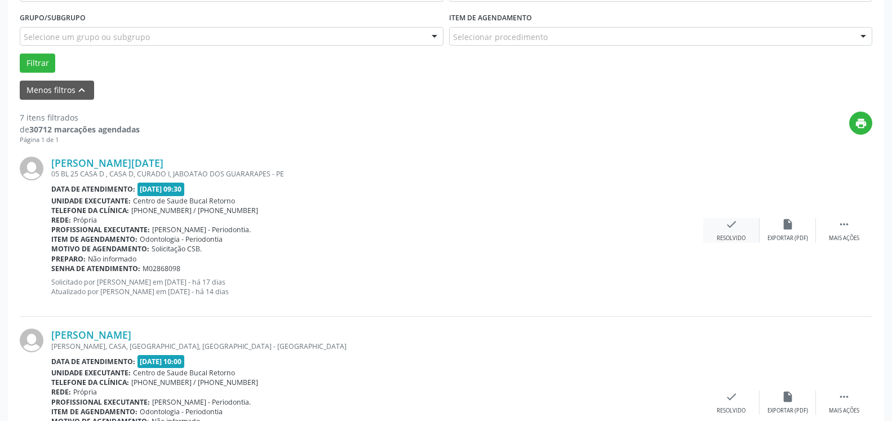
click at [733, 224] on icon "check" at bounding box center [731, 224] width 12 height 12
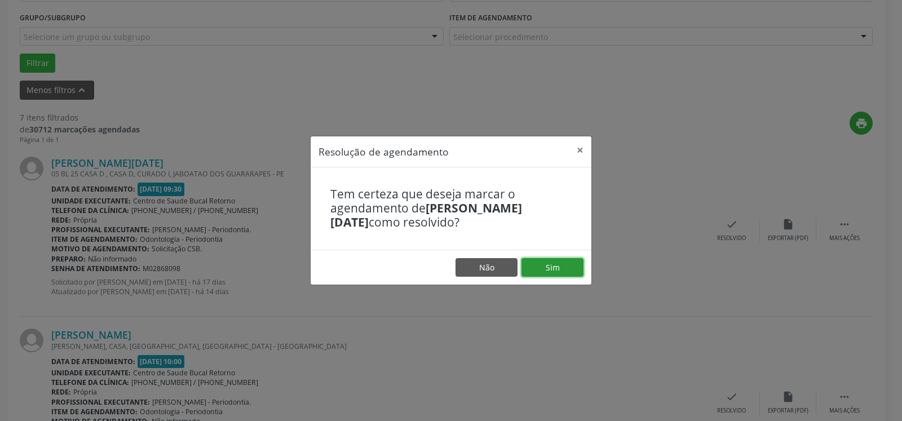
click at [552, 269] on button "Sim" at bounding box center [552, 267] width 62 height 19
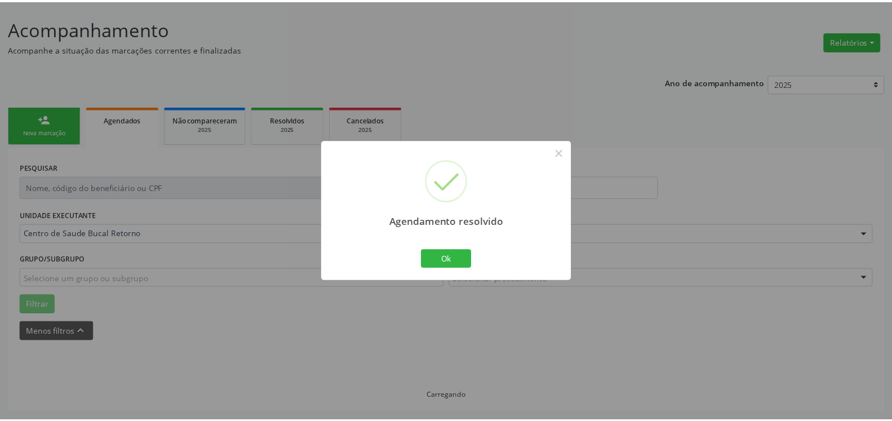
scroll to position [62, 0]
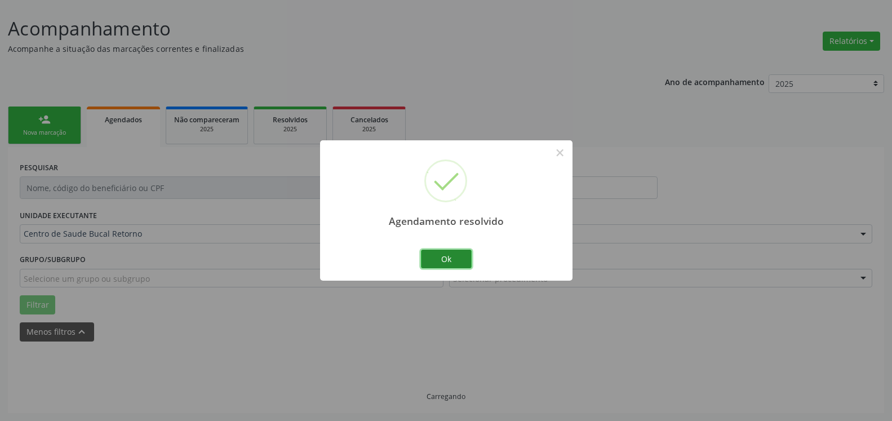
click at [449, 259] on button "Ok" at bounding box center [446, 259] width 51 height 19
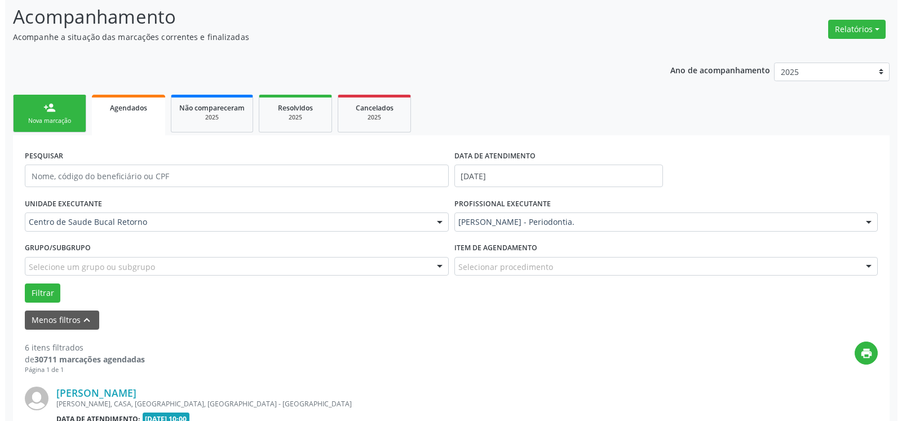
scroll to position [361, 0]
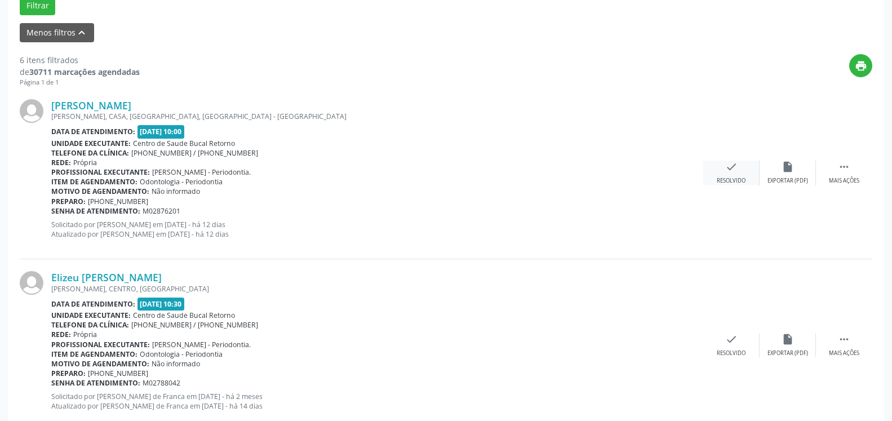
click at [737, 173] on icon "check" at bounding box center [731, 167] width 12 height 12
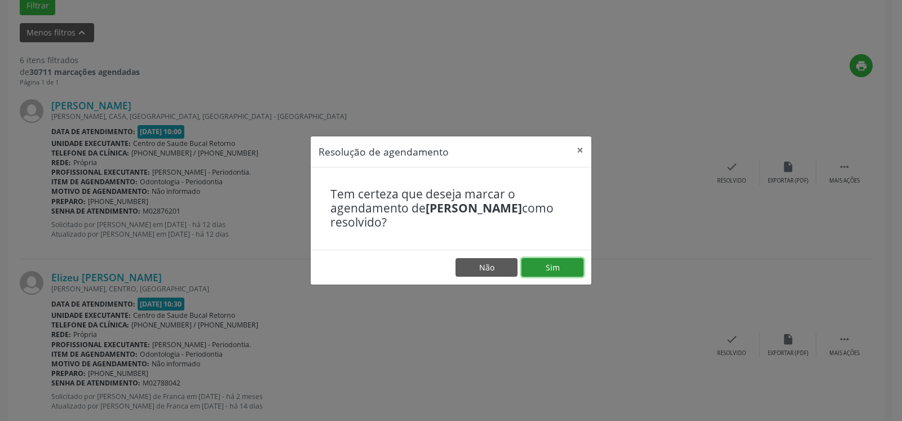
click at [558, 267] on button "Sim" at bounding box center [552, 267] width 62 height 19
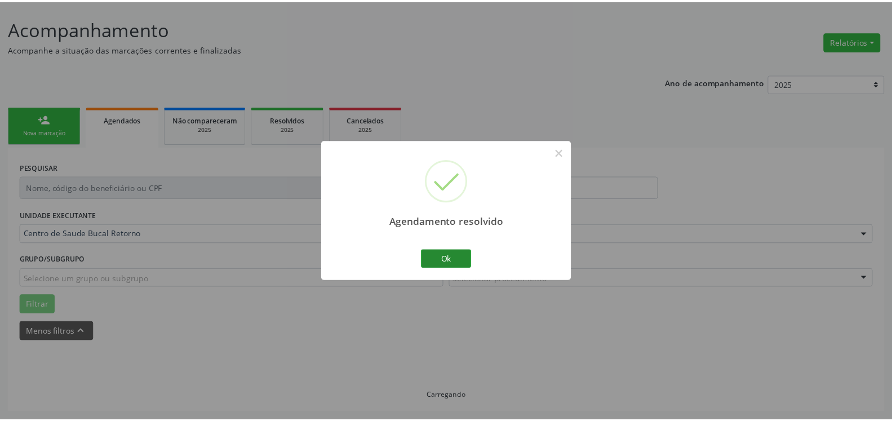
scroll to position [62, 0]
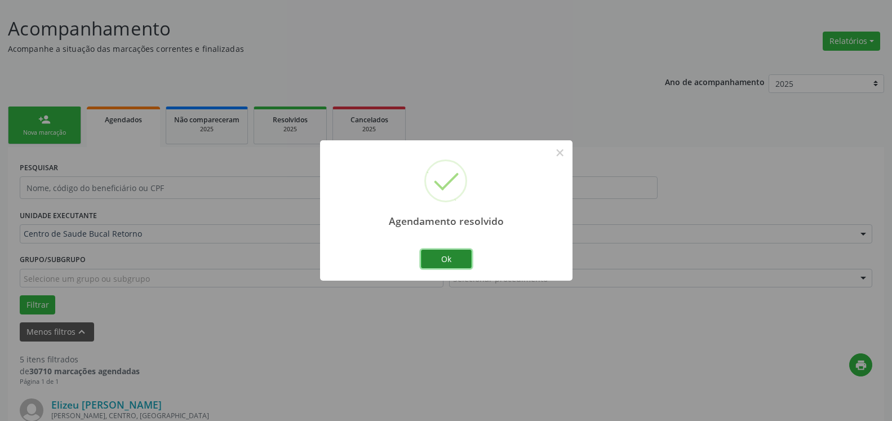
click at [436, 257] on button "Ok" at bounding box center [446, 259] width 51 height 19
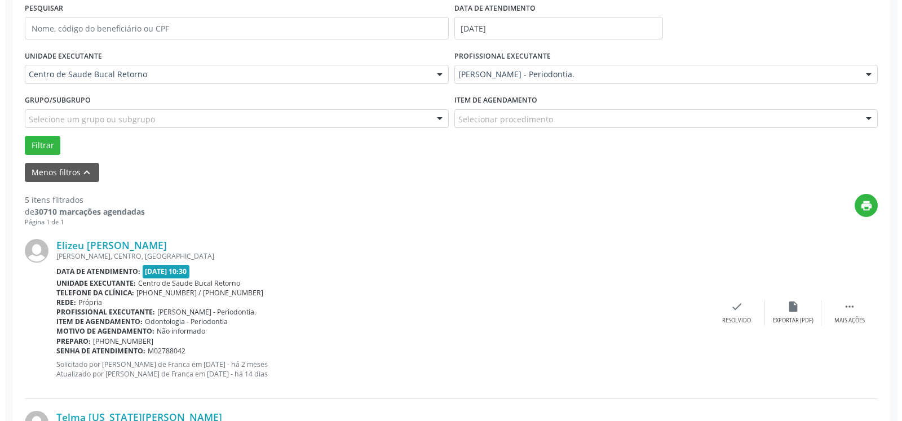
scroll to position [349, 0]
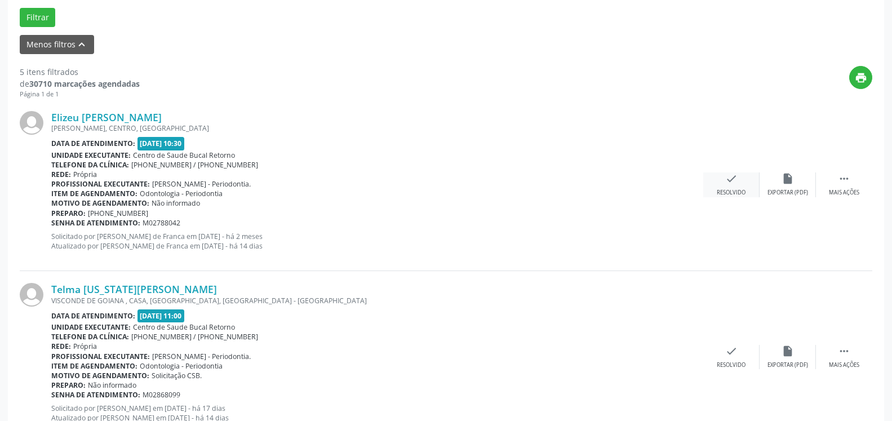
click at [736, 184] on icon "check" at bounding box center [731, 178] width 12 height 12
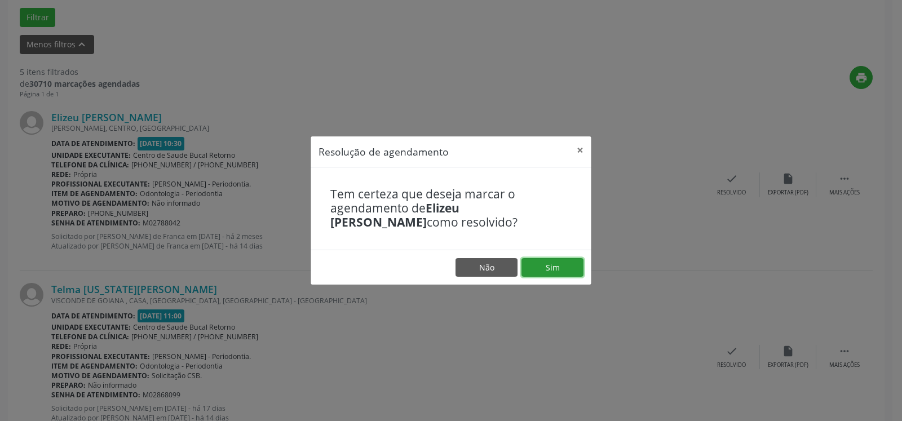
click at [547, 265] on button "Sim" at bounding box center [552, 267] width 62 height 19
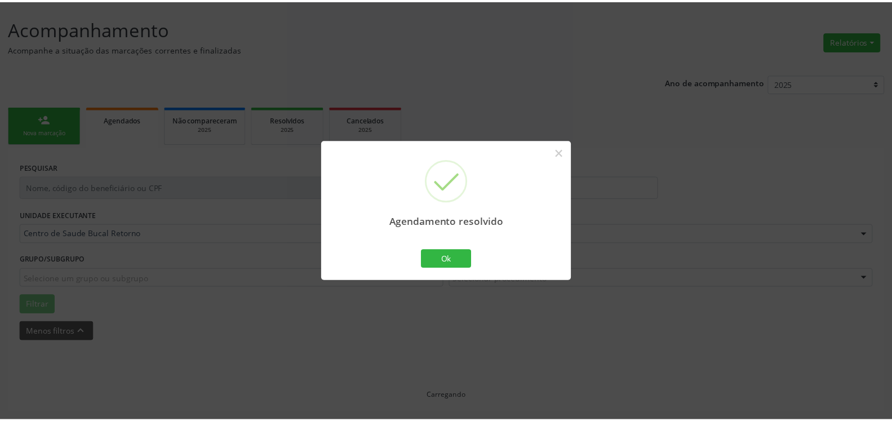
scroll to position [62, 0]
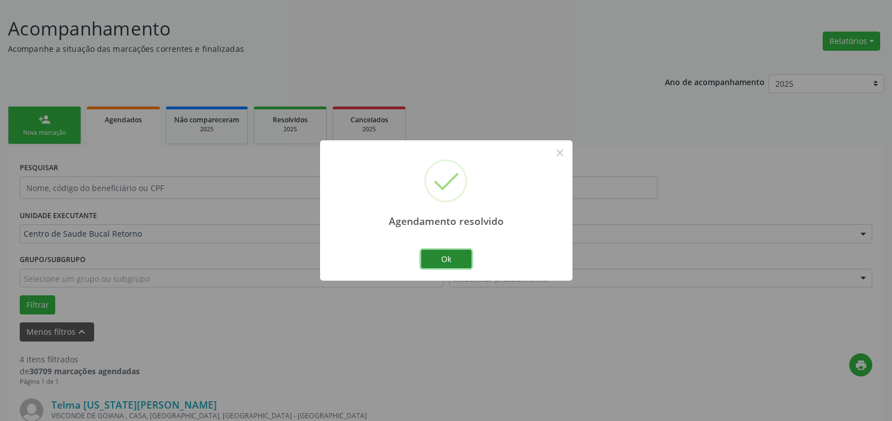
click at [436, 259] on button "Ok" at bounding box center [446, 259] width 51 height 19
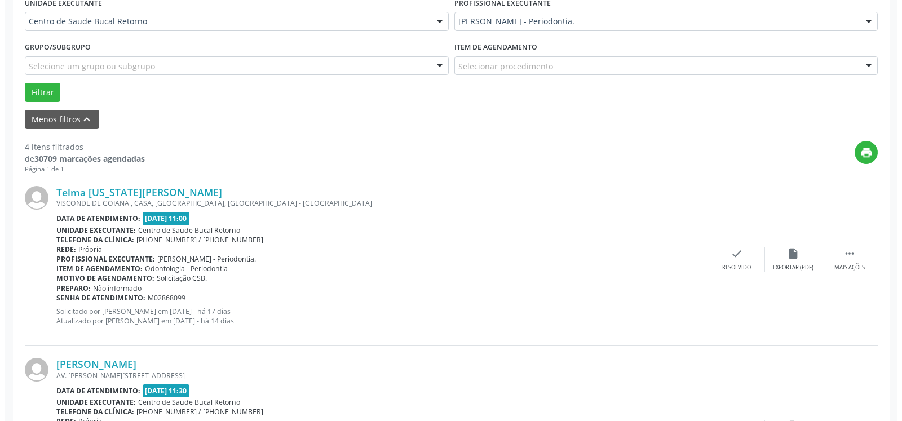
scroll to position [292, 0]
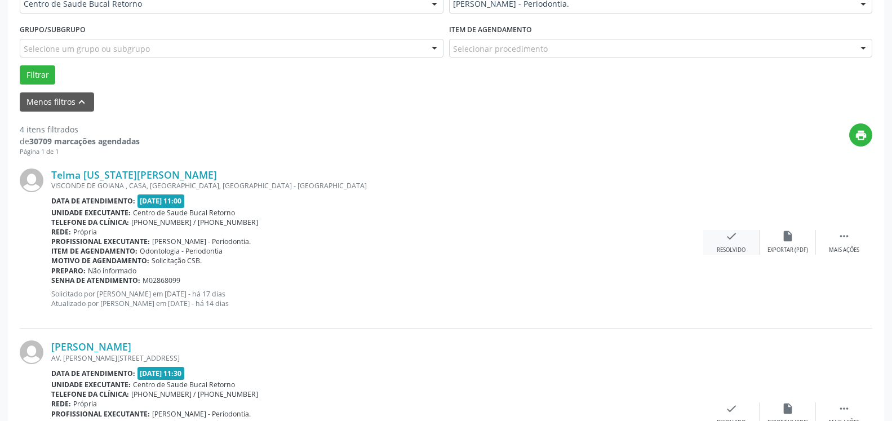
click at [737, 242] on icon "check" at bounding box center [731, 236] width 12 height 12
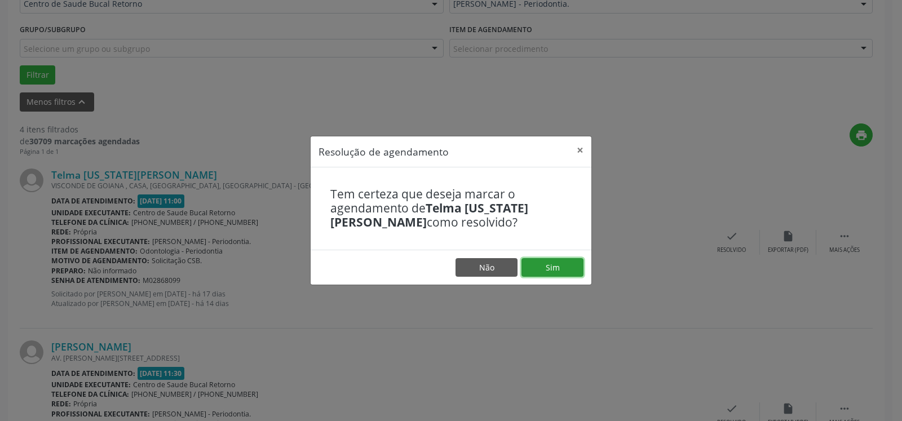
click at [582, 268] on button "Sim" at bounding box center [552, 267] width 62 height 19
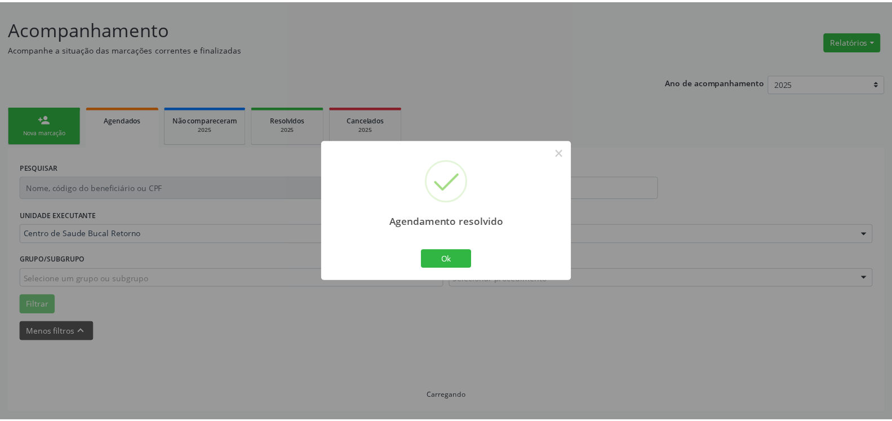
scroll to position [62, 0]
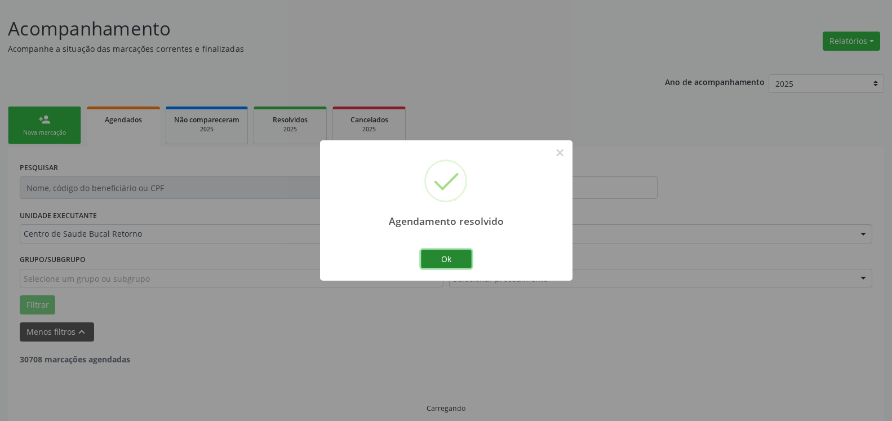
click at [446, 258] on button "Ok" at bounding box center [446, 259] width 51 height 19
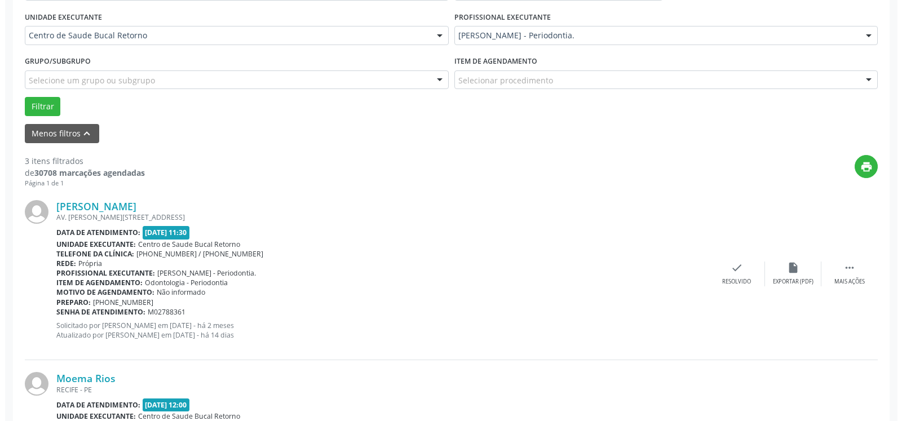
scroll to position [464, 0]
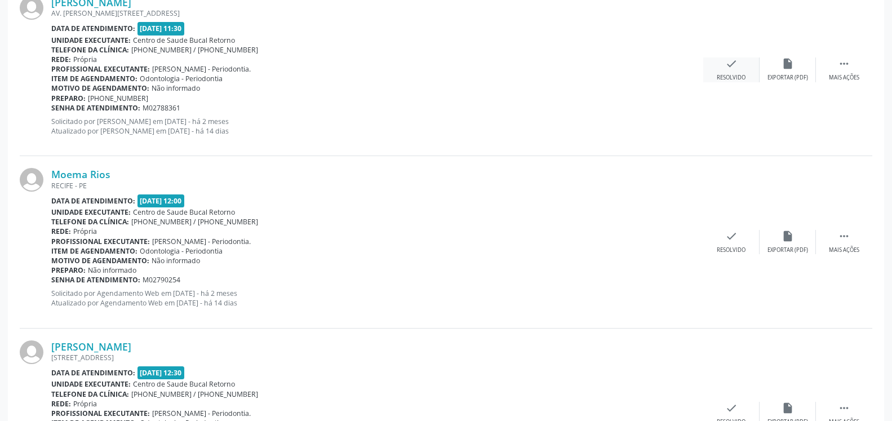
click at [724, 66] on div "check Resolvido" at bounding box center [731, 69] width 56 height 24
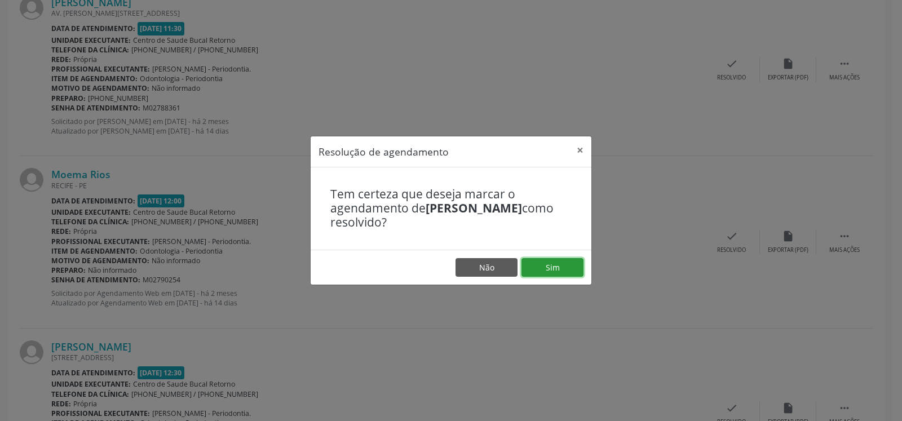
click at [575, 269] on button "Sim" at bounding box center [552, 267] width 62 height 19
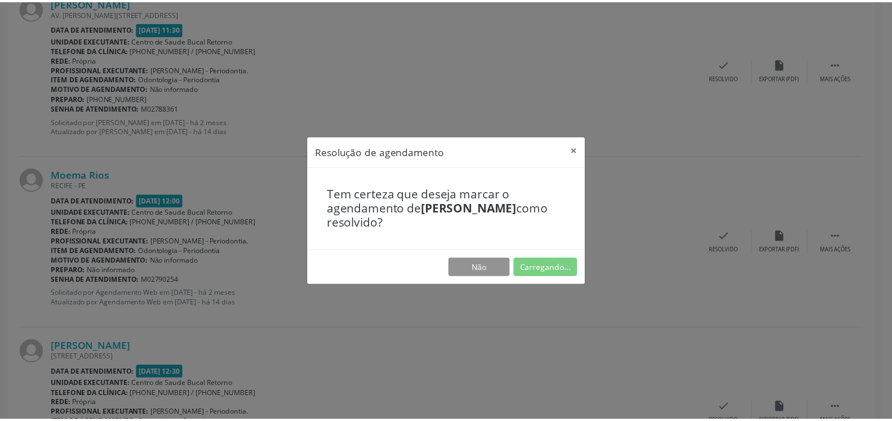
scroll to position [62, 0]
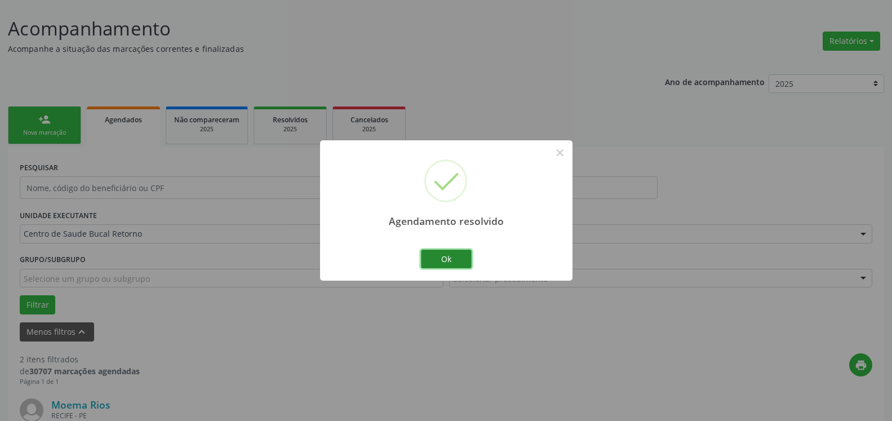
click at [433, 256] on button "Ok" at bounding box center [446, 259] width 51 height 19
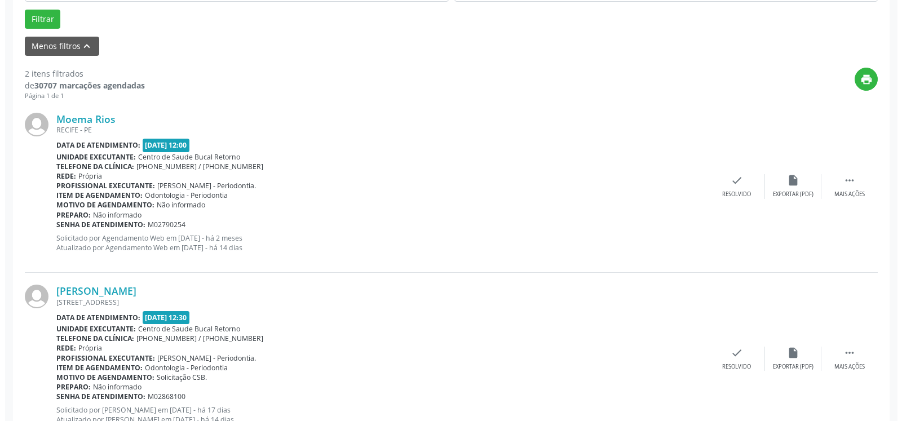
scroll to position [349, 0]
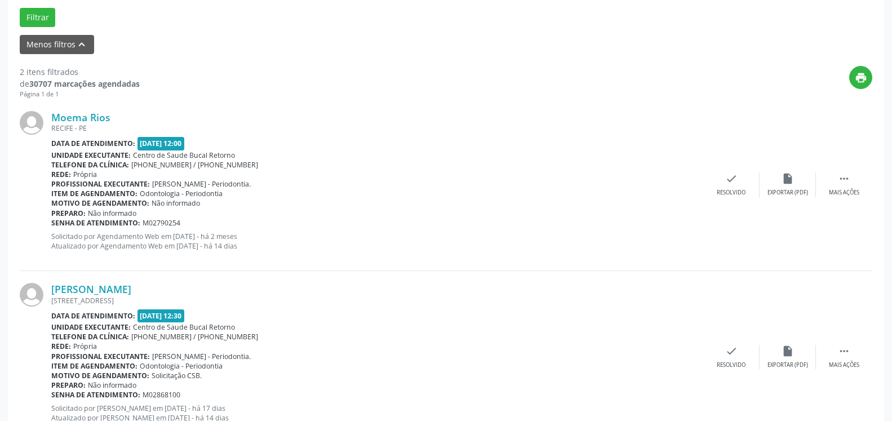
click at [723, 169] on div "Moema Rios [GEOGRAPHIC_DATA] - [GEOGRAPHIC_DATA] Data de atendimento: [DATE] 12…" at bounding box center [446, 185] width 853 height 172
click at [732, 184] on icon "check" at bounding box center [731, 178] width 12 height 12
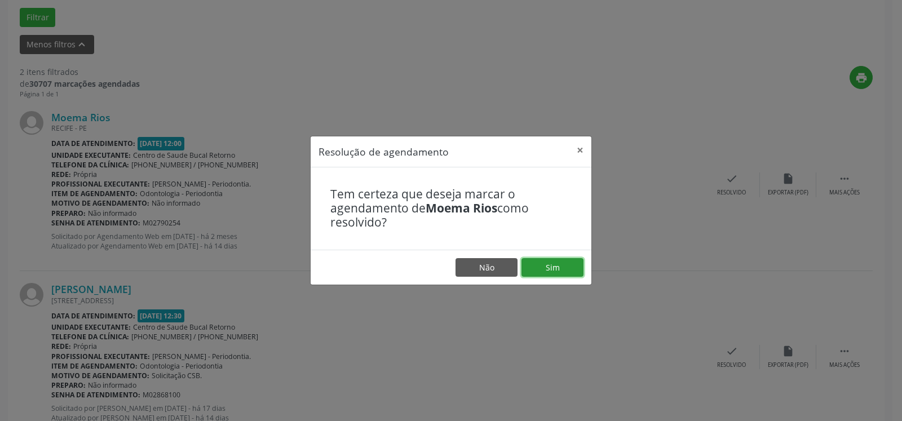
click at [570, 265] on button "Sim" at bounding box center [552, 267] width 62 height 19
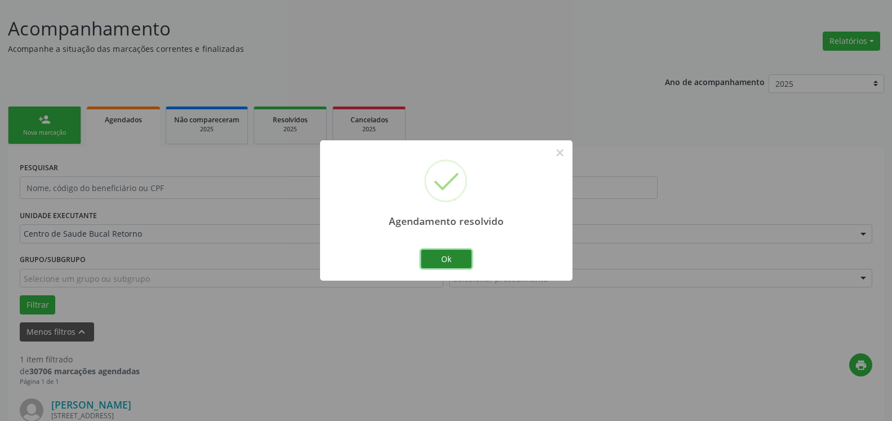
click at [447, 259] on button "Ok" at bounding box center [446, 259] width 51 height 19
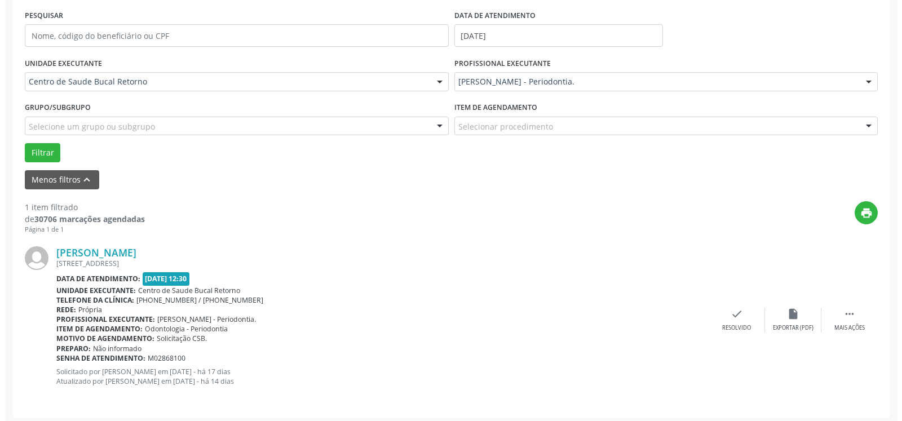
scroll to position [219, 0]
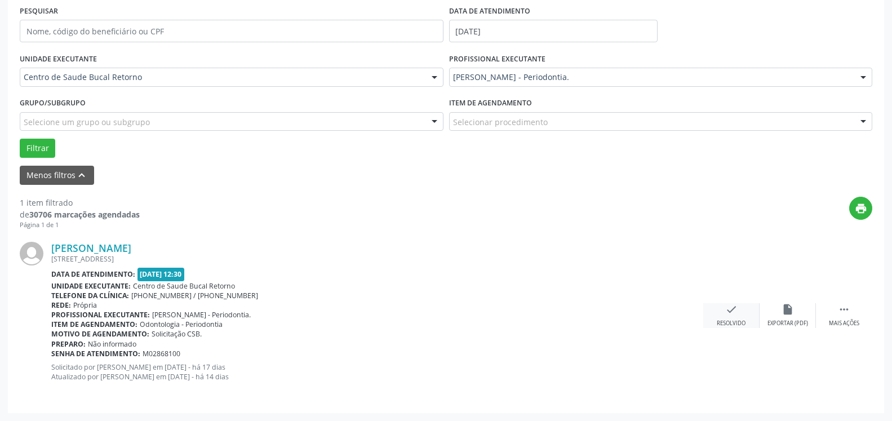
click at [727, 309] on icon "check" at bounding box center [731, 309] width 12 height 12
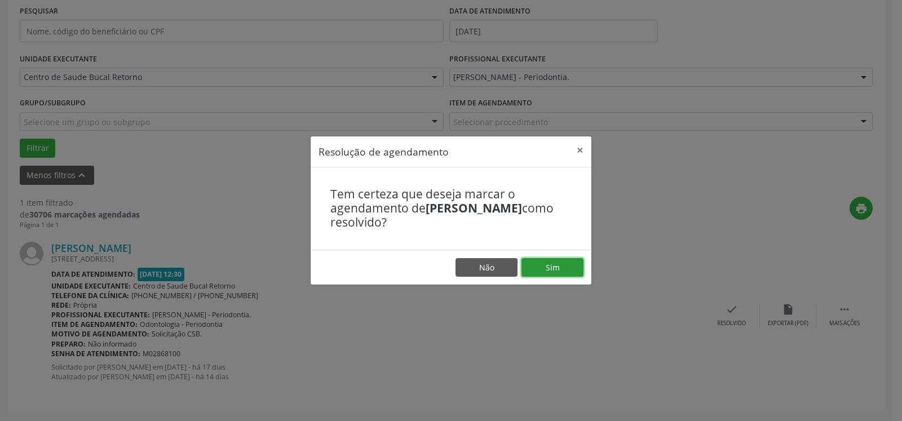
click at [577, 273] on button "Sim" at bounding box center [552, 267] width 62 height 19
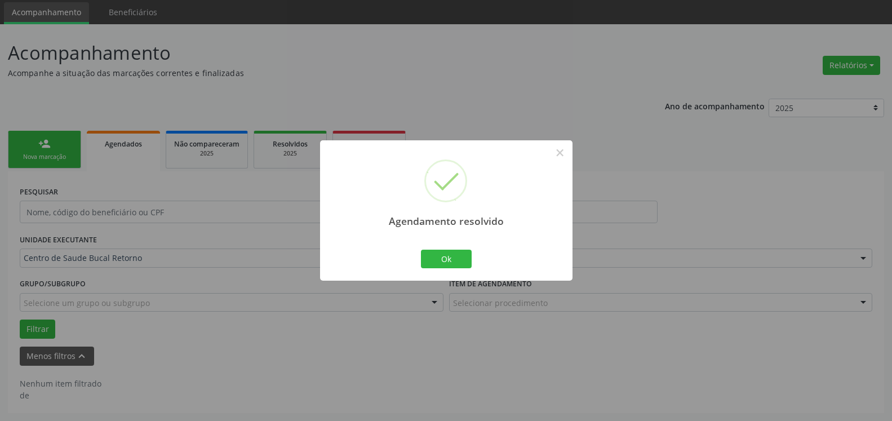
scroll to position [38, 0]
click at [458, 260] on button "Ok" at bounding box center [446, 259] width 51 height 19
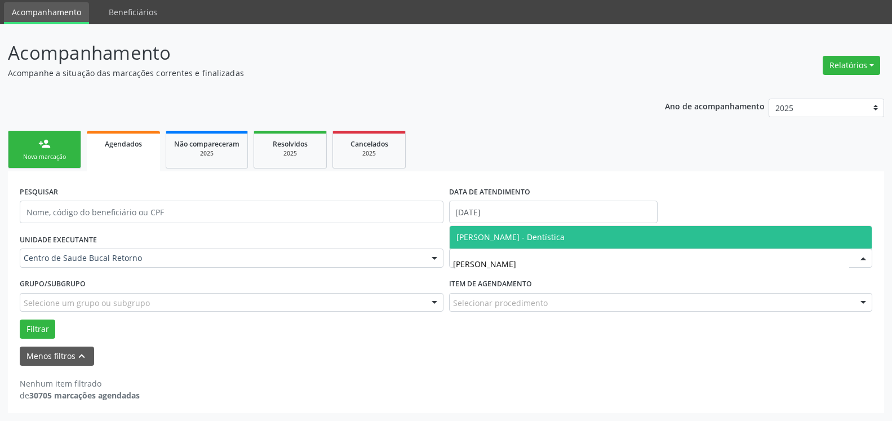
click at [511, 244] on span "[PERSON_NAME] - Dentística" at bounding box center [661, 237] width 423 height 23
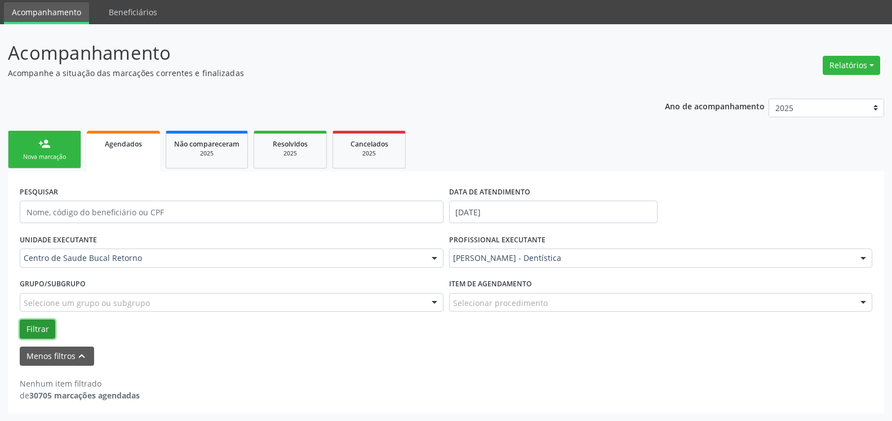
click at [20, 329] on button "Filtrar" at bounding box center [38, 329] width 36 height 19
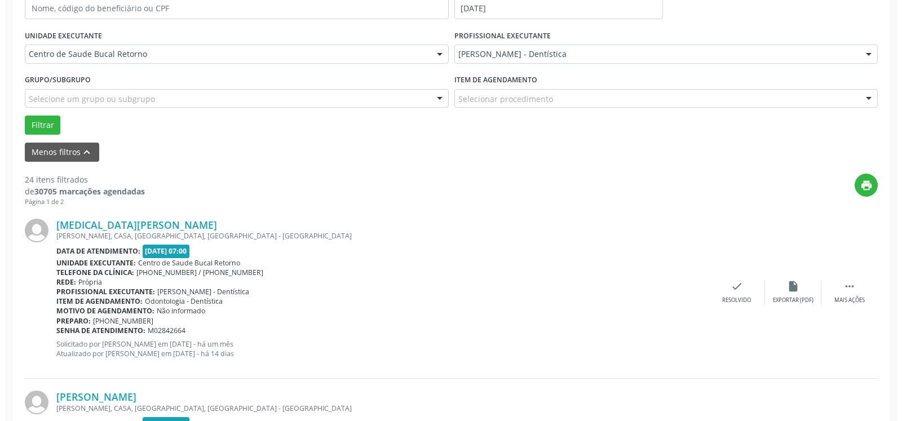
scroll to position [268, 0]
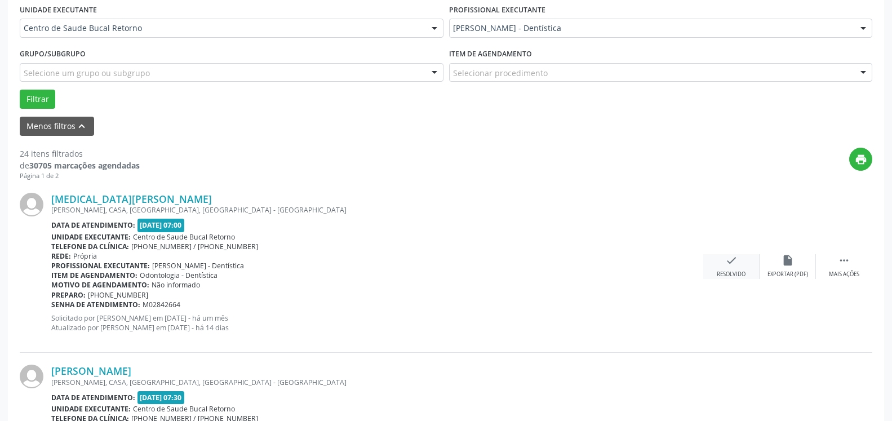
click at [739, 265] on div "check Resolvido" at bounding box center [731, 266] width 56 height 24
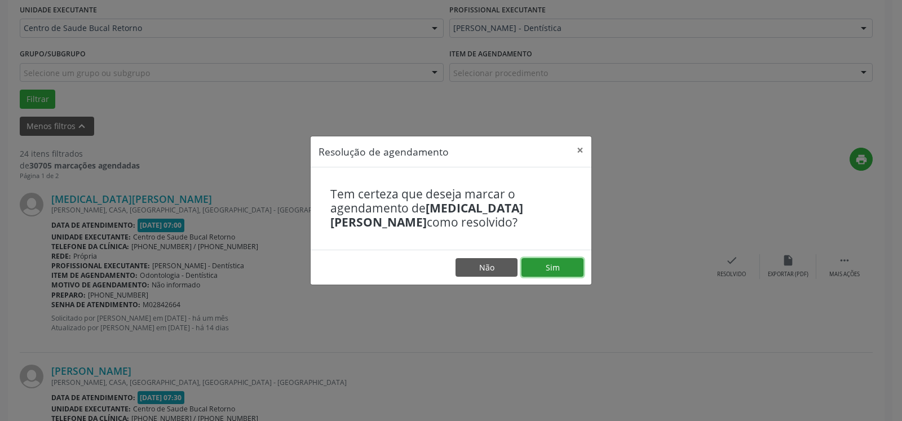
click at [559, 263] on button "Sim" at bounding box center [552, 267] width 62 height 19
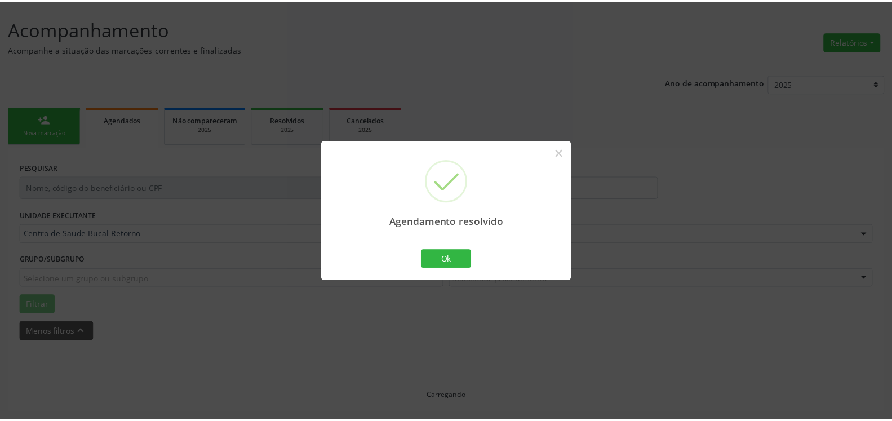
scroll to position [62, 0]
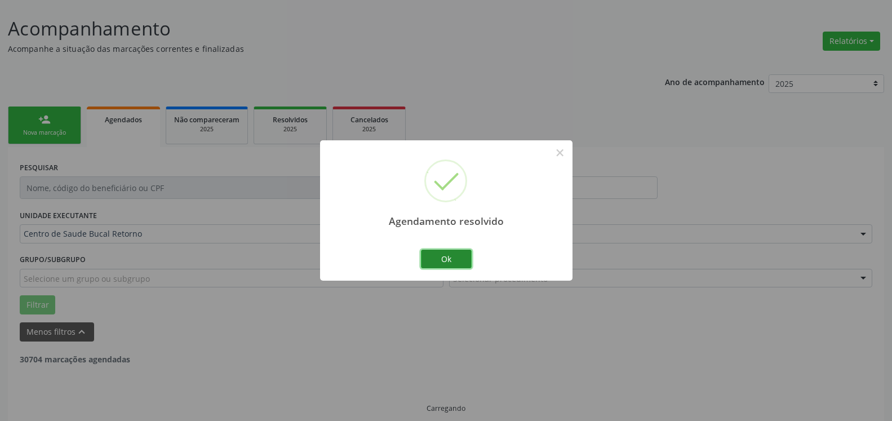
click at [449, 259] on button "Ok" at bounding box center [446, 259] width 51 height 19
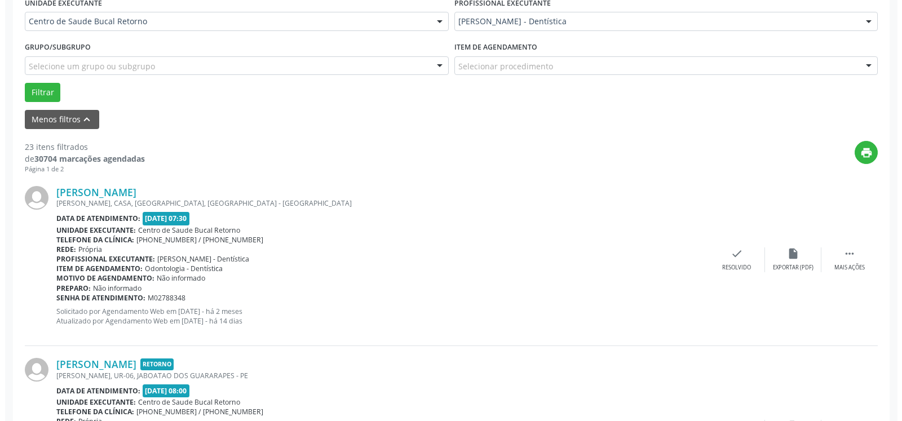
scroll to position [304, 0]
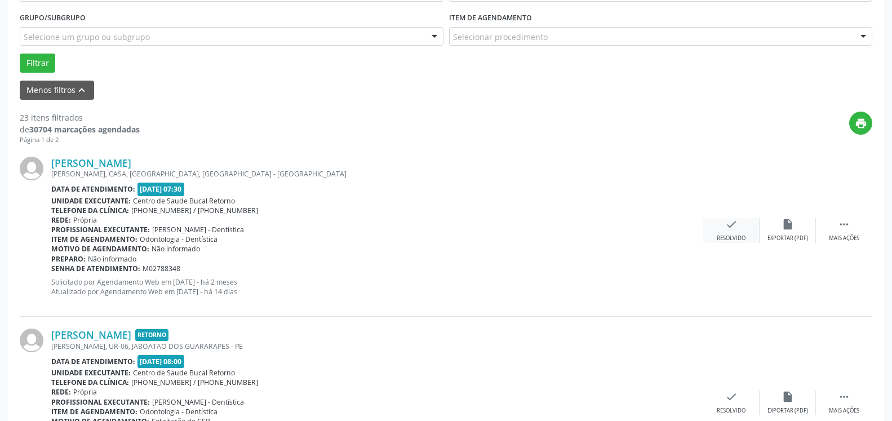
click at [725, 228] on icon "check" at bounding box center [731, 224] width 12 height 12
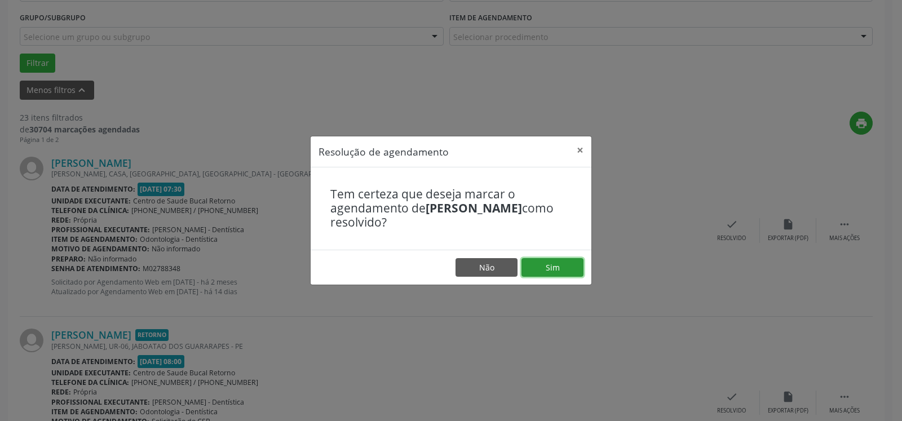
click at [556, 271] on button "Sim" at bounding box center [552, 267] width 62 height 19
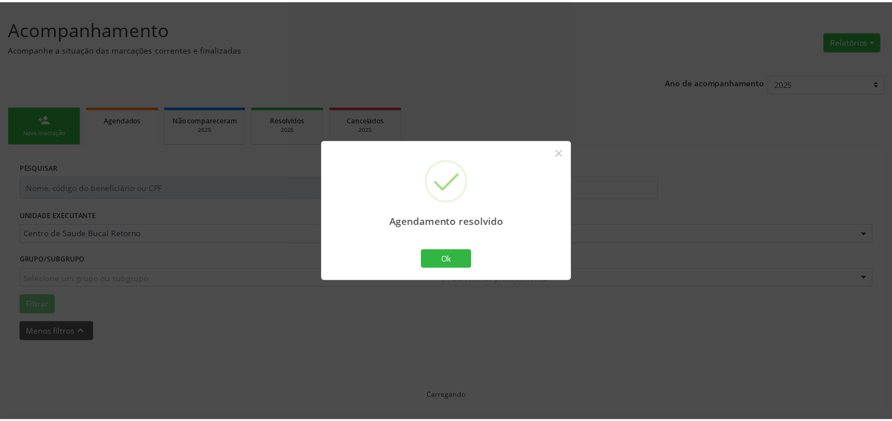
scroll to position [62, 0]
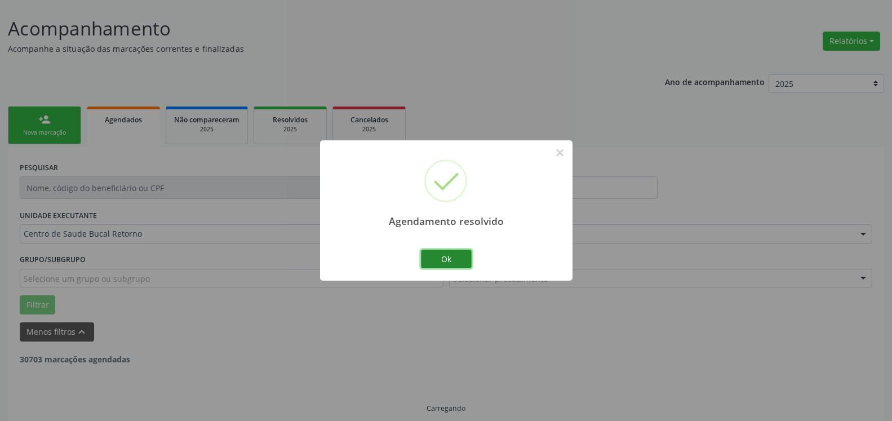
click at [435, 258] on button "Ok" at bounding box center [446, 259] width 51 height 19
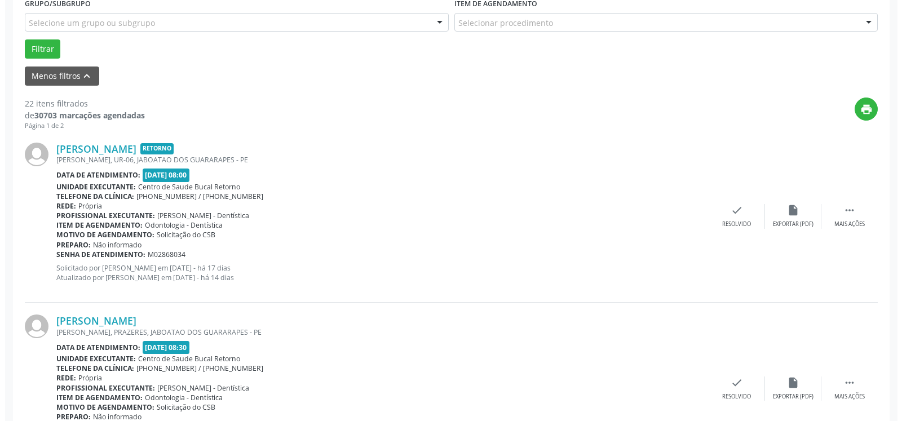
scroll to position [349, 0]
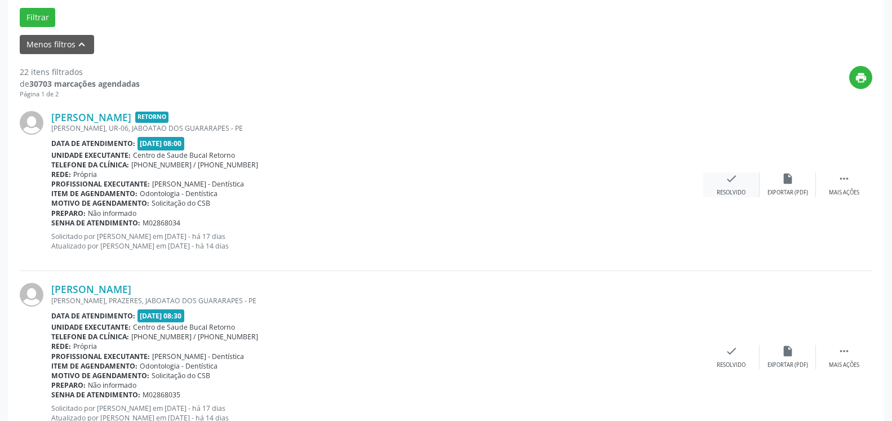
click at [739, 183] on div "check Resolvido" at bounding box center [731, 184] width 56 height 24
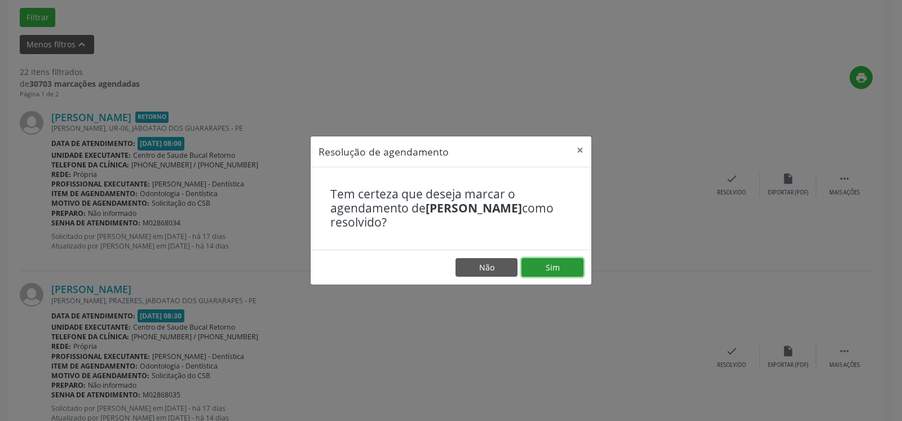
click at [568, 272] on button "Sim" at bounding box center [552, 267] width 62 height 19
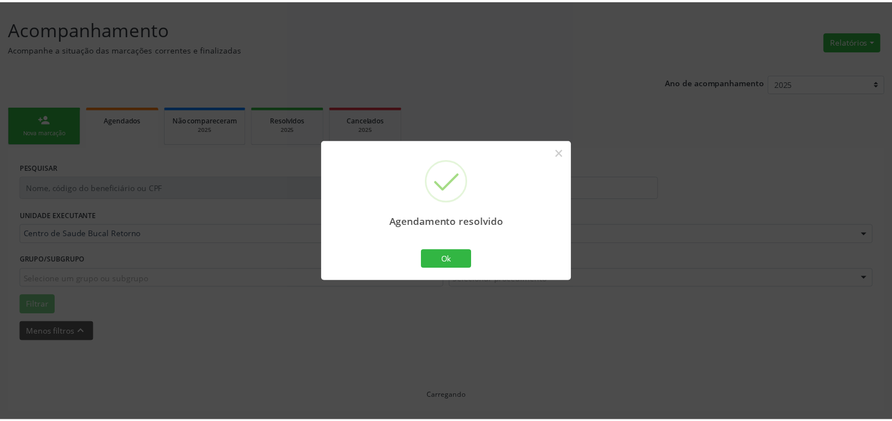
scroll to position [62, 0]
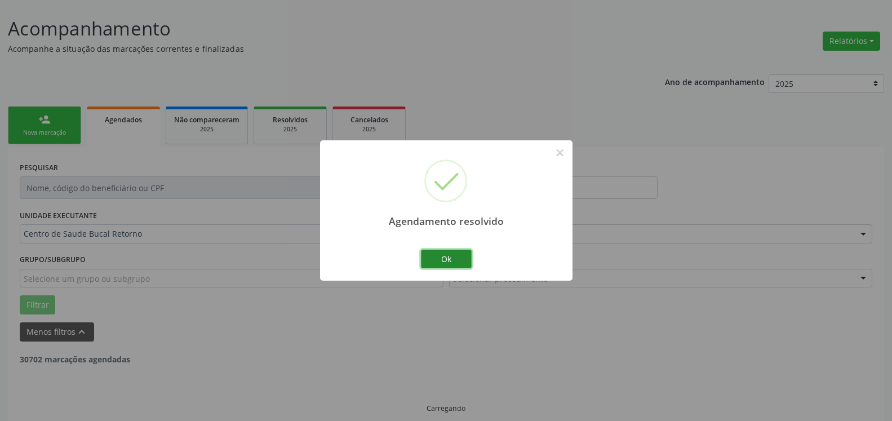
click at [437, 263] on button "Ok" at bounding box center [446, 259] width 51 height 19
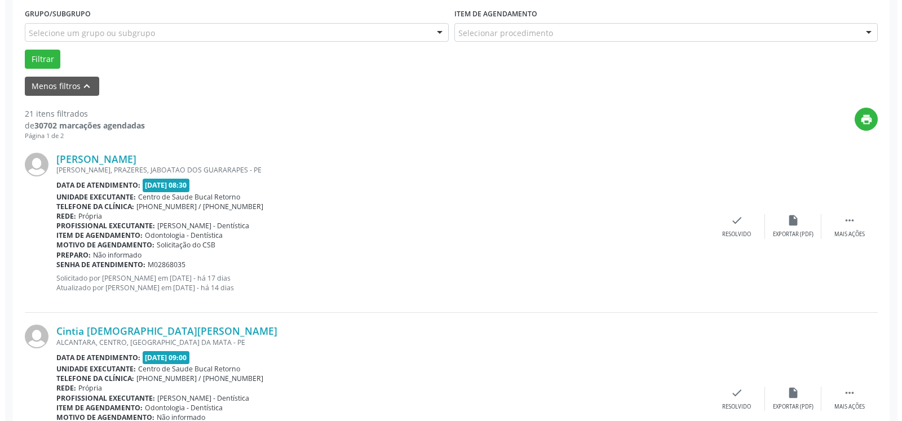
scroll to position [349, 0]
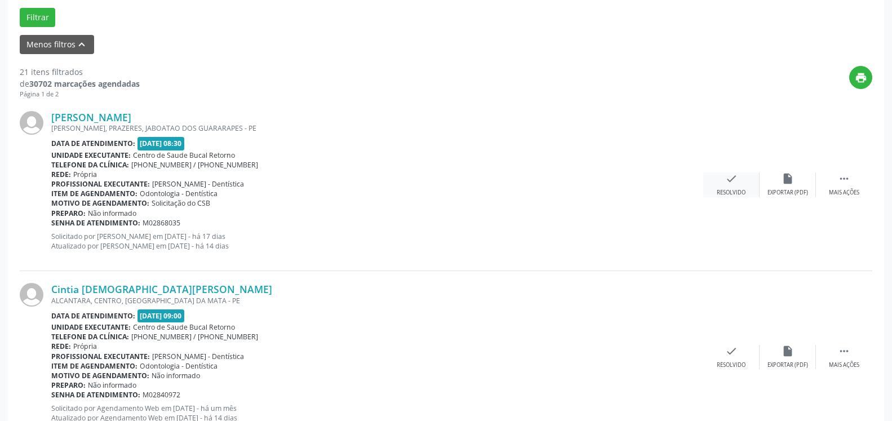
click at [729, 185] on icon "check" at bounding box center [731, 178] width 12 height 12
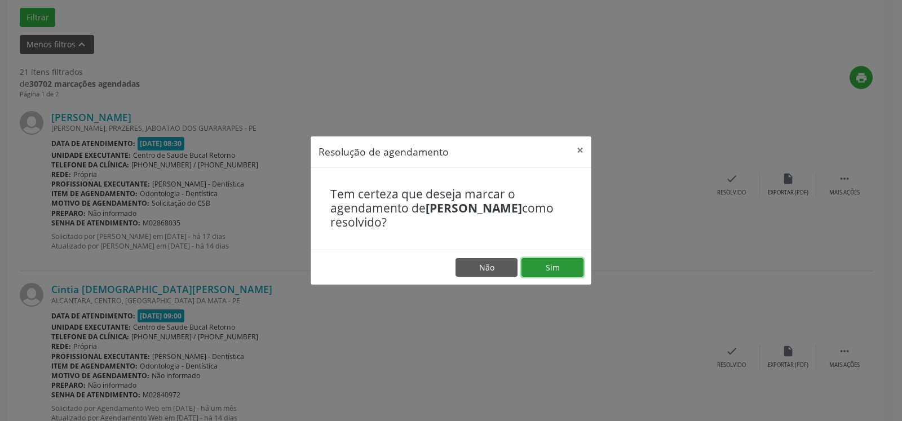
click at [544, 268] on button "Sim" at bounding box center [552, 267] width 62 height 19
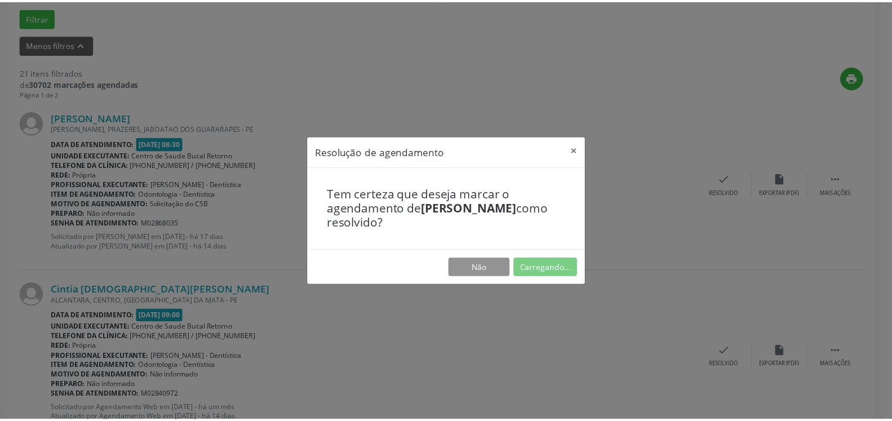
scroll to position [62, 0]
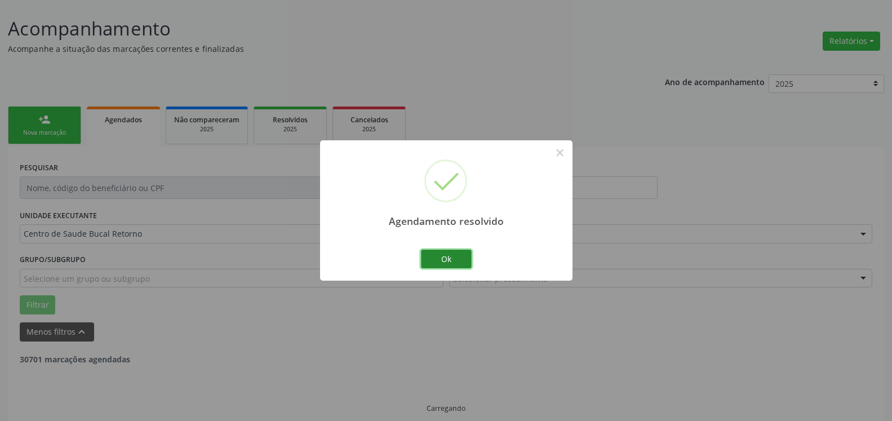
click at [444, 259] on button "Ok" at bounding box center [446, 259] width 51 height 19
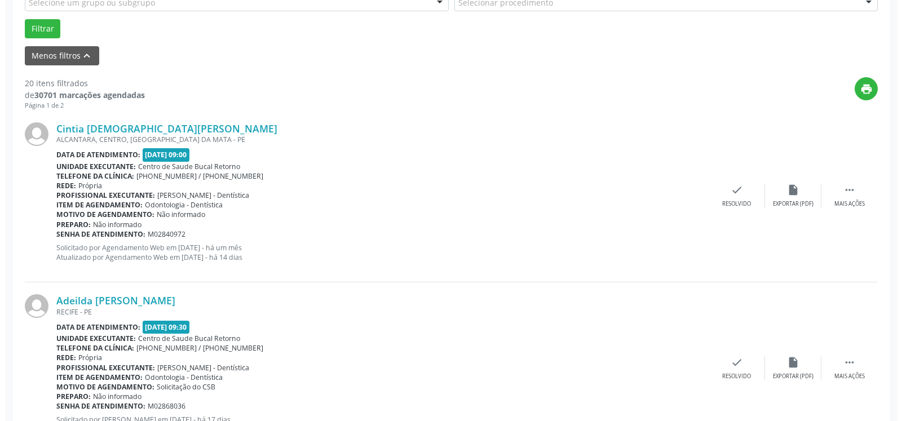
scroll to position [349, 0]
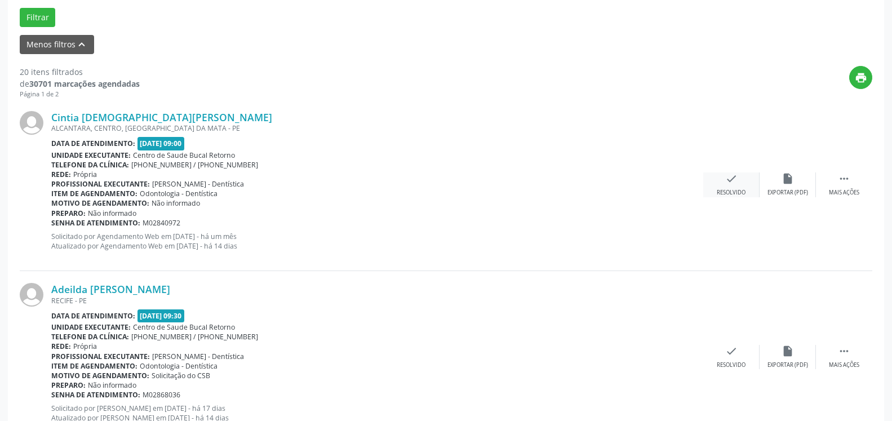
click at [714, 183] on div "check Resolvido" at bounding box center [731, 184] width 56 height 24
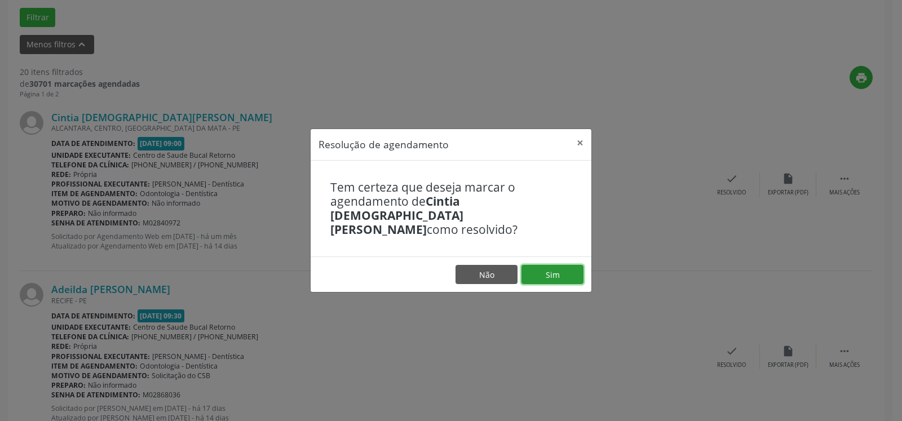
click at [550, 270] on button "Sim" at bounding box center [552, 274] width 62 height 19
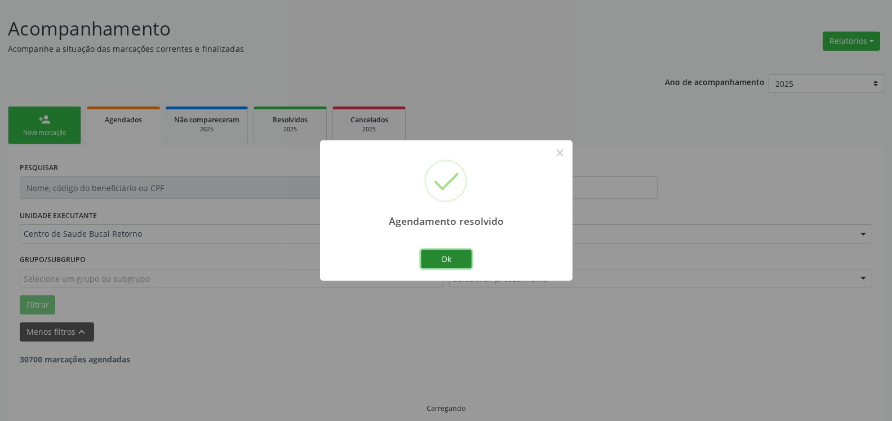
click at [456, 258] on button "Ok" at bounding box center [446, 259] width 51 height 19
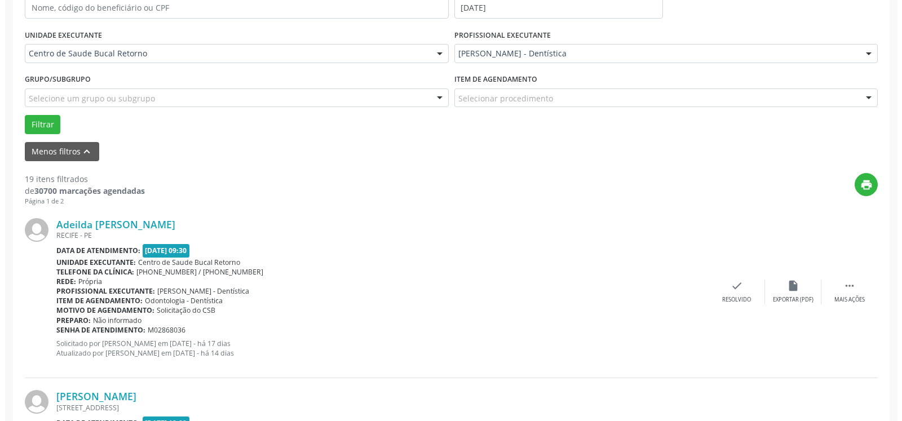
scroll to position [246, 0]
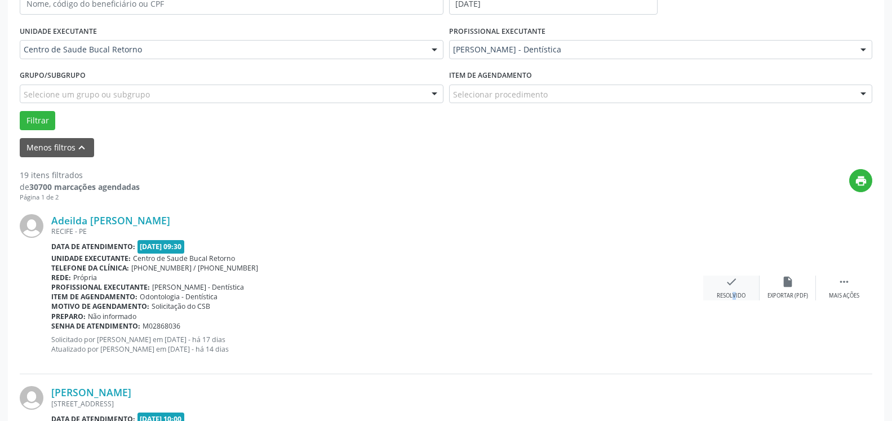
click at [725, 293] on div "Resolvido" at bounding box center [731, 296] width 29 height 8
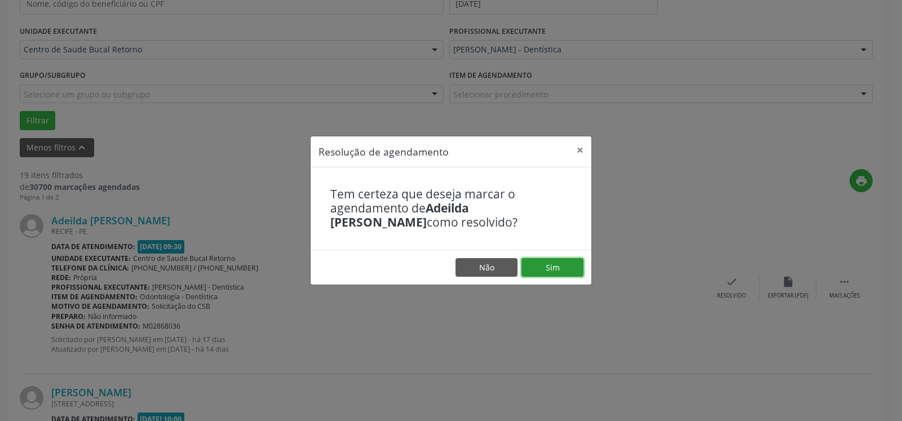
click at [565, 268] on button "Sim" at bounding box center [552, 267] width 62 height 19
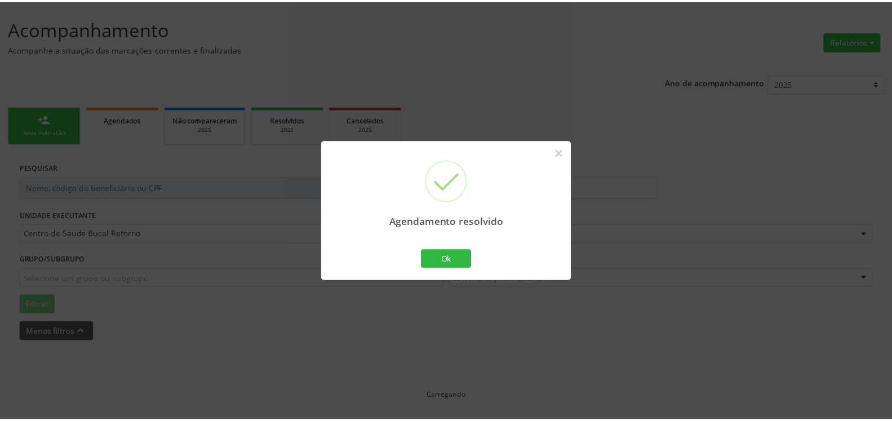
scroll to position [62, 0]
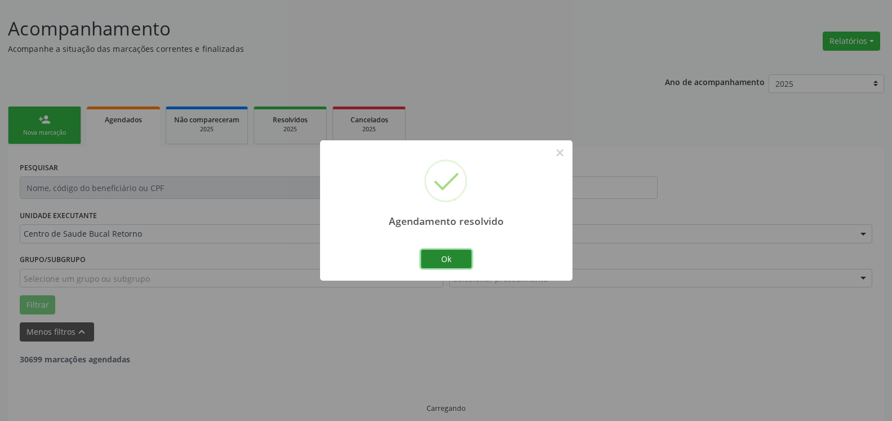
click at [463, 258] on button "Ok" at bounding box center [446, 259] width 51 height 19
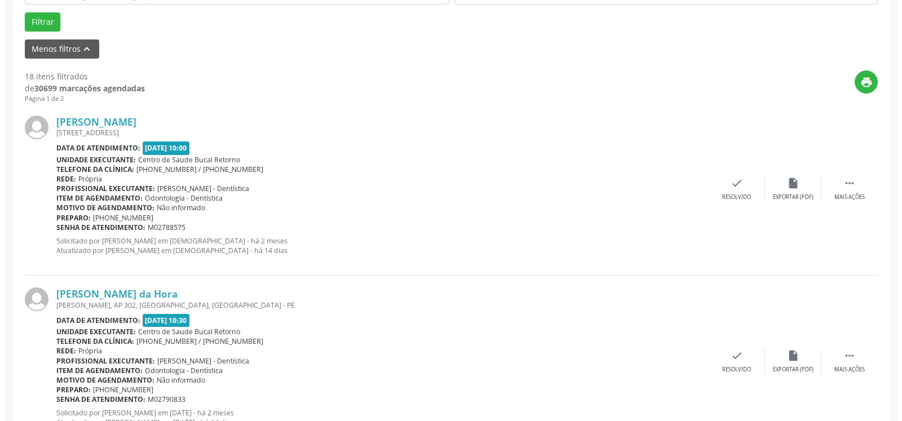
scroll to position [349, 0]
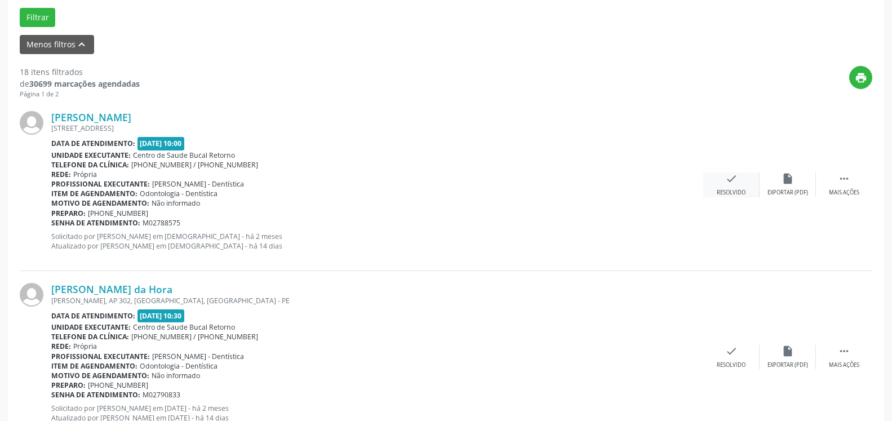
click at [736, 188] on div "check Resolvido" at bounding box center [731, 184] width 56 height 24
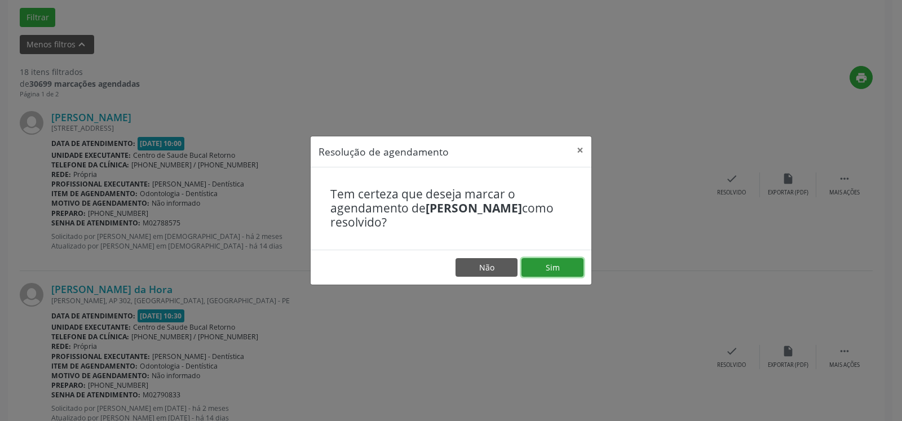
click at [565, 261] on button "Sim" at bounding box center [552, 267] width 62 height 19
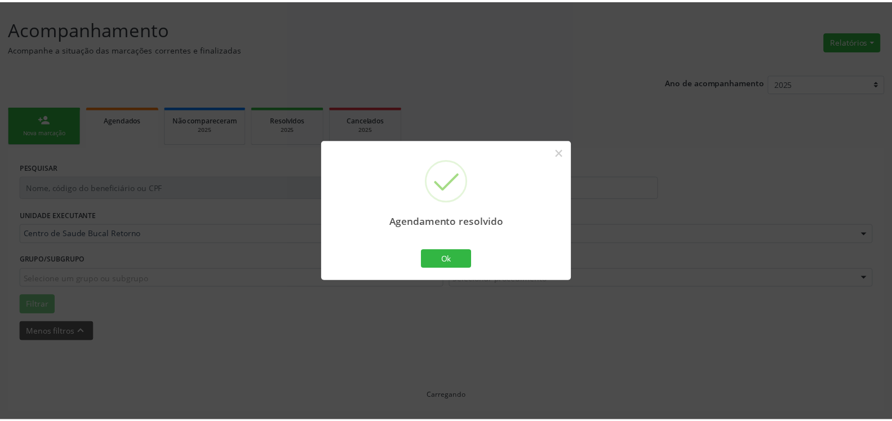
scroll to position [62, 0]
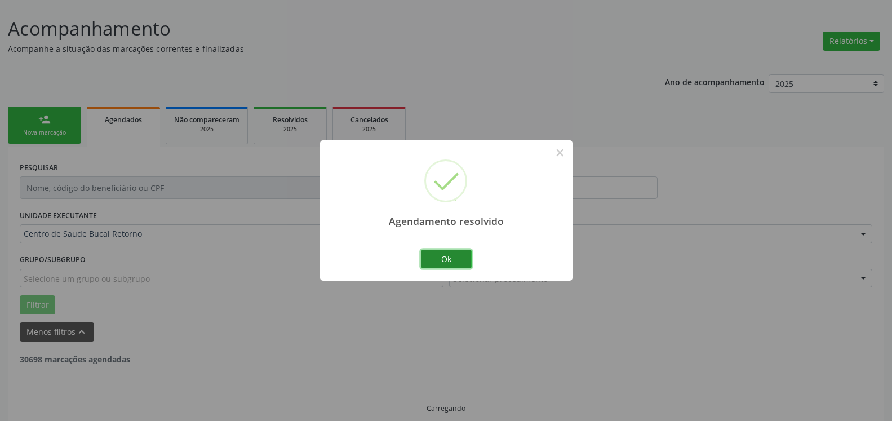
click at [436, 262] on button "Ok" at bounding box center [446, 259] width 51 height 19
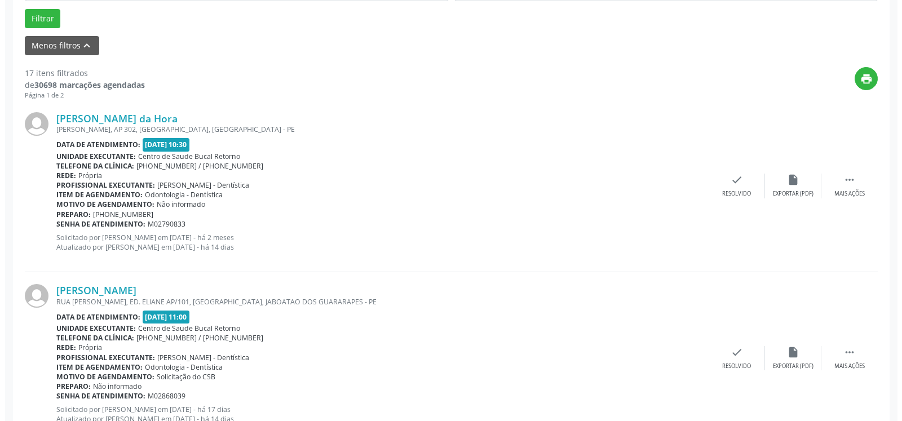
scroll to position [349, 0]
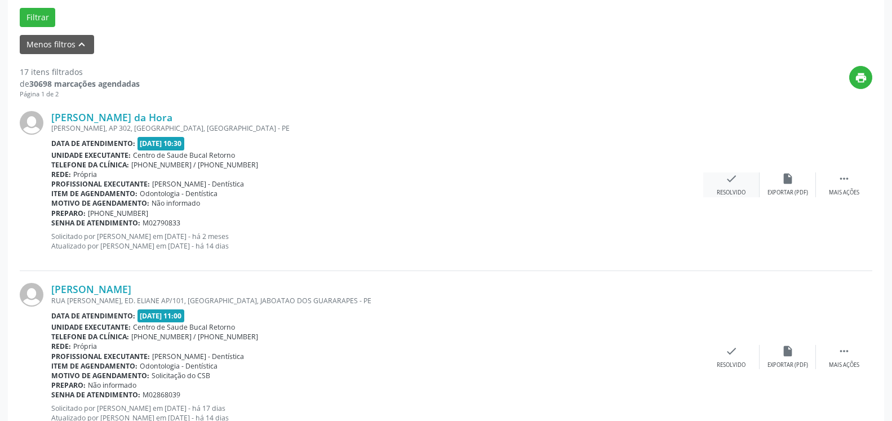
click at [716, 184] on div "check Resolvido" at bounding box center [731, 184] width 56 height 24
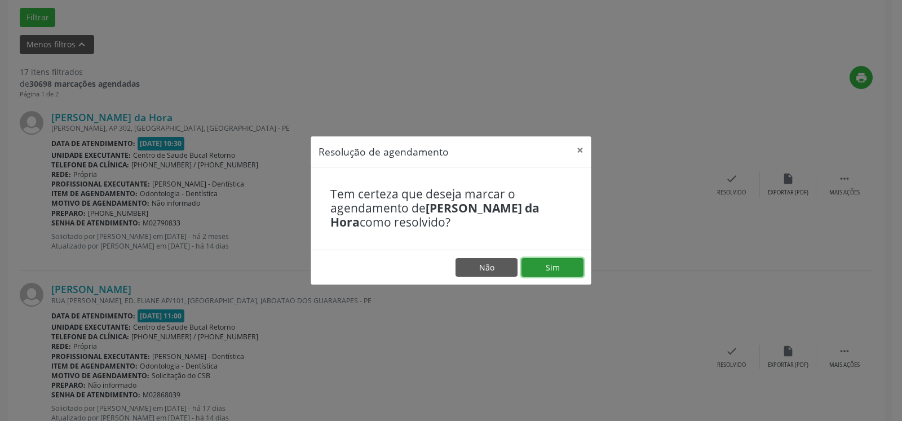
click at [557, 262] on button "Sim" at bounding box center [552, 267] width 62 height 19
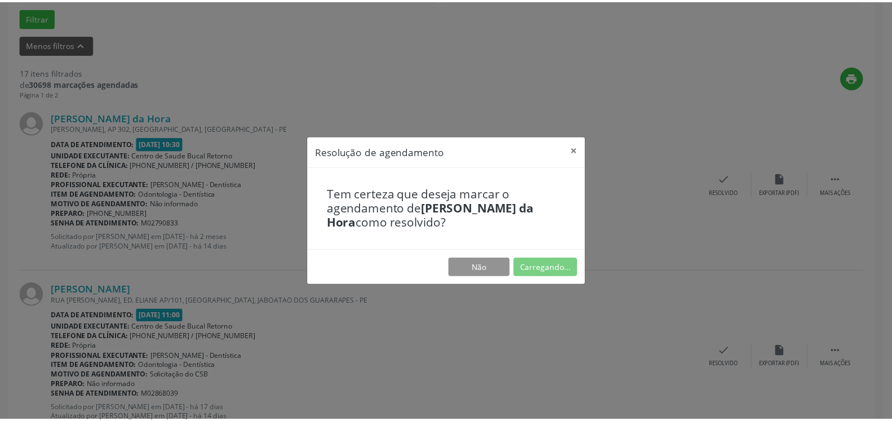
scroll to position [62, 0]
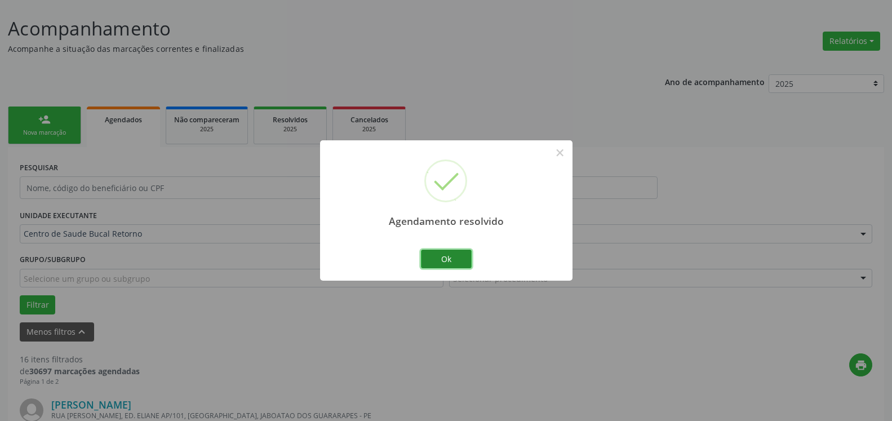
click at [454, 267] on button "Ok" at bounding box center [446, 259] width 51 height 19
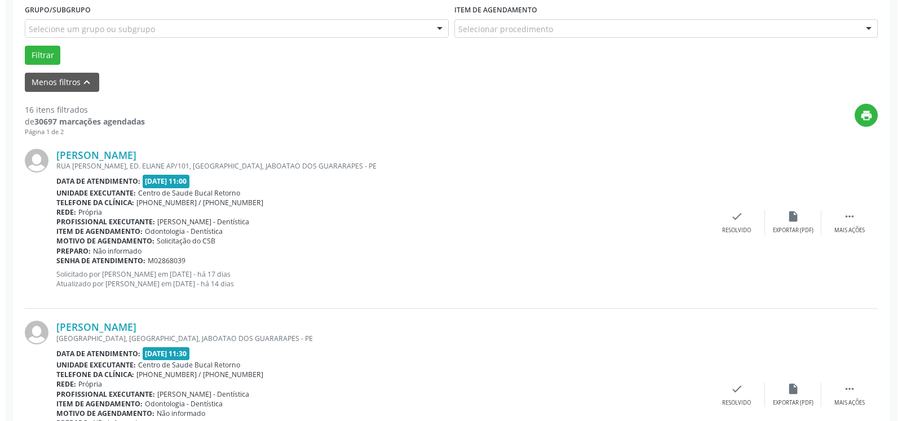
scroll to position [349, 0]
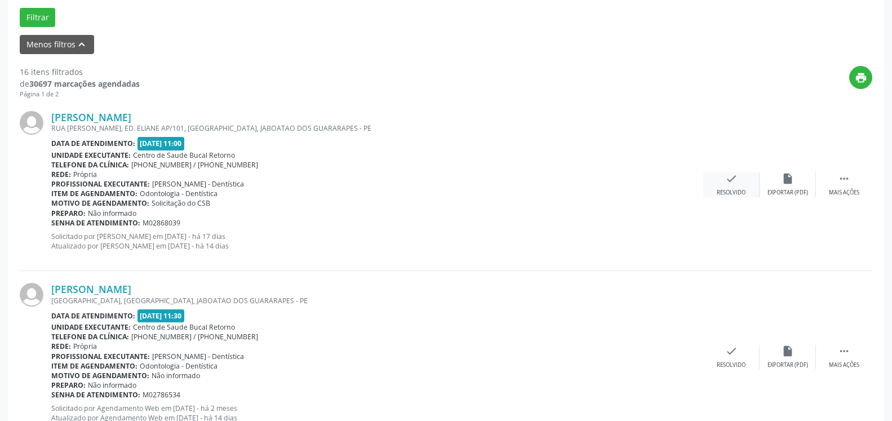
click at [733, 179] on icon "check" at bounding box center [731, 178] width 12 height 12
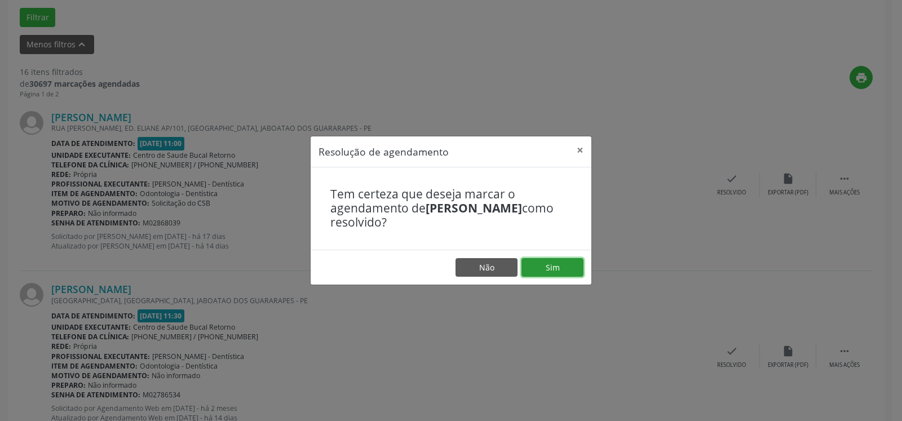
click at [546, 272] on button "Sim" at bounding box center [552, 267] width 62 height 19
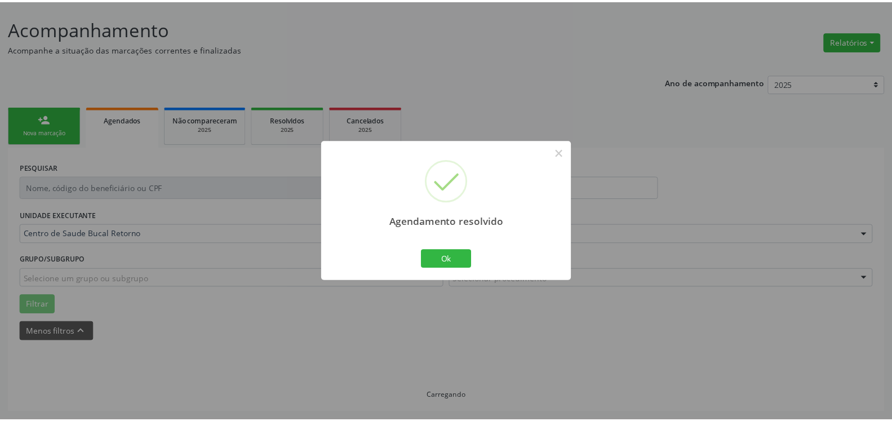
scroll to position [62, 0]
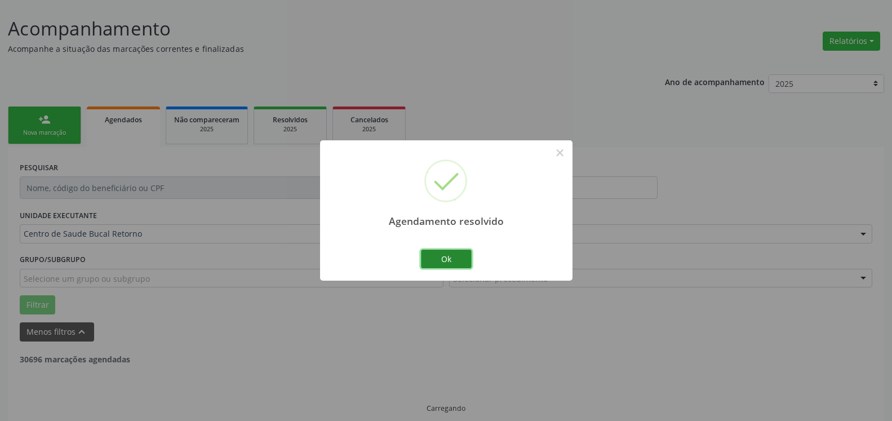
click at [453, 260] on button "Ok" at bounding box center [446, 259] width 51 height 19
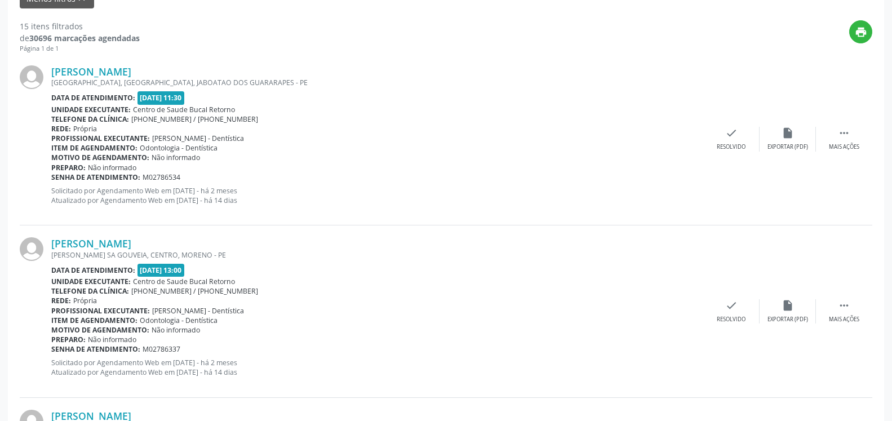
scroll to position [407, 0]
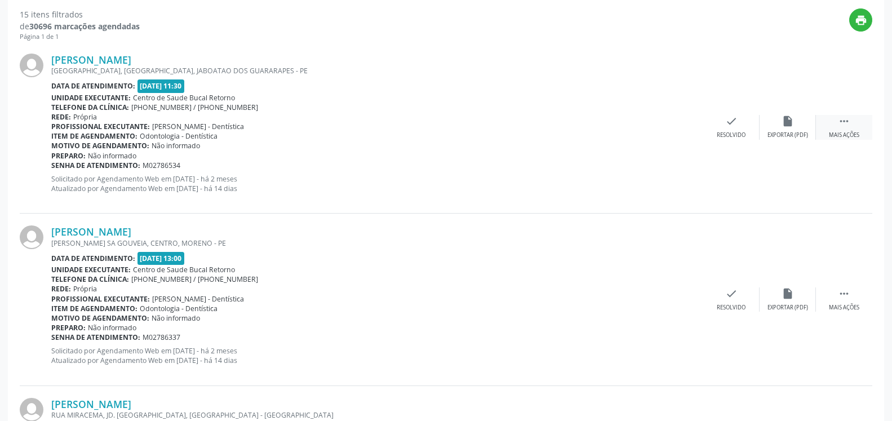
click at [837, 117] on div " Mais ações" at bounding box center [844, 127] width 56 height 24
click at [795, 118] on div "alarm_off Não compareceu" at bounding box center [788, 127] width 56 height 24
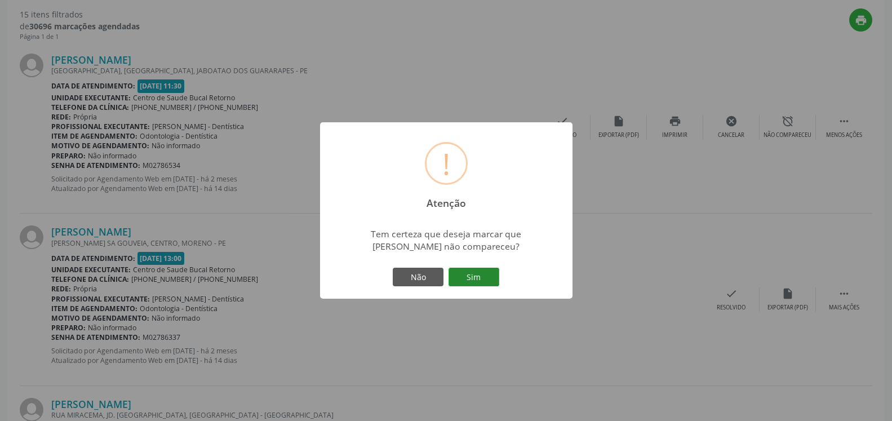
click at [488, 276] on button "Sim" at bounding box center [474, 277] width 51 height 19
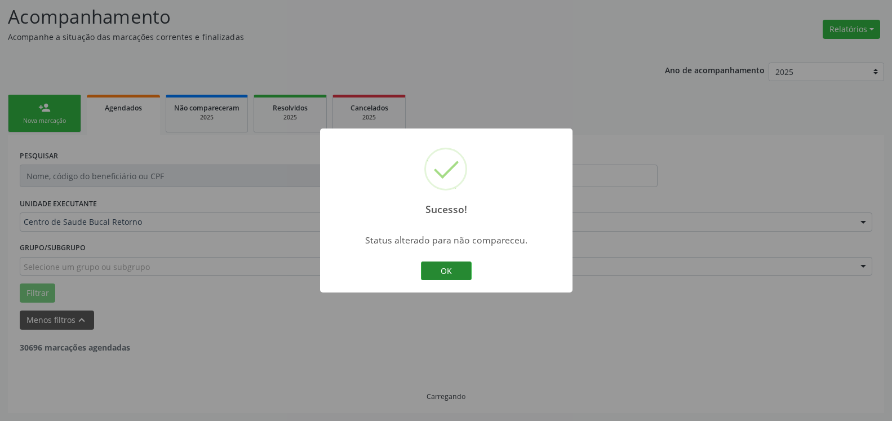
scroll to position [74, 0]
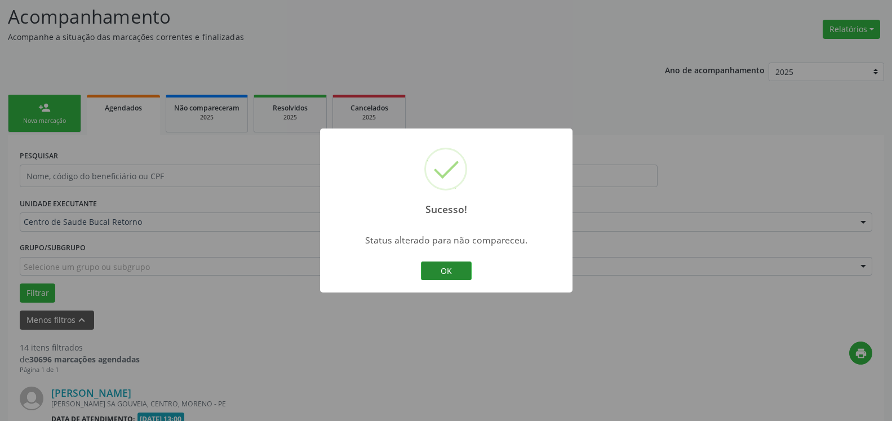
click at [451, 271] on button "OK" at bounding box center [446, 271] width 51 height 19
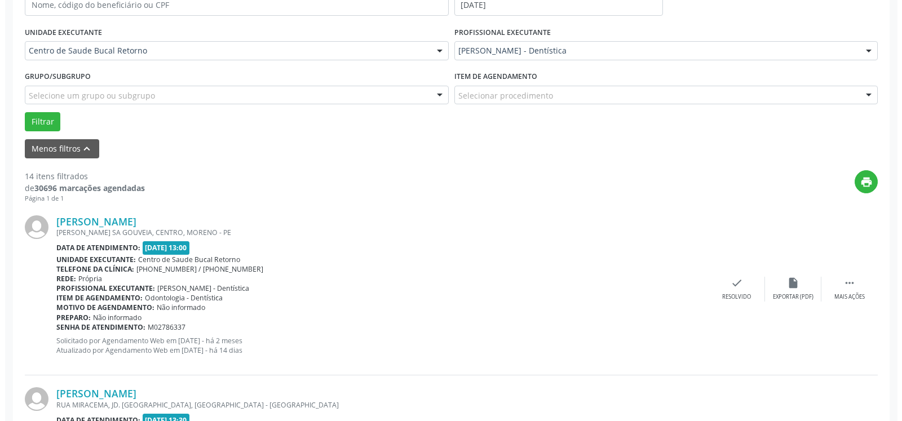
scroll to position [304, 0]
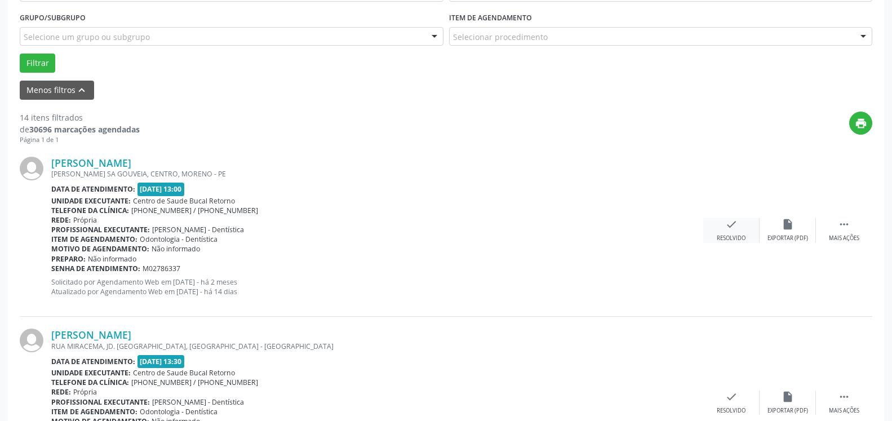
click at [736, 228] on icon "check" at bounding box center [731, 224] width 12 height 12
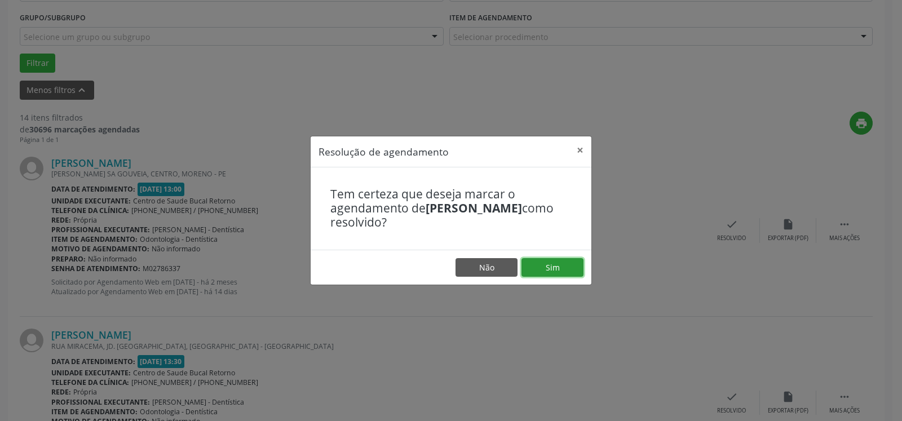
click at [550, 269] on button "Sim" at bounding box center [552, 267] width 62 height 19
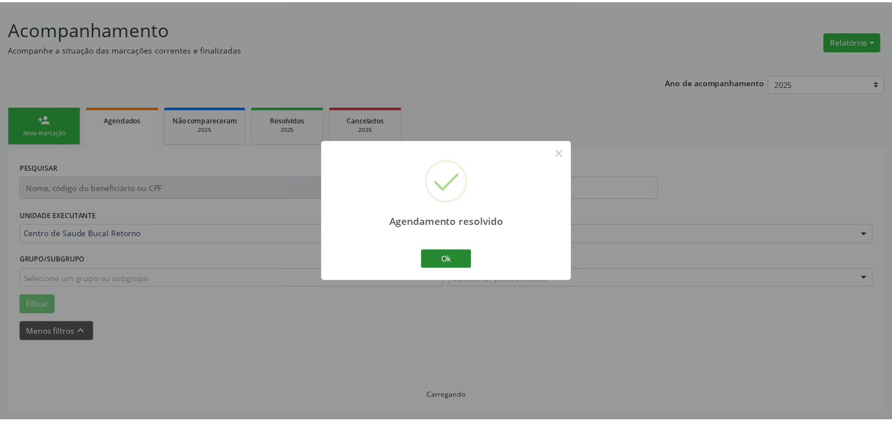
scroll to position [62, 0]
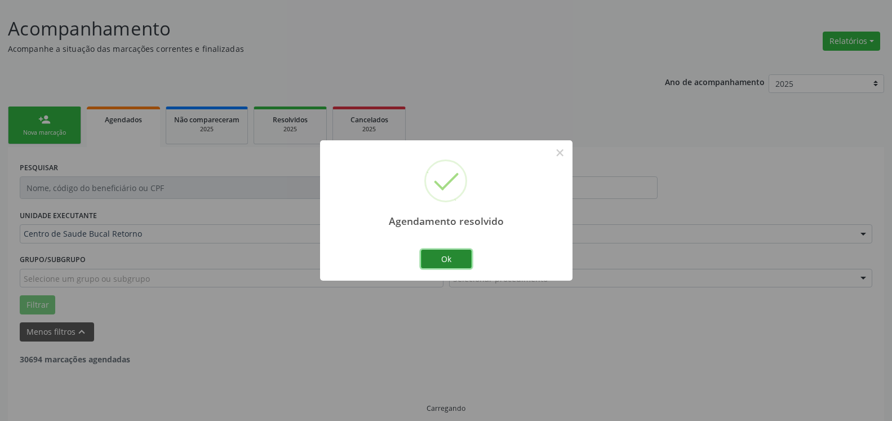
click at [451, 260] on button "Ok" at bounding box center [446, 259] width 51 height 19
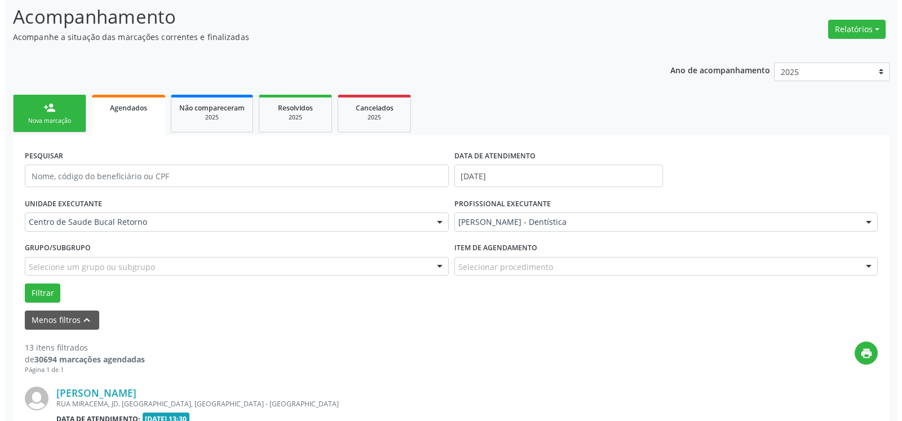
scroll to position [304, 0]
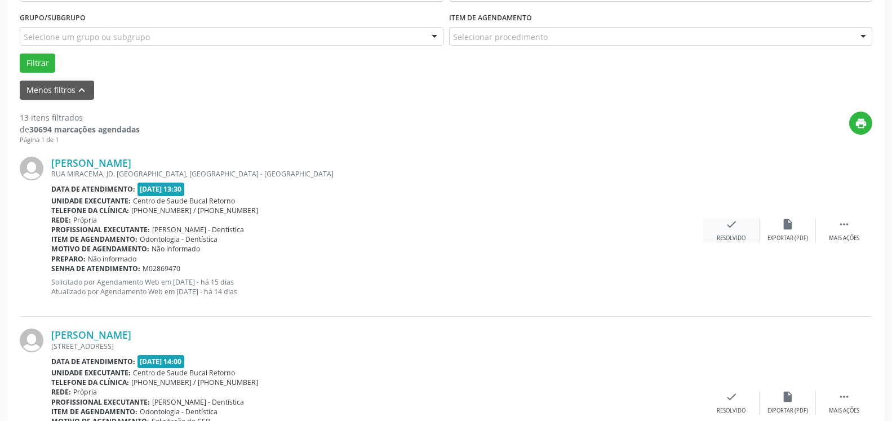
click at [724, 234] on div "check Resolvido" at bounding box center [731, 230] width 56 height 24
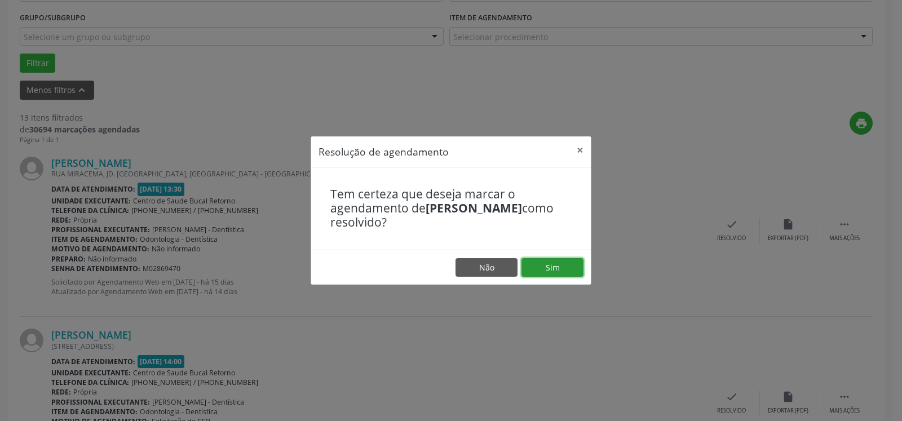
drag, startPoint x: 530, startPoint y: 268, endPoint x: 540, endPoint y: 269, distance: 10.2
click at [533, 268] on button "Sim" at bounding box center [552, 267] width 62 height 19
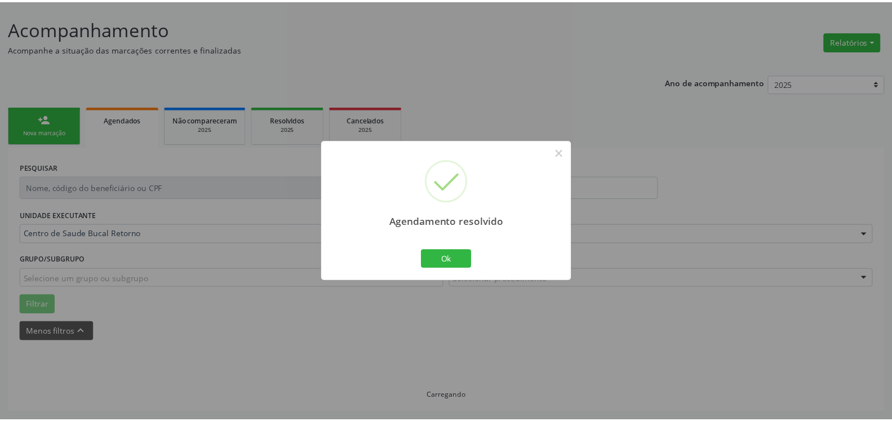
scroll to position [62, 0]
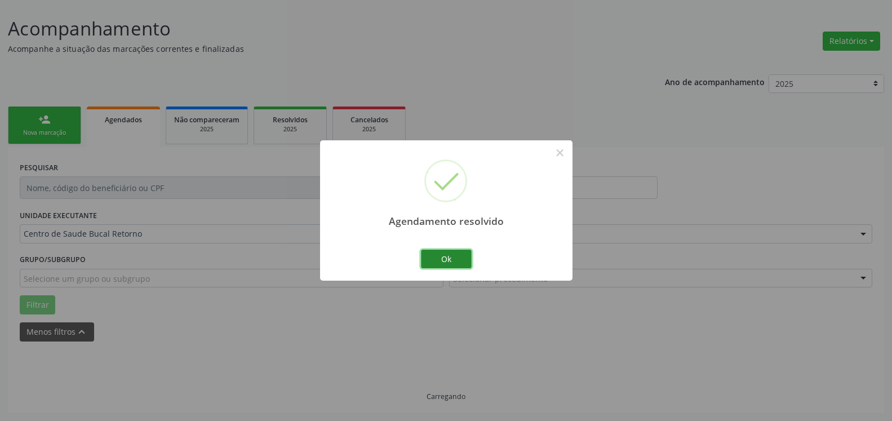
click at [457, 260] on button "Ok" at bounding box center [446, 259] width 51 height 19
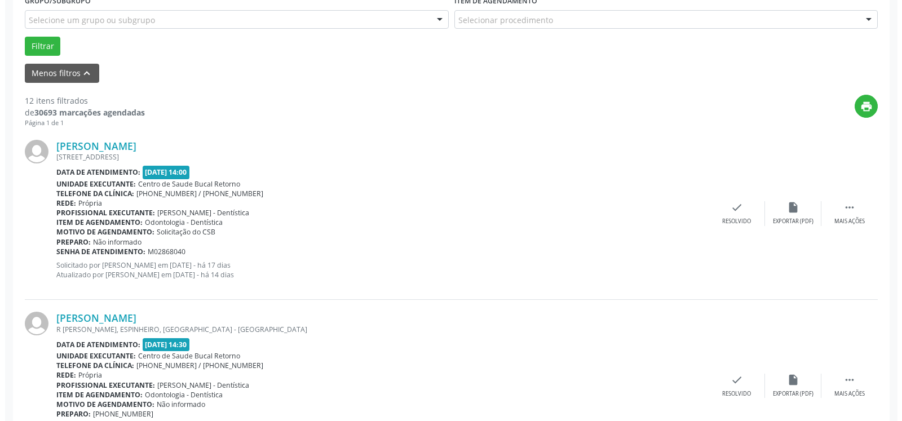
scroll to position [349, 0]
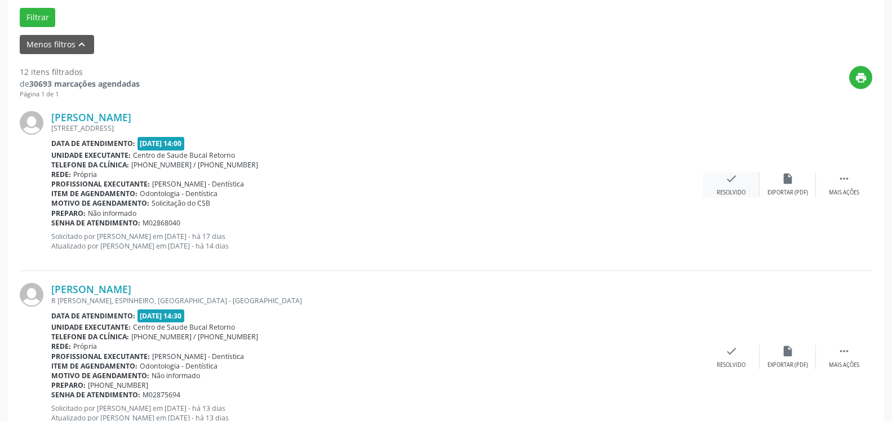
click at [734, 180] on icon "check" at bounding box center [731, 178] width 12 height 12
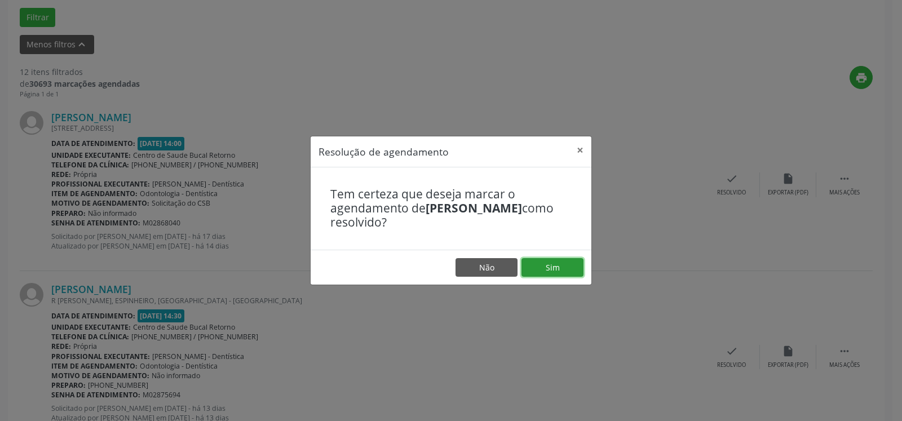
click at [575, 265] on button "Sim" at bounding box center [552, 267] width 62 height 19
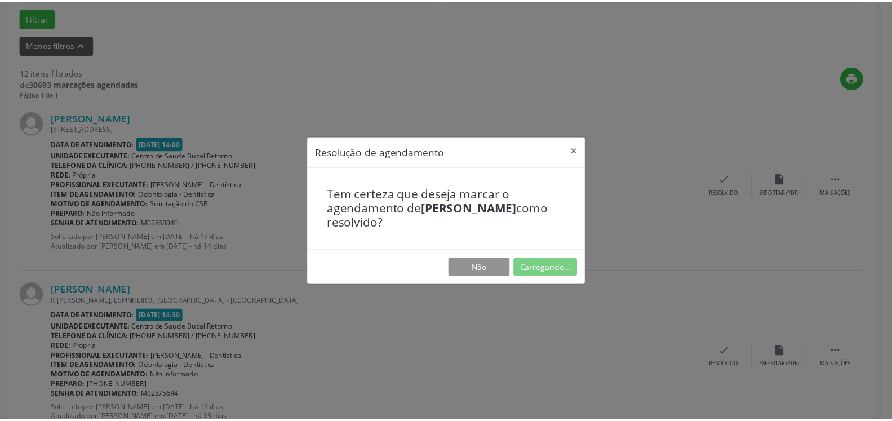
scroll to position [62, 0]
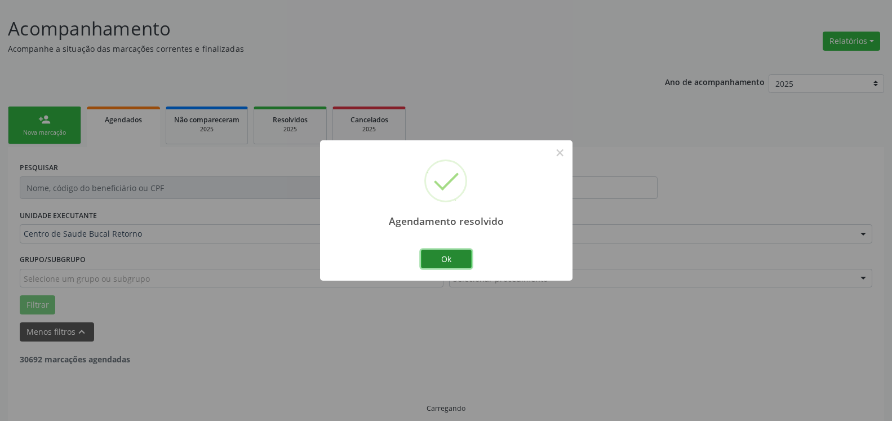
click at [448, 261] on button "Ok" at bounding box center [446, 259] width 51 height 19
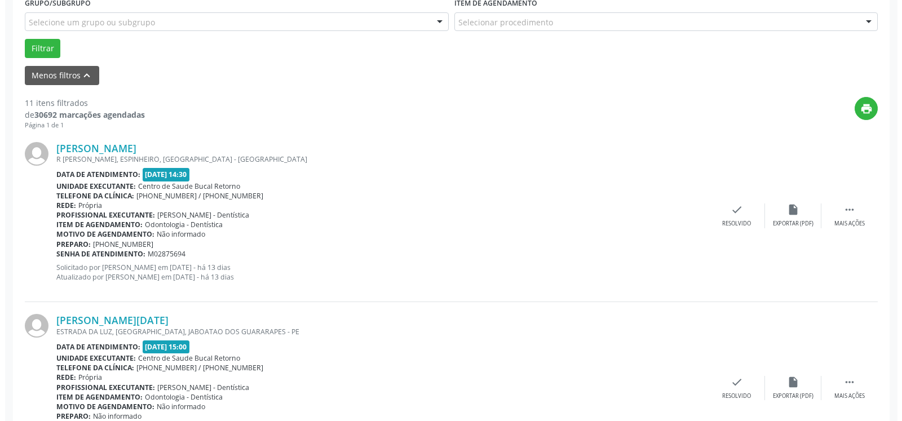
scroll to position [407, 0]
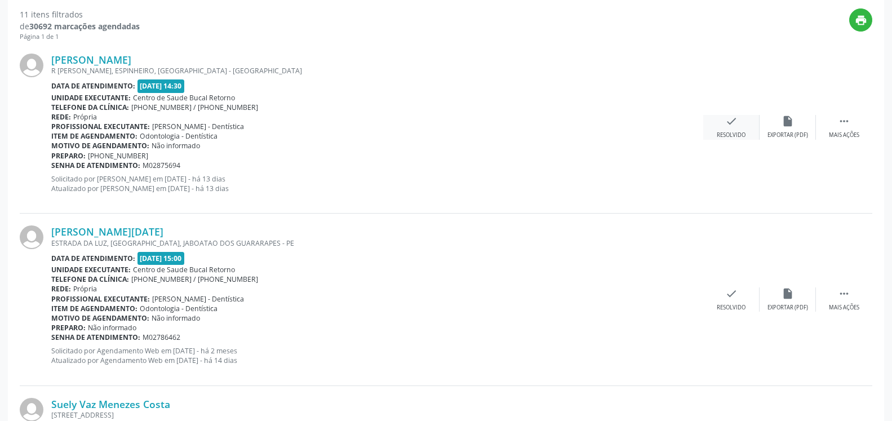
click at [729, 121] on icon "check" at bounding box center [731, 121] width 12 height 12
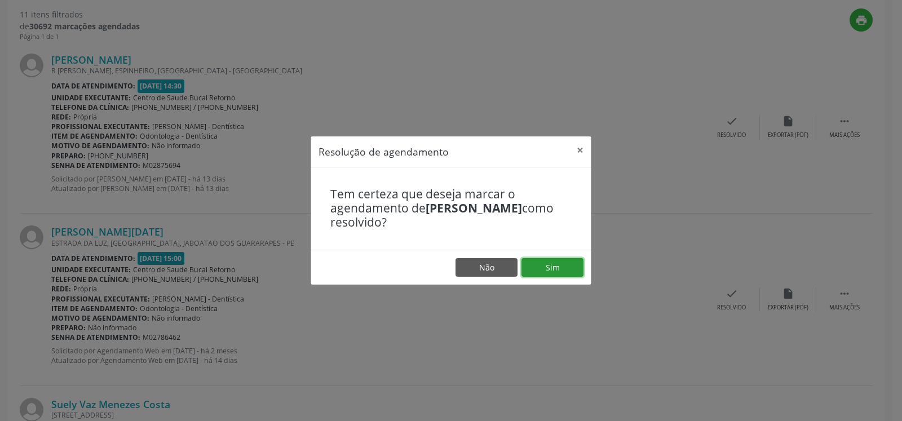
click at [564, 260] on button "Sim" at bounding box center [552, 267] width 62 height 19
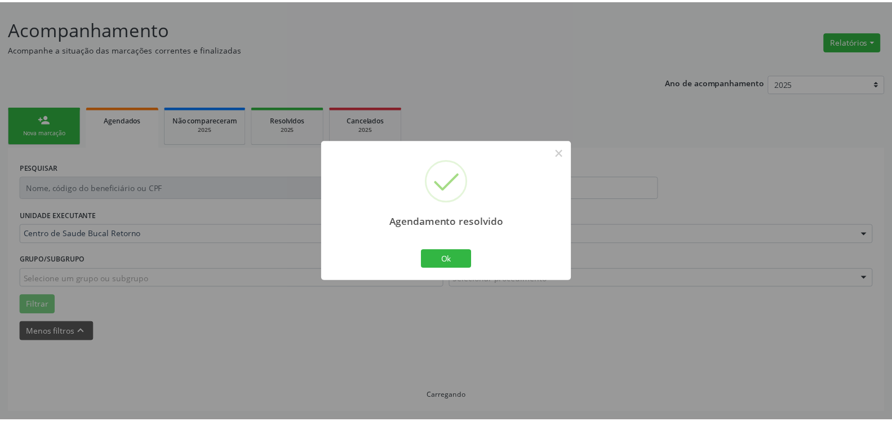
scroll to position [62, 0]
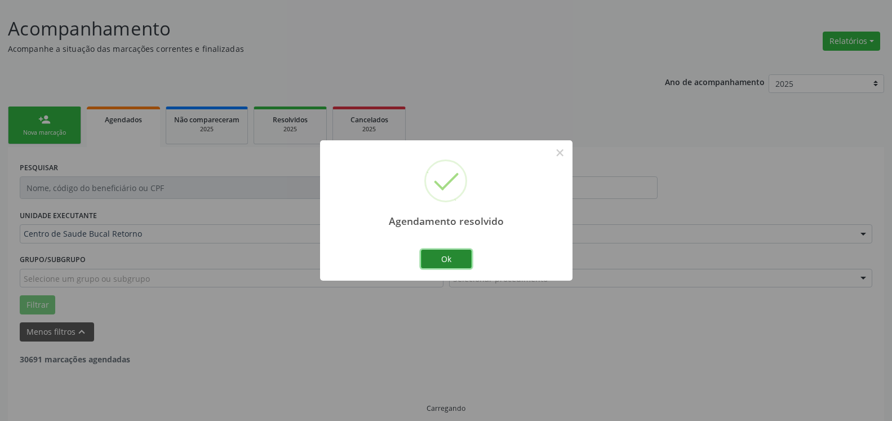
click at [441, 254] on button "Ok" at bounding box center [446, 259] width 51 height 19
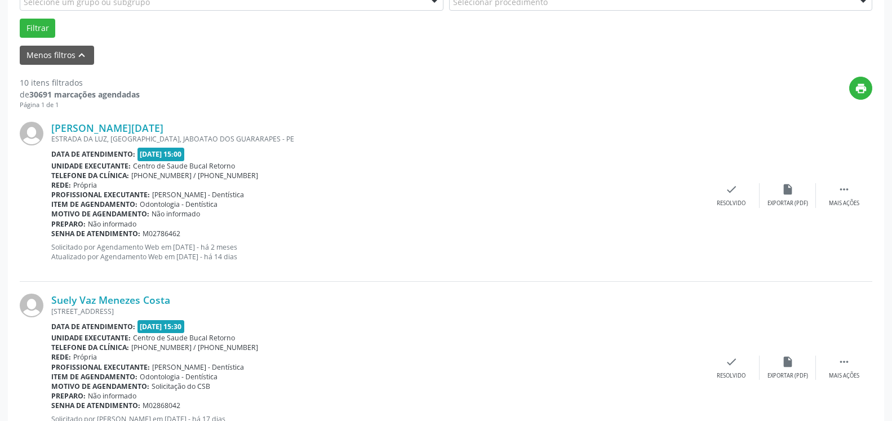
scroll to position [349, 0]
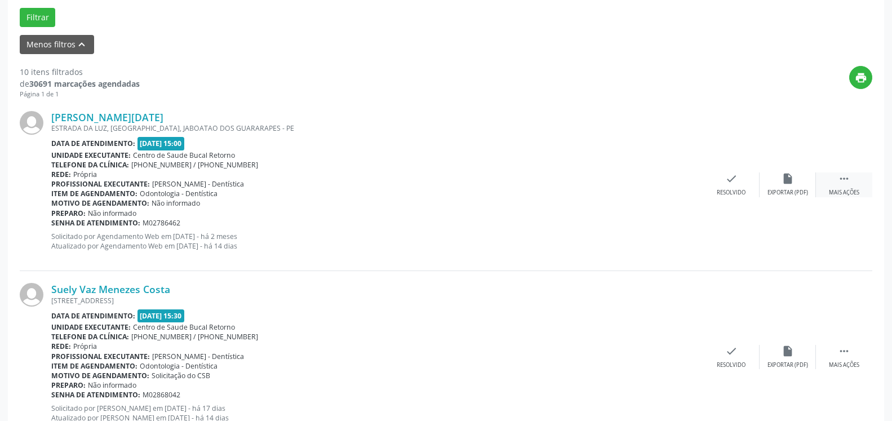
click at [860, 192] on div "Mais ações" at bounding box center [844, 193] width 30 height 8
click at [812, 181] on div "alarm_off Não compareceu" at bounding box center [788, 184] width 56 height 24
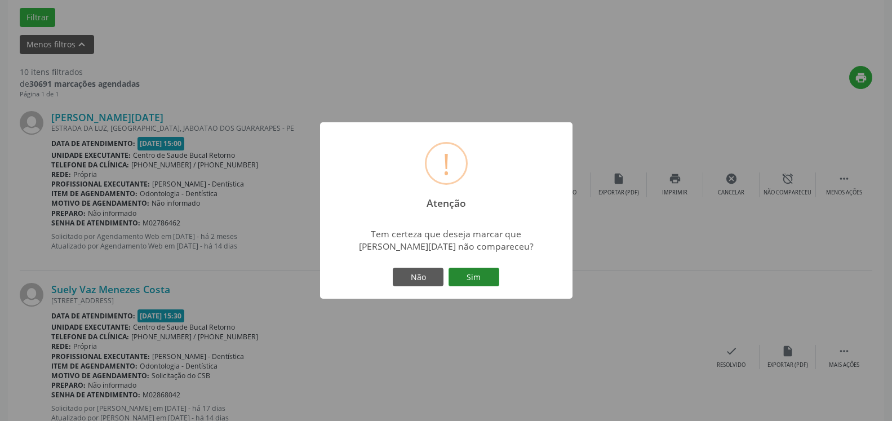
click at [497, 274] on button "Sim" at bounding box center [474, 277] width 51 height 19
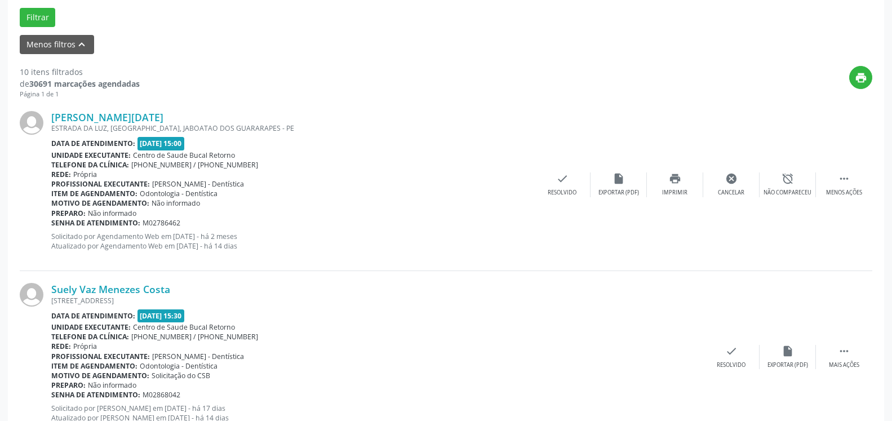
scroll to position [74, 0]
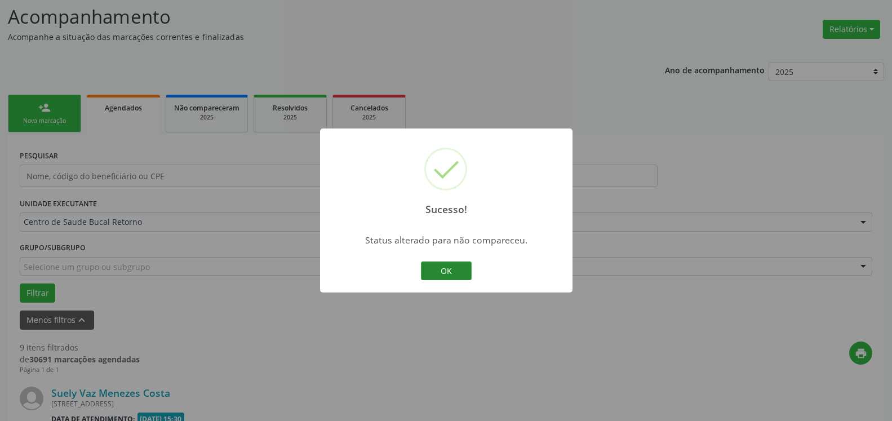
click at [445, 274] on button "OK" at bounding box center [446, 271] width 51 height 19
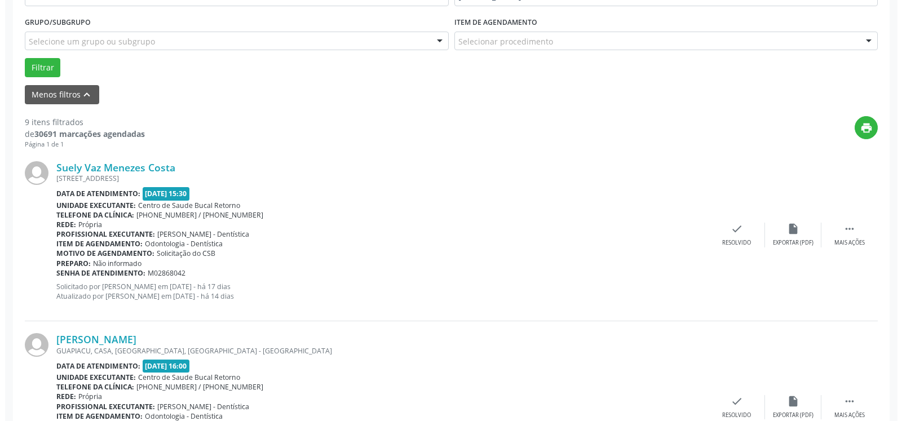
scroll to position [304, 0]
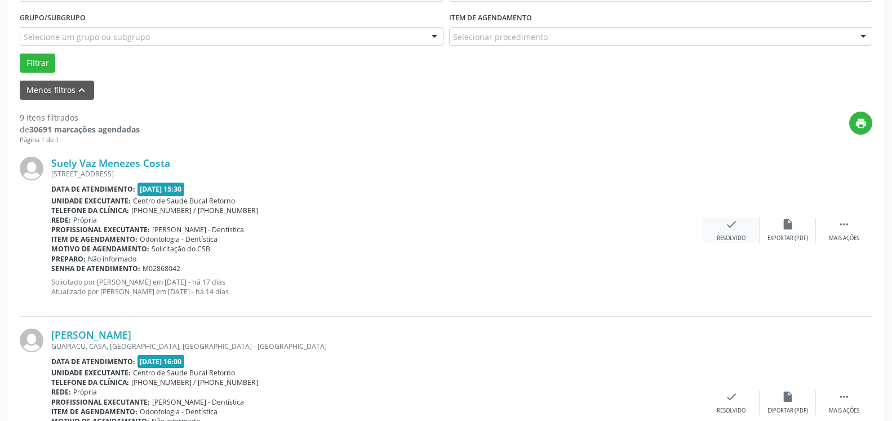
click at [735, 223] on icon "check" at bounding box center [731, 224] width 12 height 12
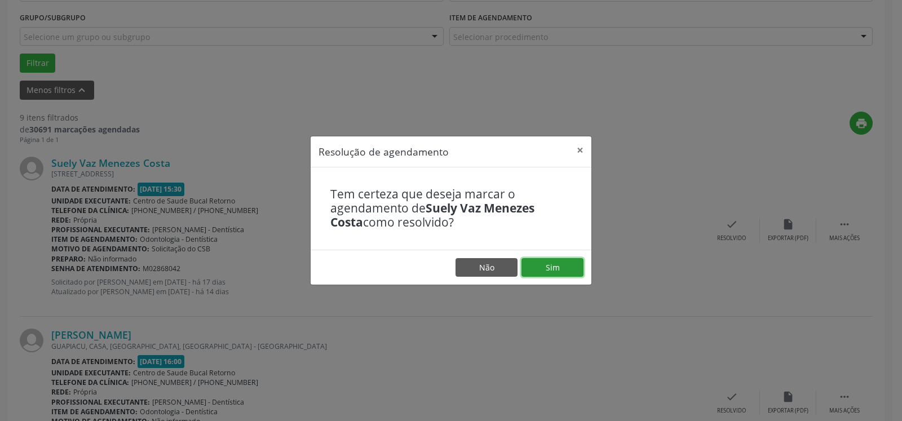
click at [573, 268] on button "Sim" at bounding box center [552, 267] width 62 height 19
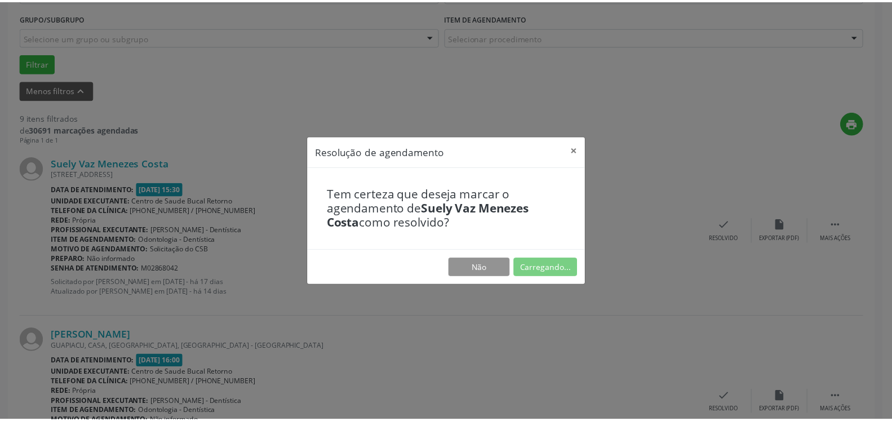
scroll to position [62, 0]
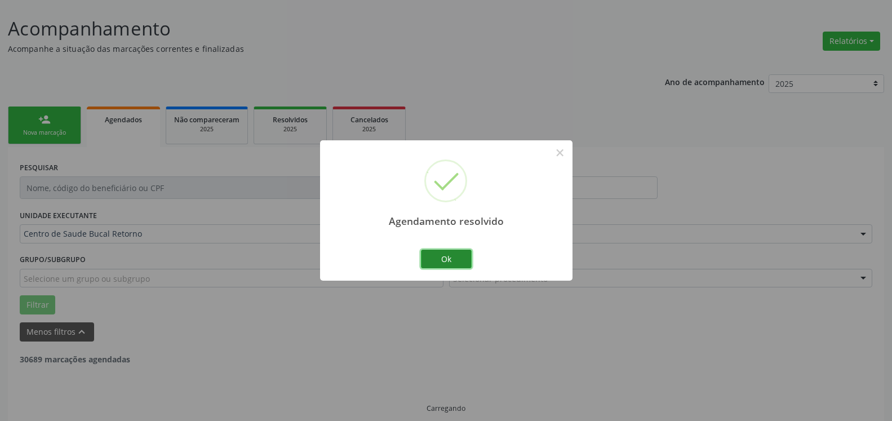
click at [429, 260] on button "Ok" at bounding box center [446, 259] width 51 height 19
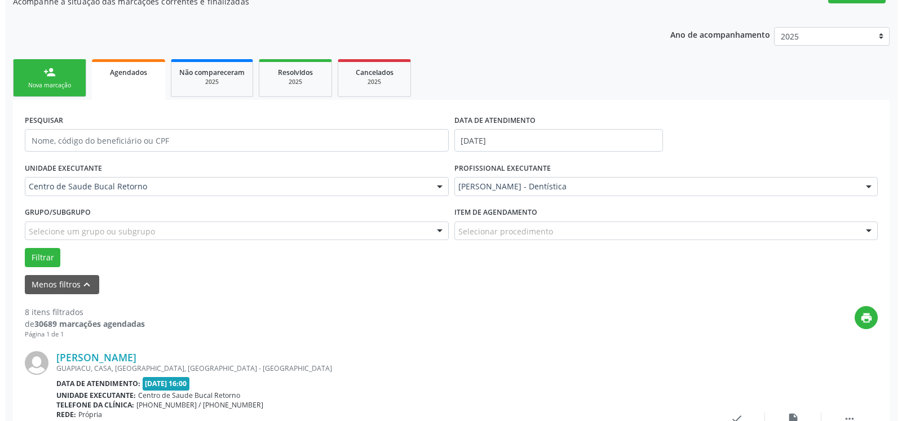
scroll to position [349, 0]
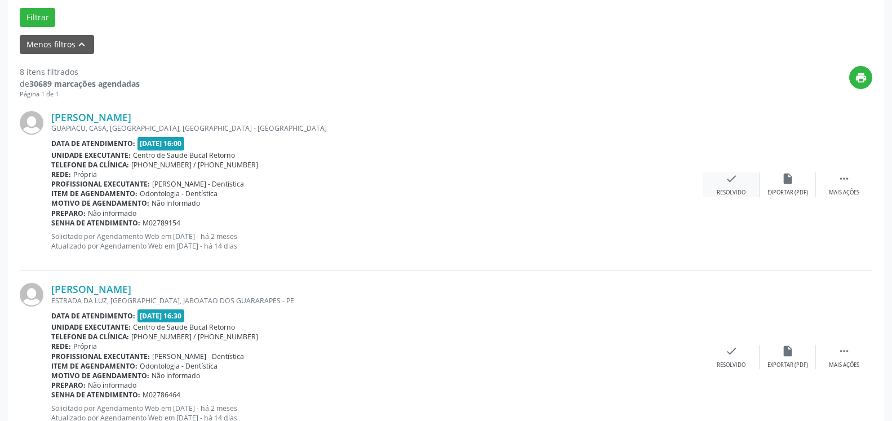
click at [738, 181] on div "check Resolvido" at bounding box center [731, 184] width 56 height 24
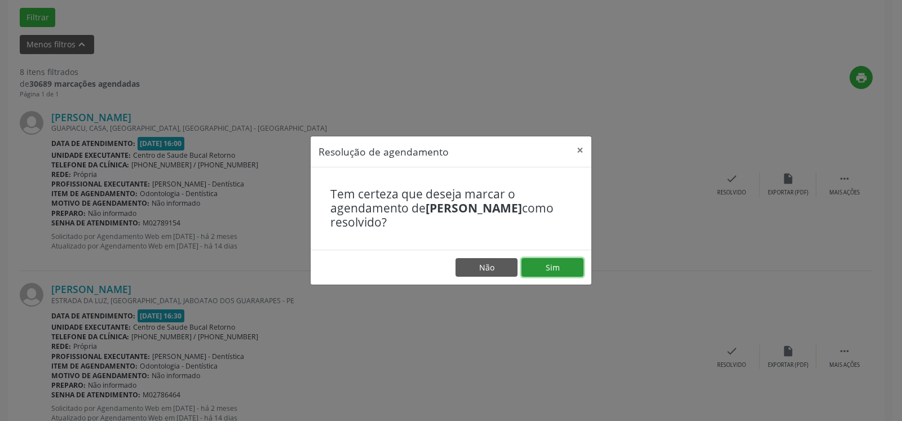
click at [563, 260] on button "Sim" at bounding box center [552, 267] width 62 height 19
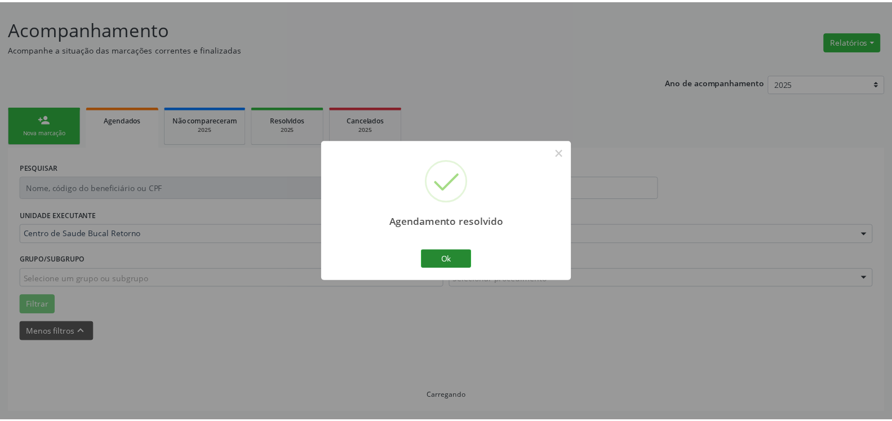
scroll to position [62, 0]
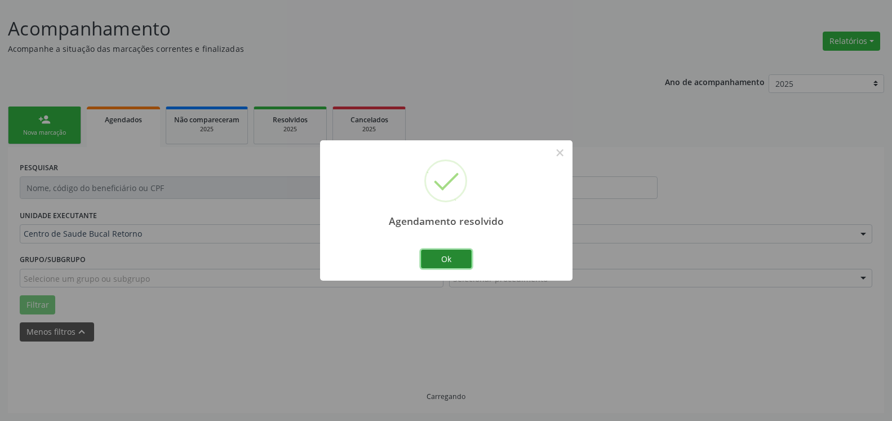
click at [446, 256] on button "Ok" at bounding box center [446, 259] width 51 height 19
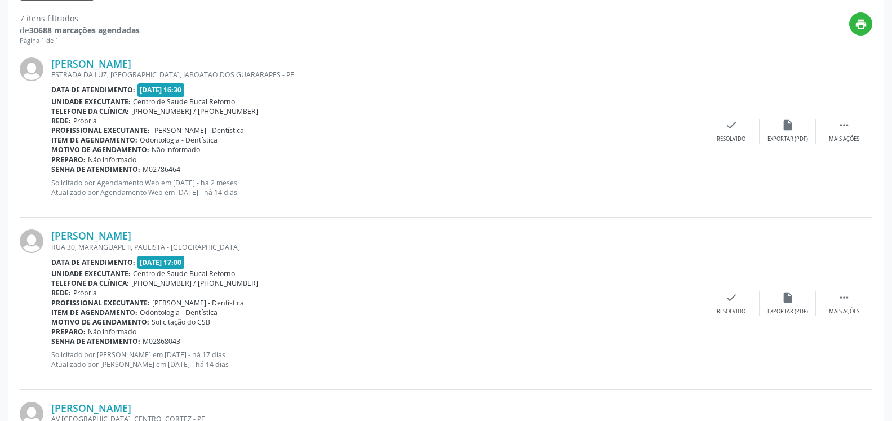
scroll to position [464, 0]
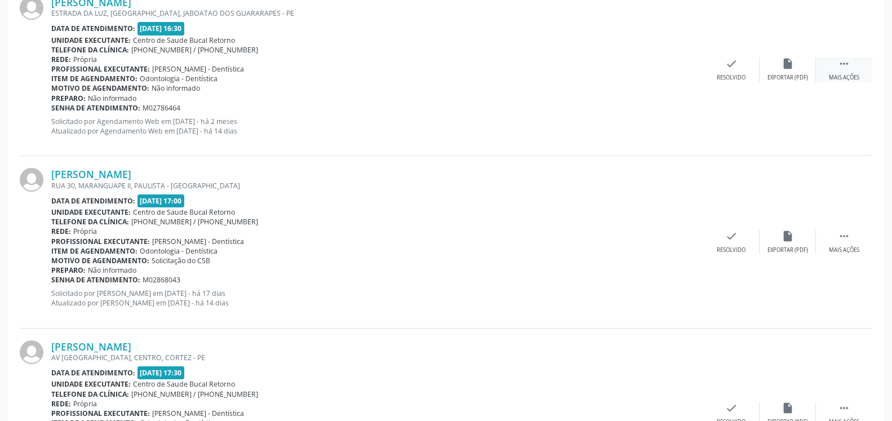
click at [849, 66] on icon "" at bounding box center [844, 63] width 12 height 12
click at [778, 76] on div "Não compareceu" at bounding box center [788, 78] width 48 height 8
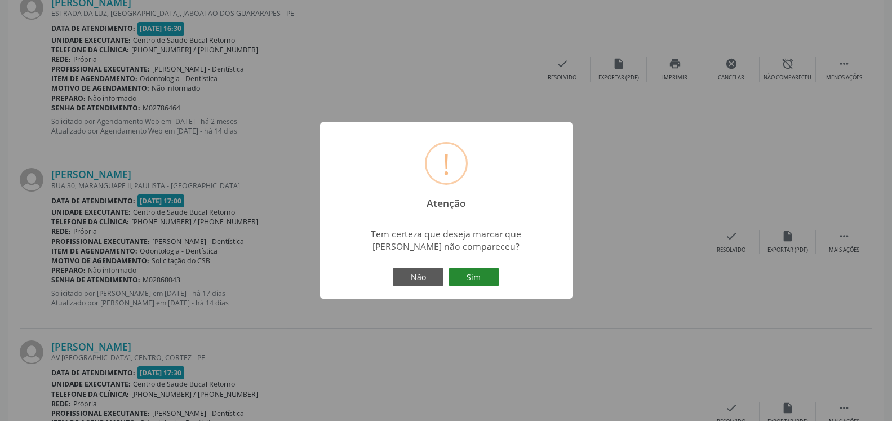
click at [488, 277] on button "Sim" at bounding box center [474, 277] width 51 height 19
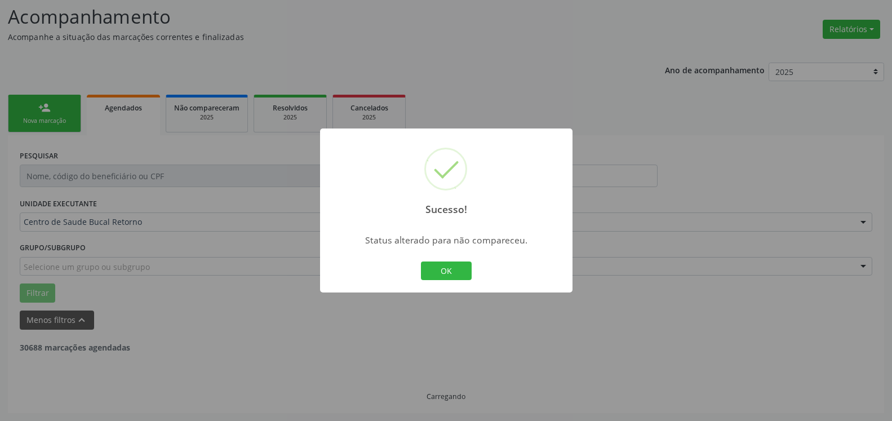
scroll to position [74, 0]
click at [453, 274] on button "OK" at bounding box center [446, 271] width 51 height 19
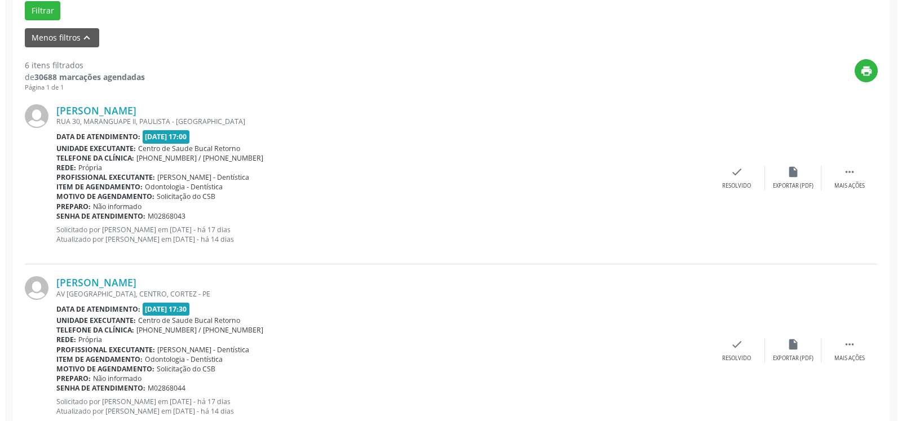
scroll to position [361, 0]
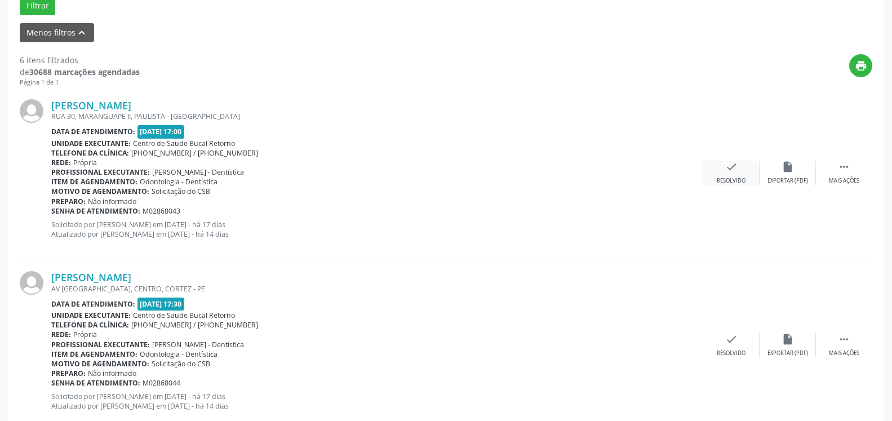
click at [724, 177] on div "check Resolvido" at bounding box center [731, 173] width 56 height 24
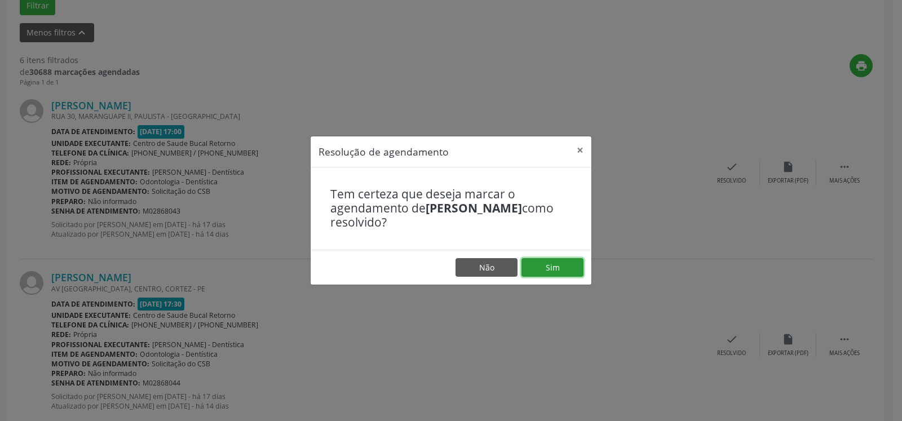
click at [573, 267] on button "Sim" at bounding box center [552, 267] width 62 height 19
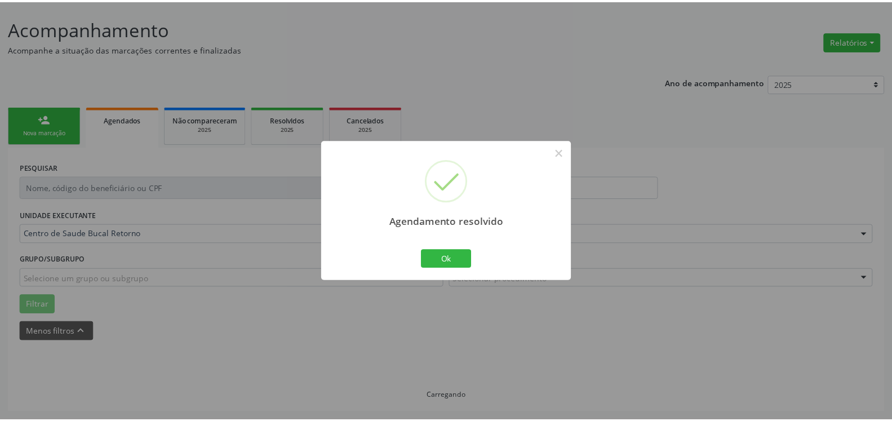
scroll to position [62, 0]
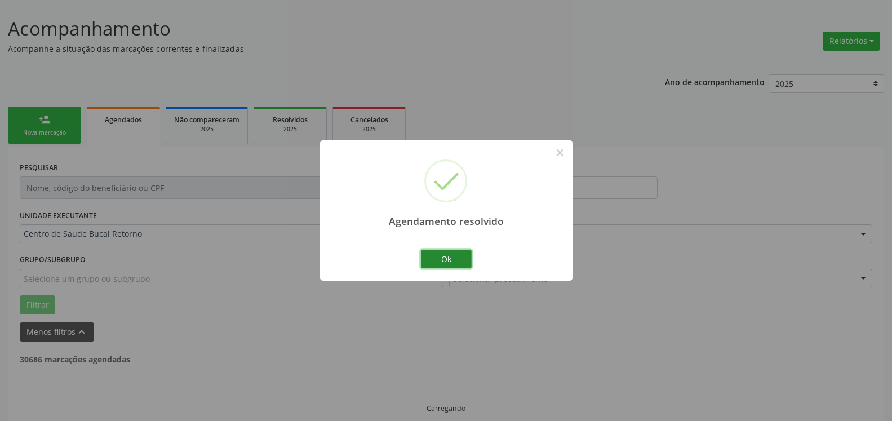
click at [450, 260] on button "Ok" at bounding box center [446, 259] width 51 height 19
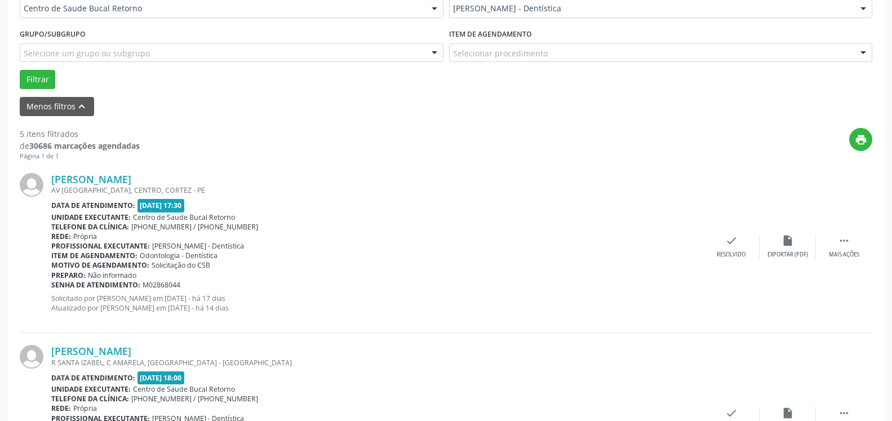
scroll to position [292, 0]
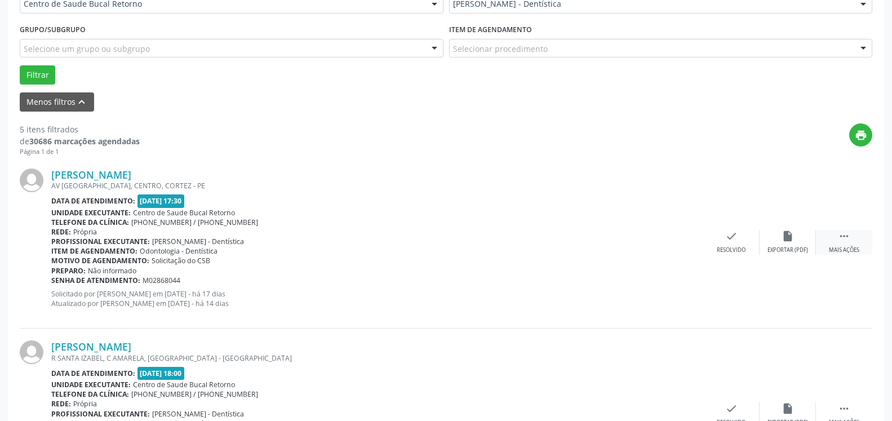
click at [845, 238] on icon "" at bounding box center [844, 236] width 12 height 12
click at [793, 238] on icon "alarm_off" at bounding box center [788, 236] width 12 height 12
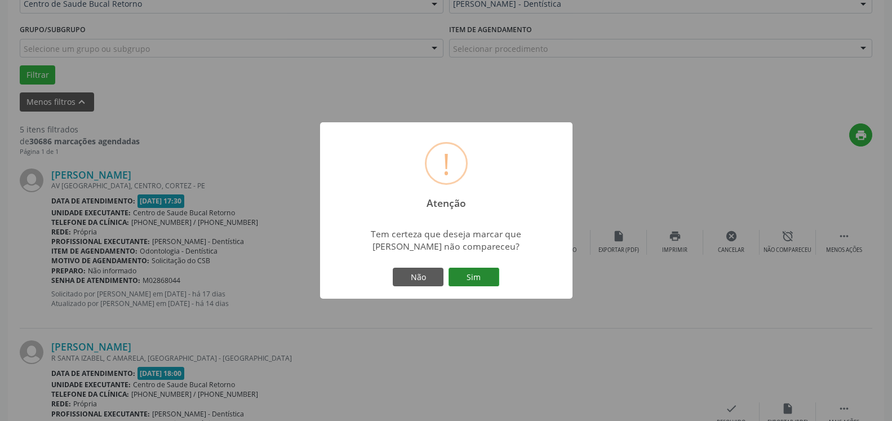
click at [489, 280] on button "Sim" at bounding box center [474, 277] width 51 height 19
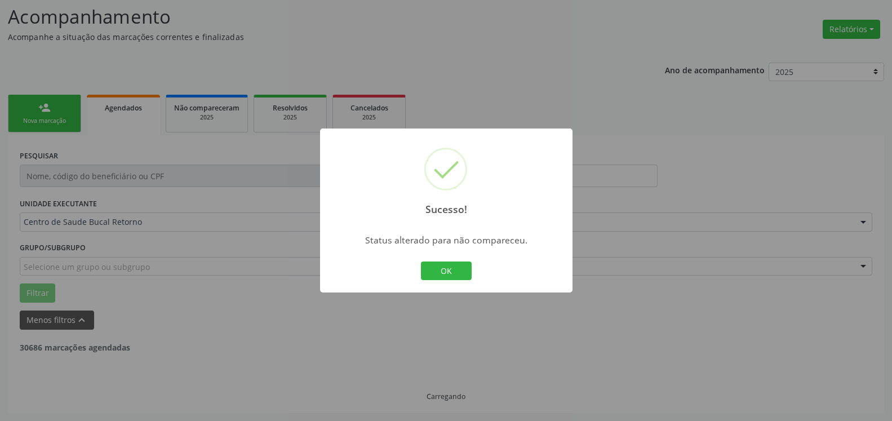
scroll to position [74, 0]
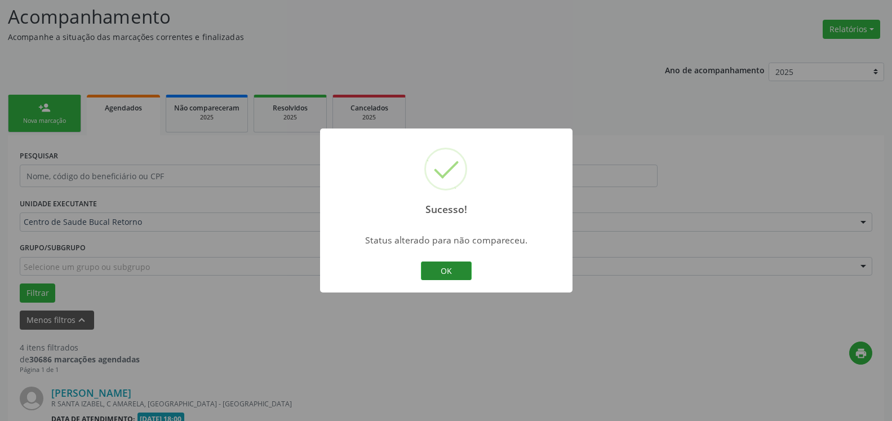
click at [449, 271] on button "OK" at bounding box center [446, 271] width 51 height 19
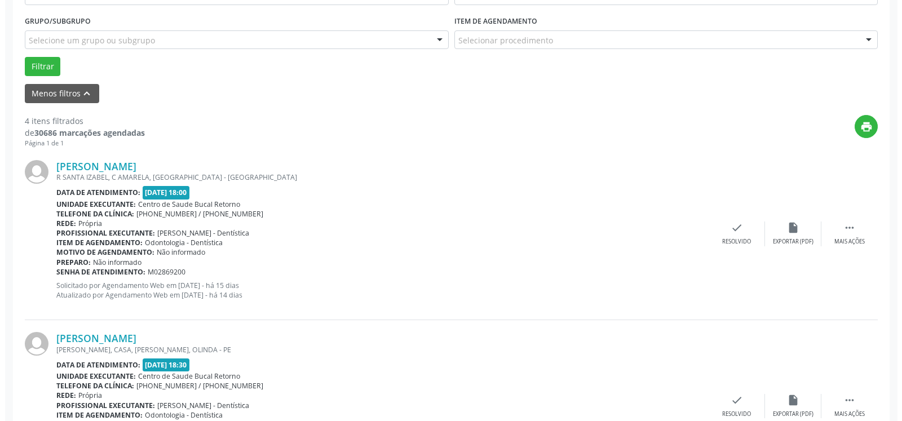
scroll to position [304, 0]
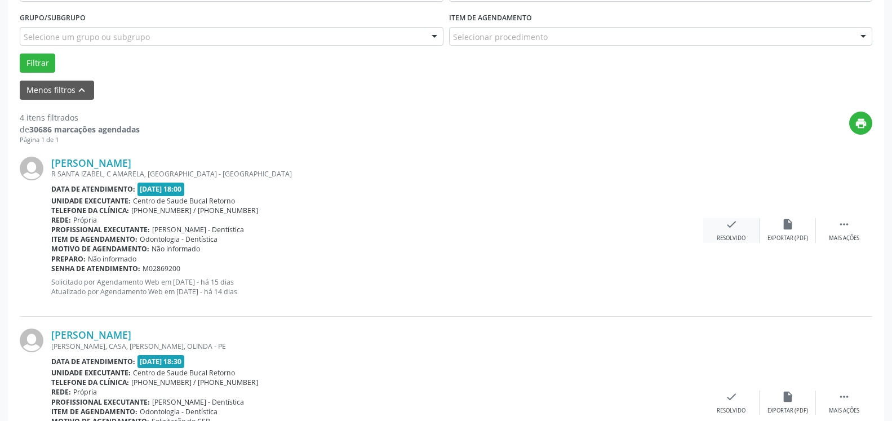
click at [741, 232] on div "check Resolvido" at bounding box center [731, 230] width 56 height 24
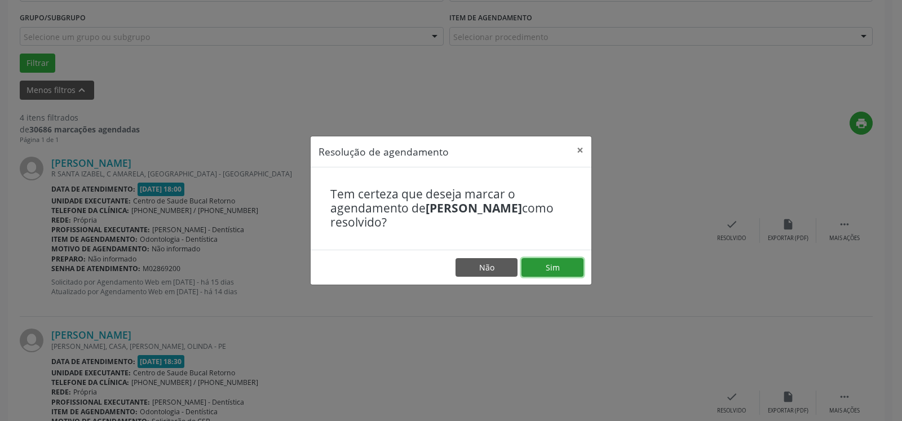
click at [556, 270] on button "Sim" at bounding box center [552, 267] width 62 height 19
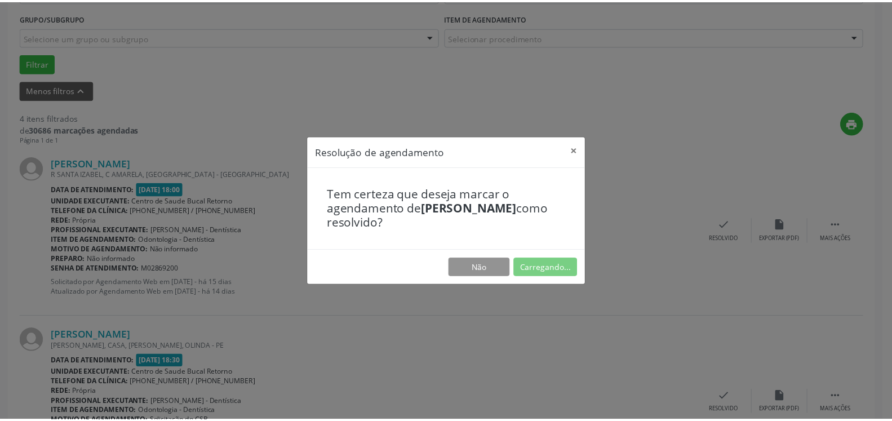
scroll to position [62, 0]
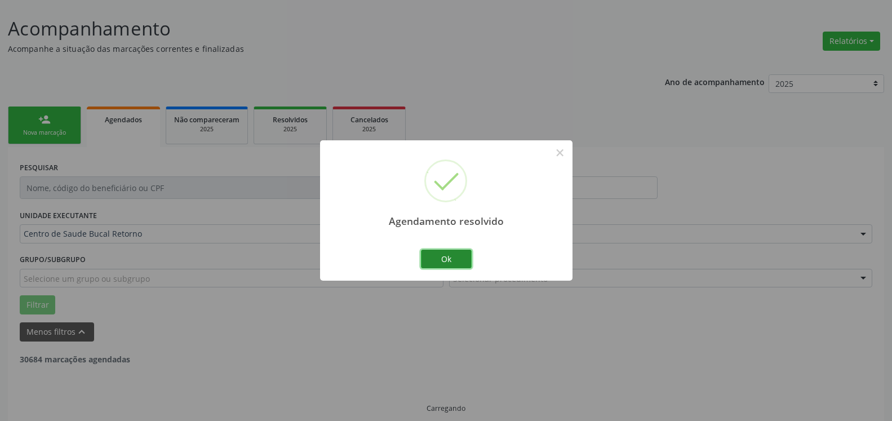
click at [454, 261] on button "Ok" at bounding box center [446, 259] width 51 height 19
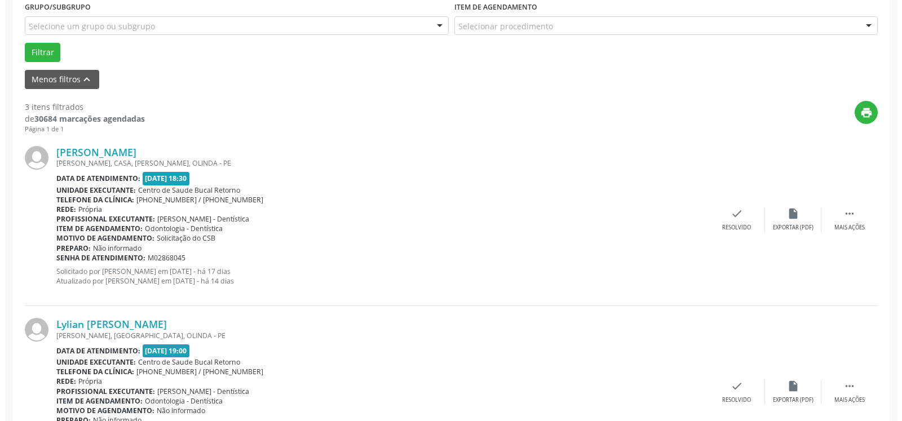
scroll to position [349, 0]
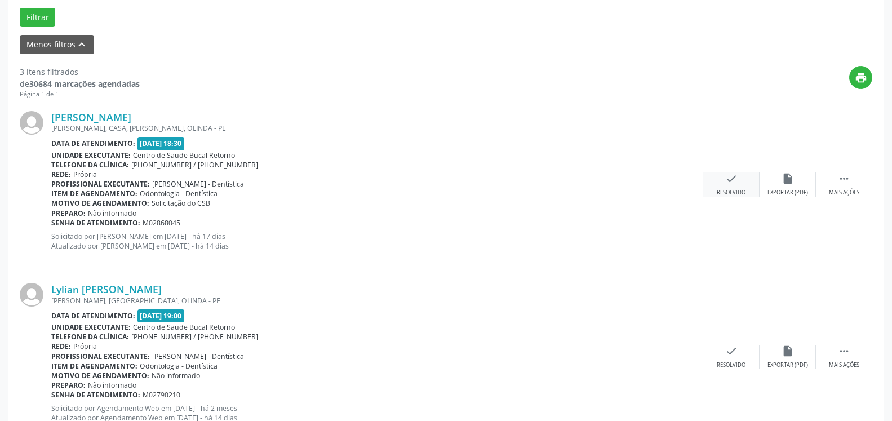
click at [729, 181] on icon "check" at bounding box center [731, 178] width 12 height 12
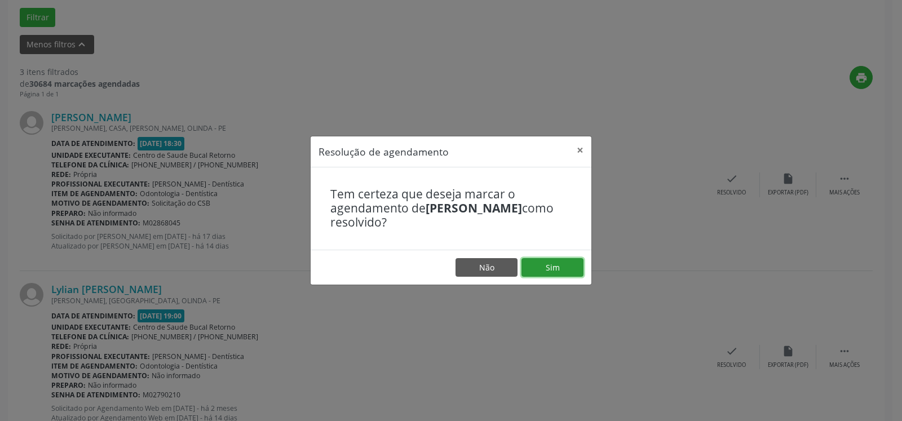
click at [541, 265] on button "Sim" at bounding box center [552, 267] width 62 height 19
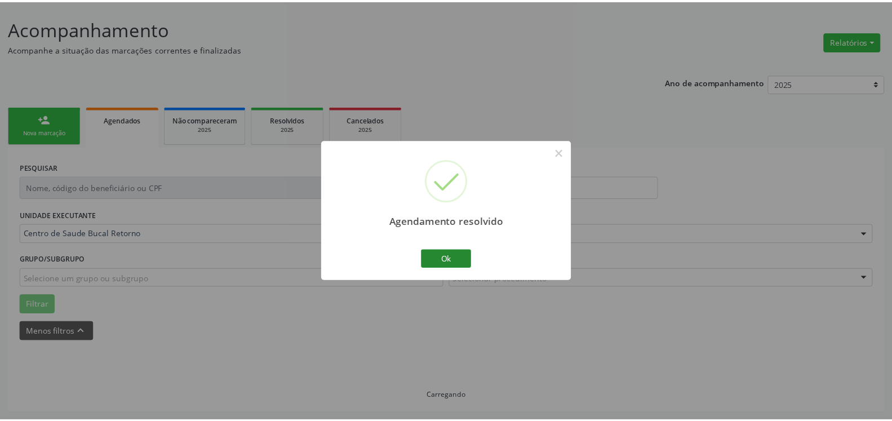
scroll to position [62, 0]
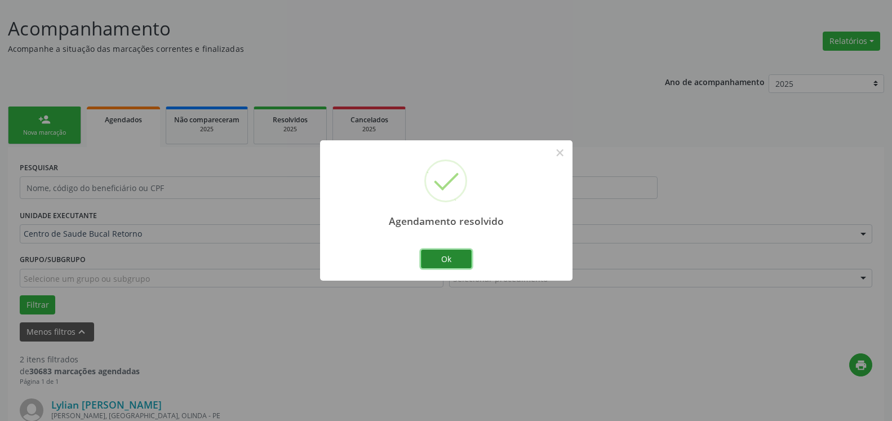
click at [437, 260] on button "Ok" at bounding box center [446, 259] width 51 height 19
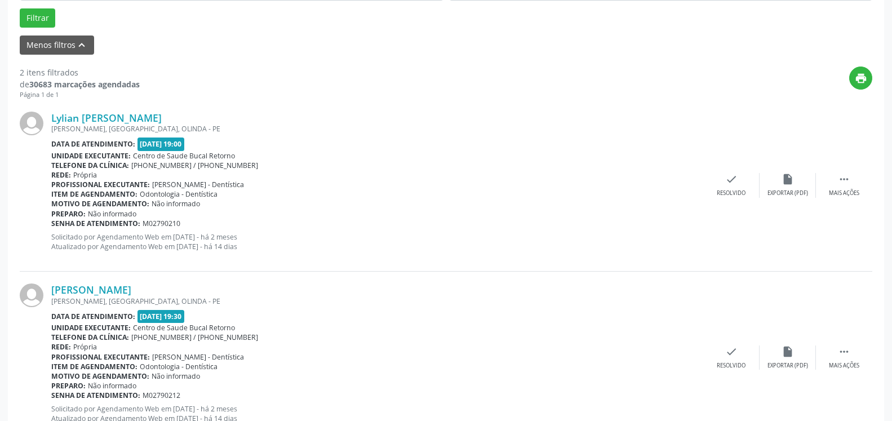
scroll to position [349, 0]
click at [848, 182] on icon "" at bounding box center [844, 178] width 12 height 12
click at [806, 178] on div "alarm_off Não compareceu" at bounding box center [788, 184] width 56 height 24
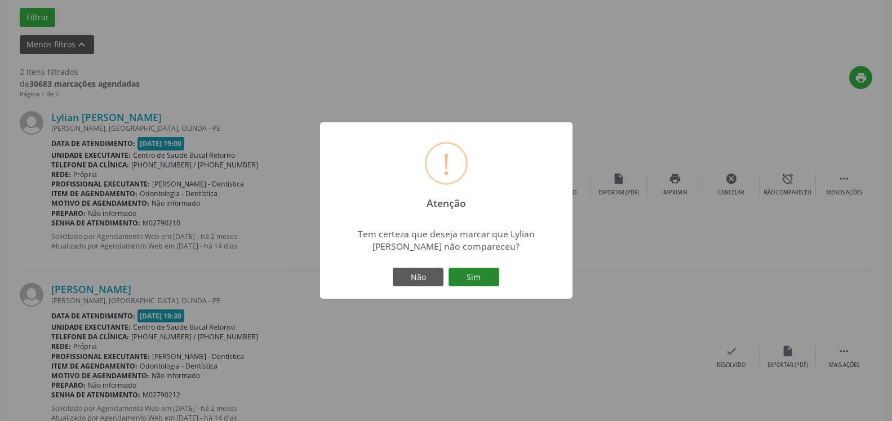
click at [458, 273] on button "Sim" at bounding box center [474, 277] width 51 height 19
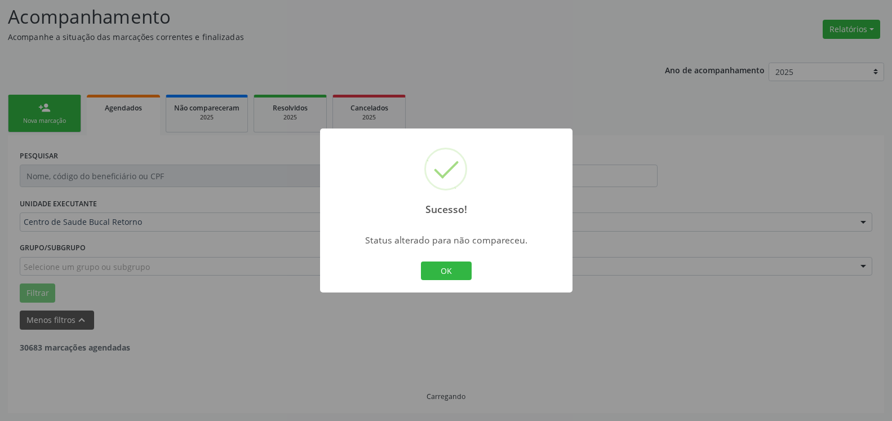
scroll to position [74, 0]
click at [456, 278] on button "OK" at bounding box center [446, 271] width 51 height 19
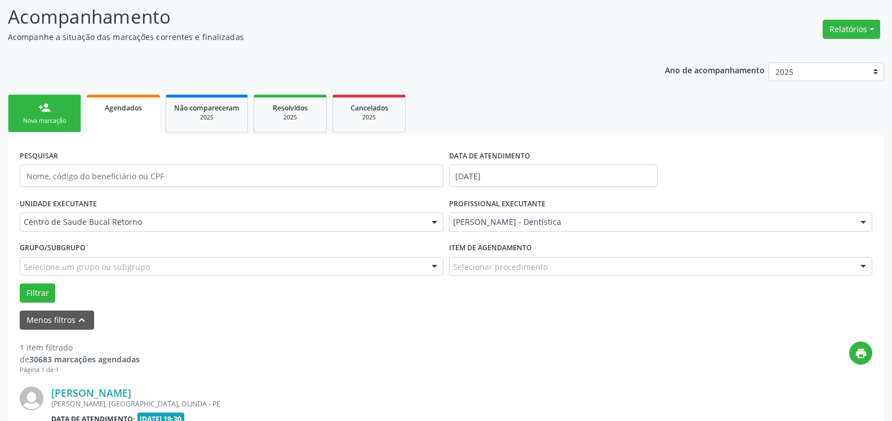
scroll to position [219, 0]
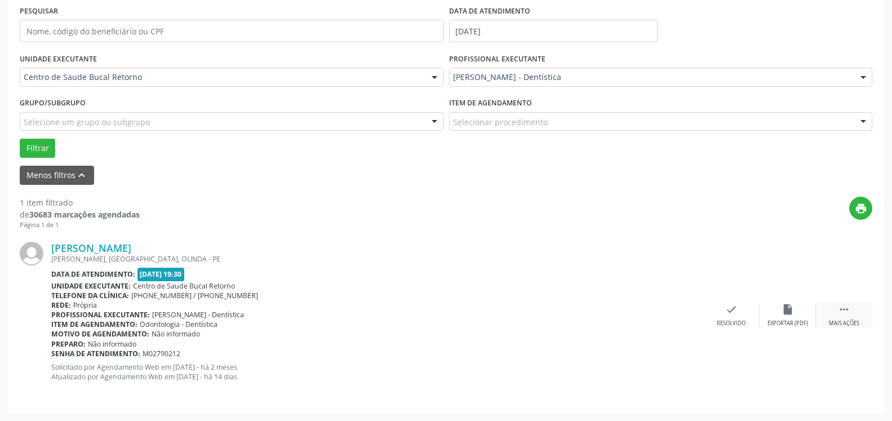
click at [857, 316] on div " Mais ações" at bounding box center [844, 315] width 56 height 24
click at [789, 310] on icon "alarm_off" at bounding box center [788, 309] width 12 height 12
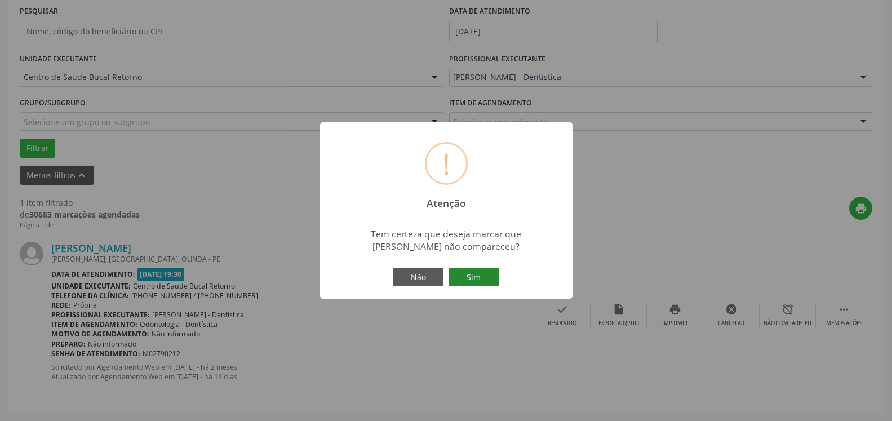
click at [477, 275] on button "Sim" at bounding box center [474, 277] width 51 height 19
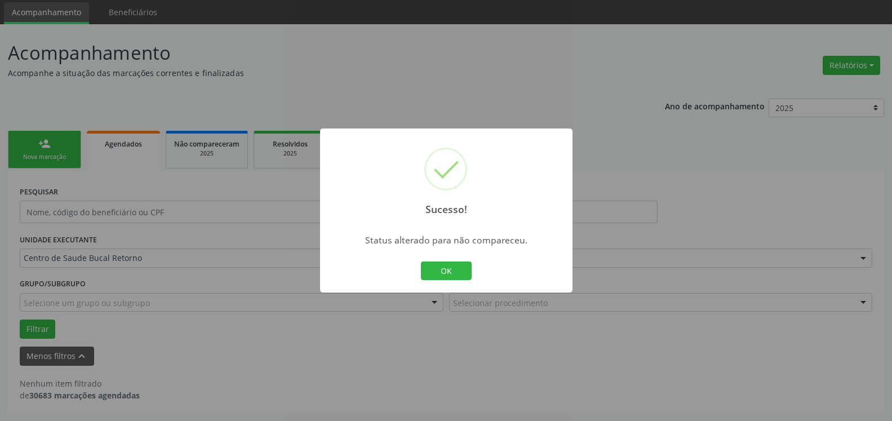
scroll to position [38, 0]
click at [442, 268] on button "OK" at bounding box center [446, 271] width 51 height 19
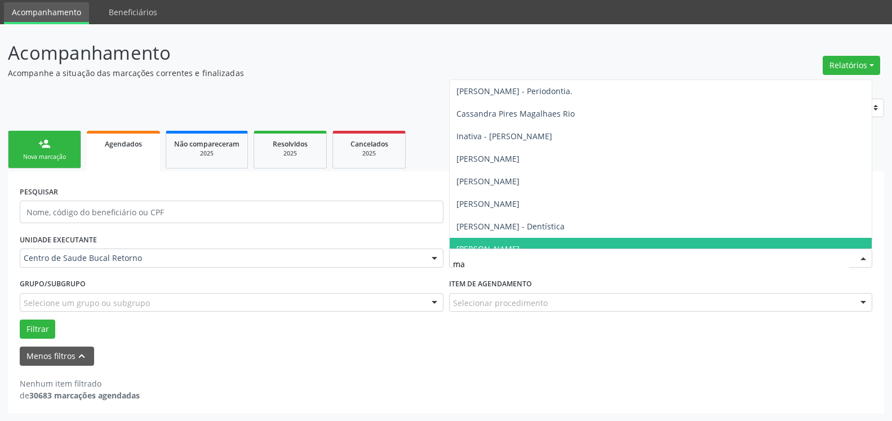
type input "mar"
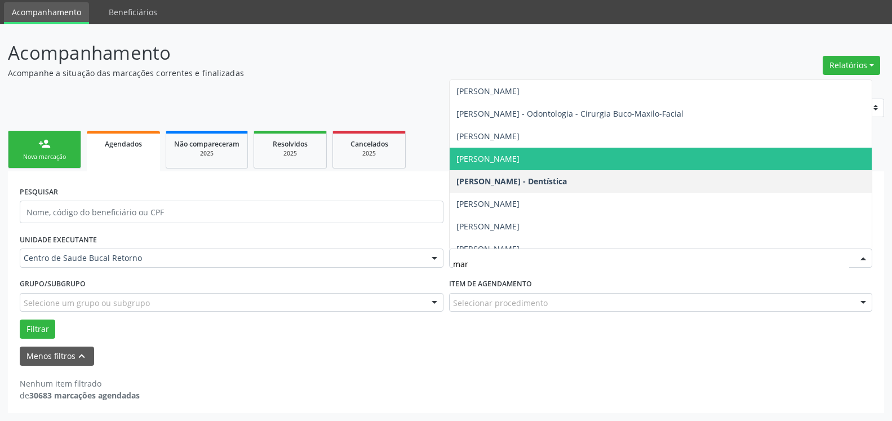
click at [524, 153] on span "[PERSON_NAME]" at bounding box center [661, 159] width 423 height 23
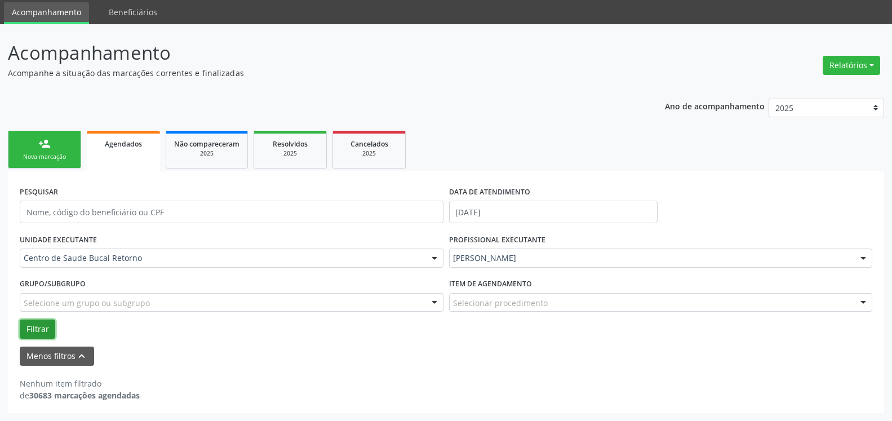
click at [36, 326] on button "Filtrar" at bounding box center [38, 329] width 36 height 19
